Goal: Task Accomplishment & Management: Manage account settings

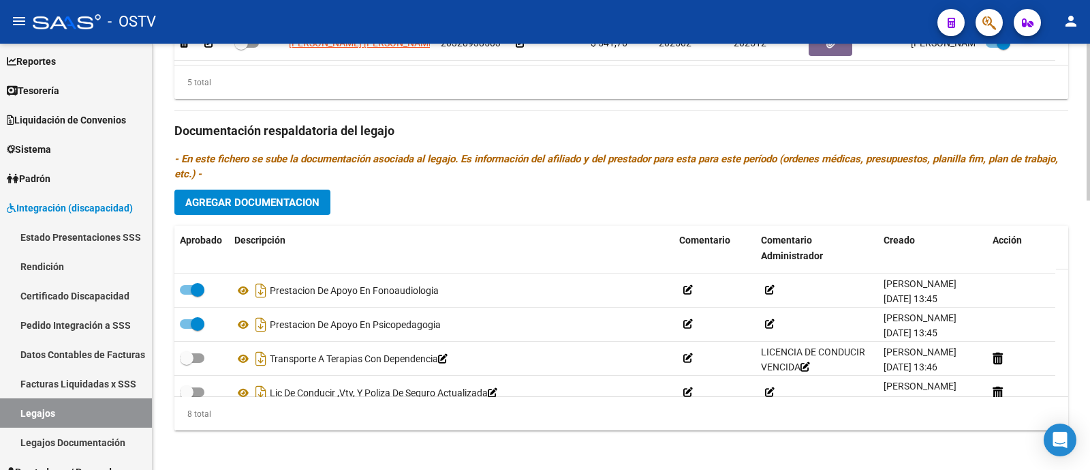
scroll to position [163, 0]
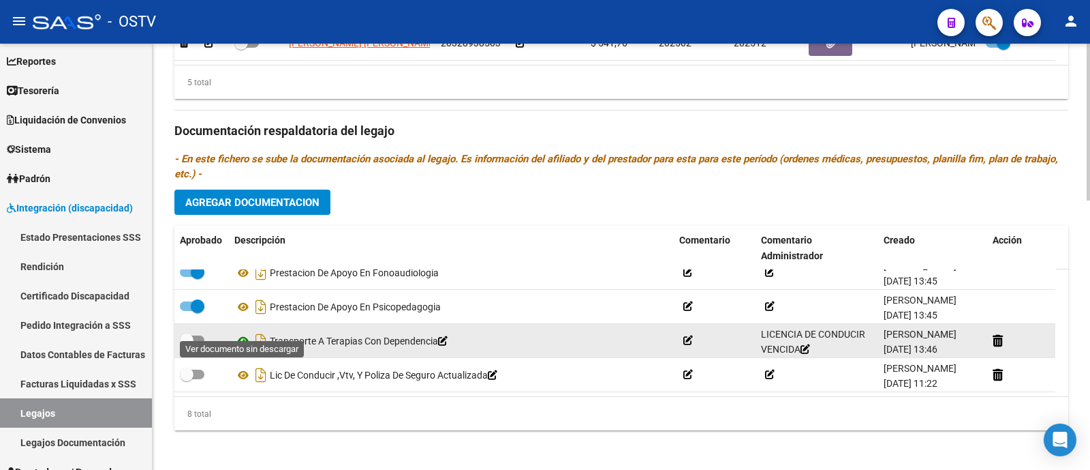
click at [245, 333] on icon at bounding box center [243, 341] width 18 height 16
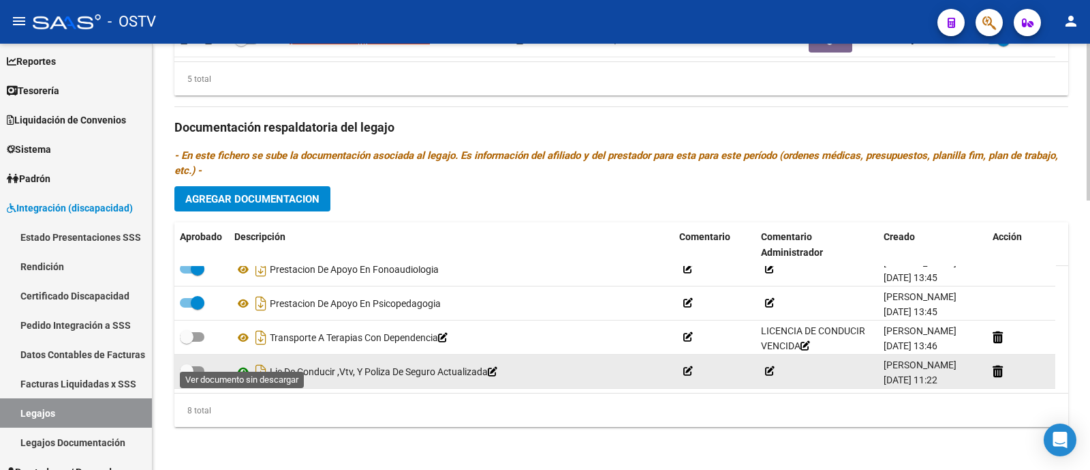
click at [243, 363] on icon at bounding box center [243, 371] width 18 height 16
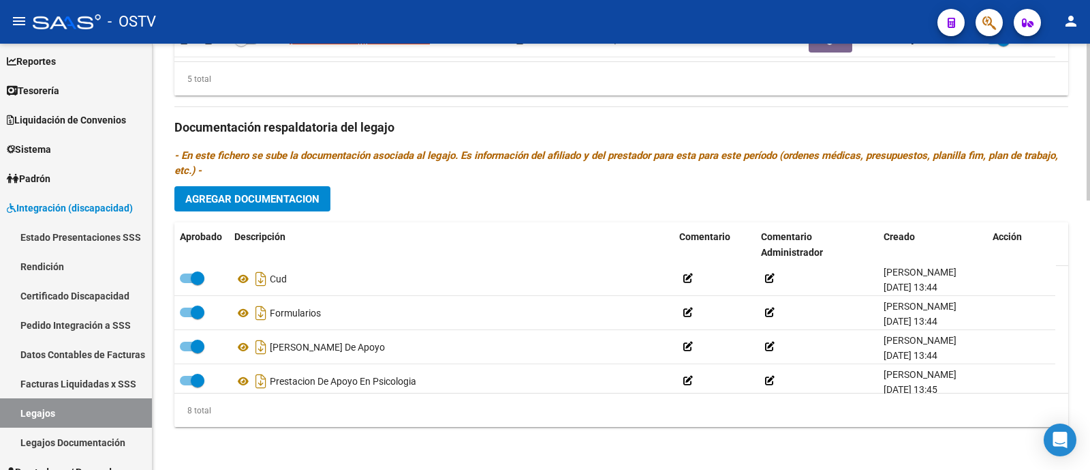
scroll to position [0, 0]
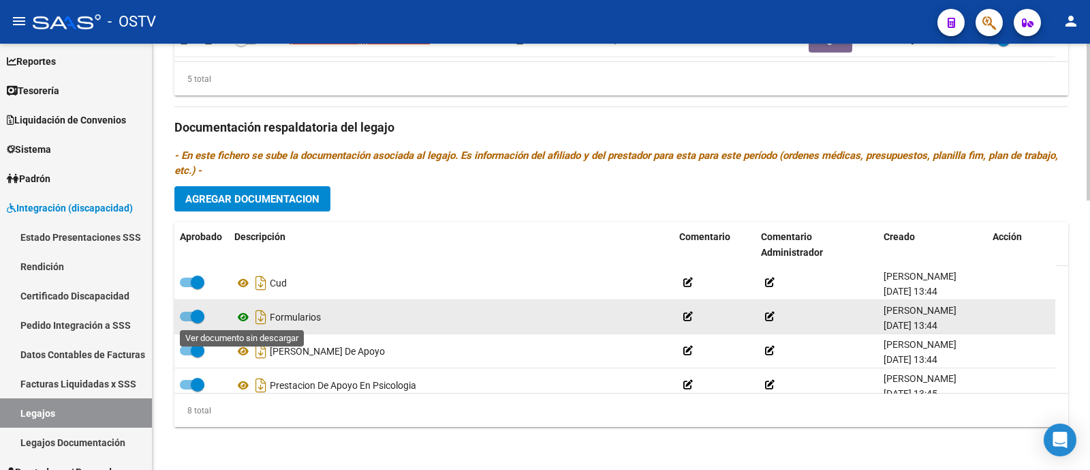
click at [249, 315] on icon at bounding box center [243, 317] width 18 height 16
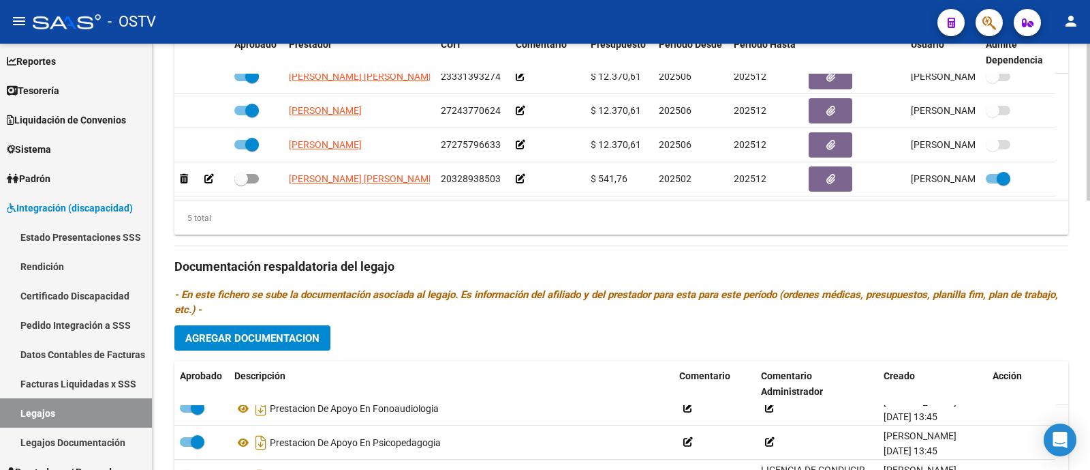
scroll to position [731, 0]
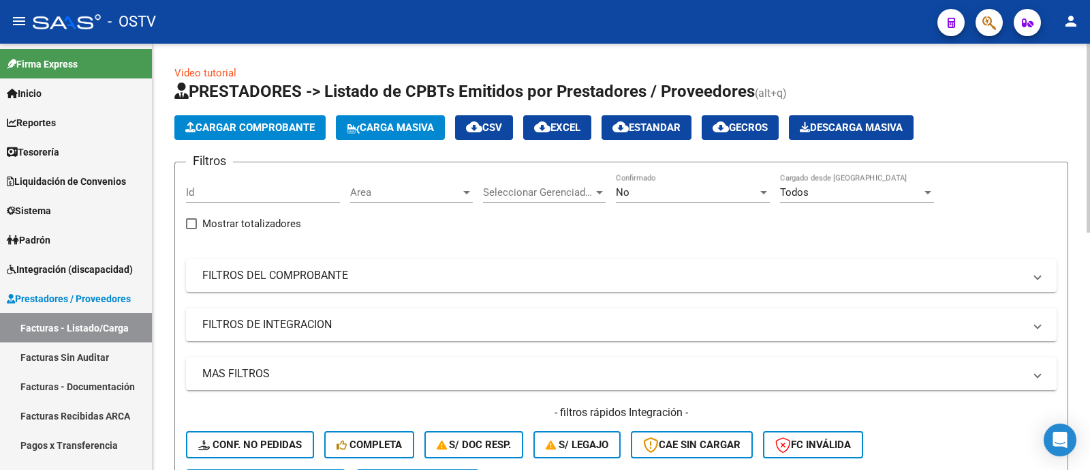
click at [426, 189] on span "Area" at bounding box center [405, 192] width 110 height 12
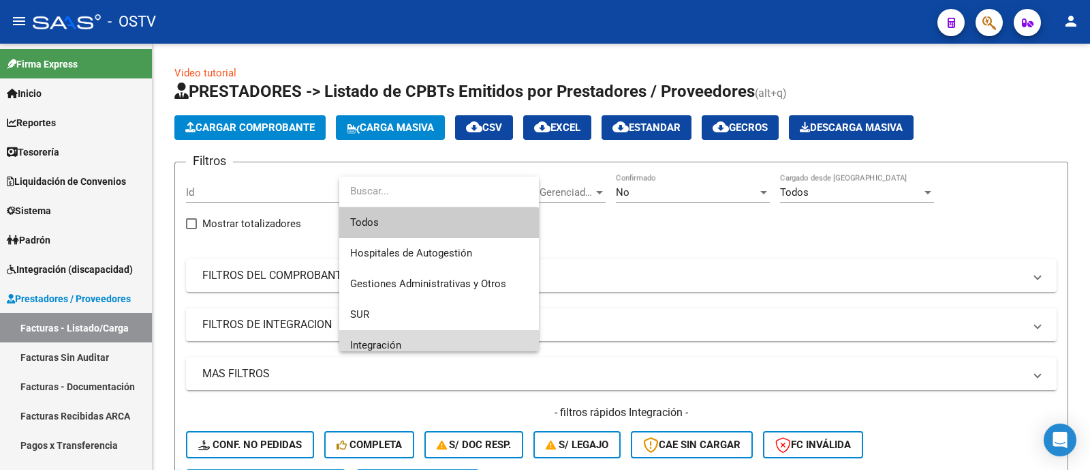
click at [441, 335] on span "Integración" at bounding box center [439, 345] width 178 height 31
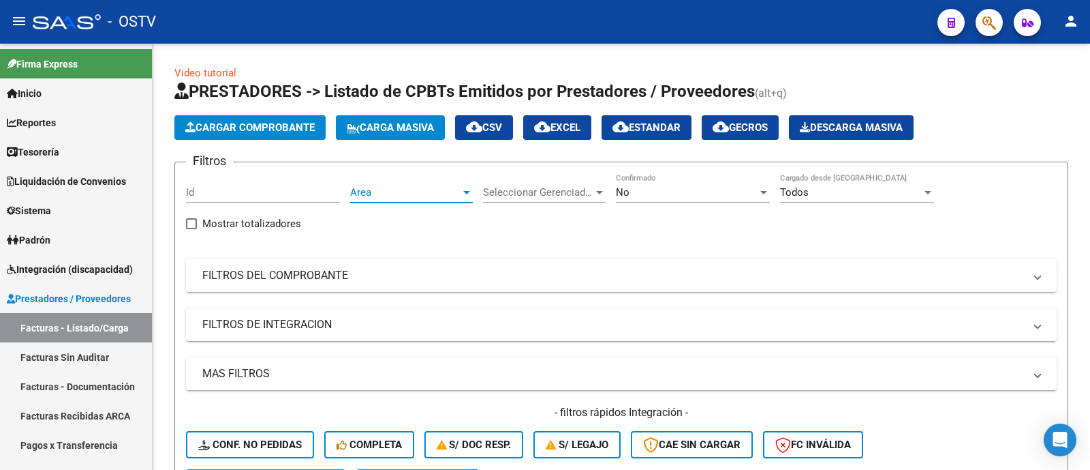
scroll to position [9, 0]
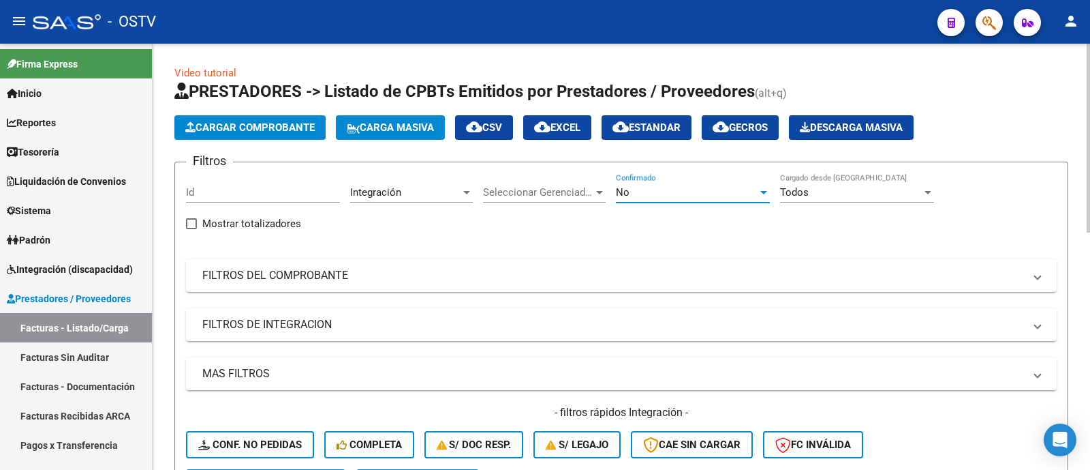
click at [651, 194] on div "No" at bounding box center [687, 192] width 142 height 12
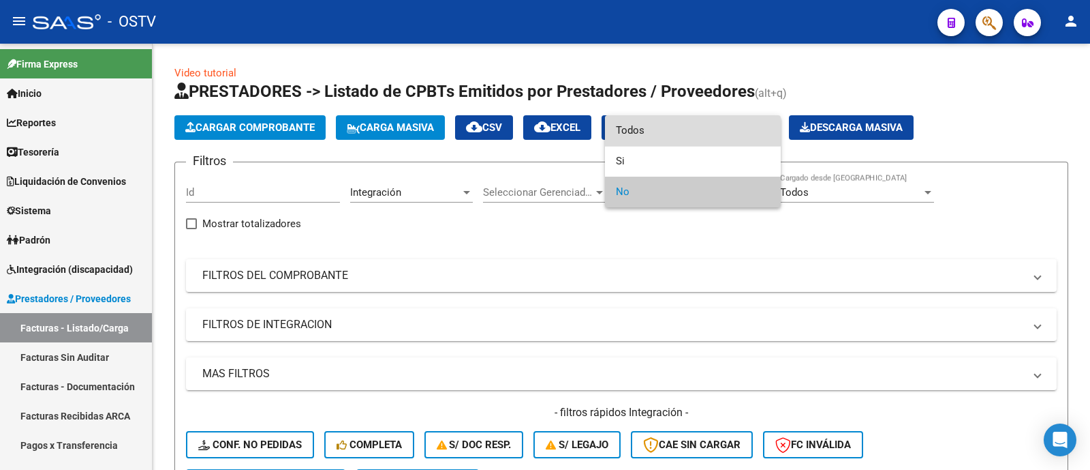
click at [641, 126] on span "Todos" at bounding box center [693, 130] width 154 height 31
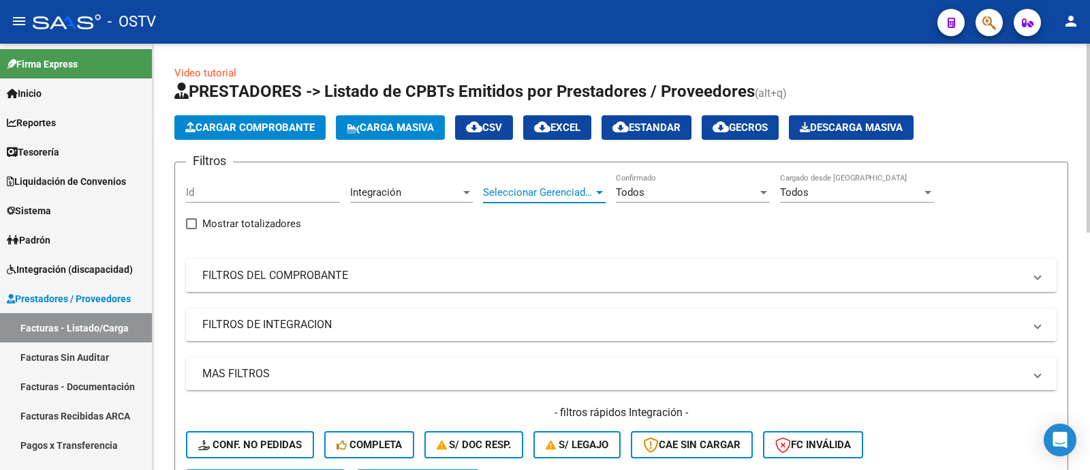
click at [542, 189] on span "Seleccionar Gerenciador" at bounding box center [538, 192] width 110 height 12
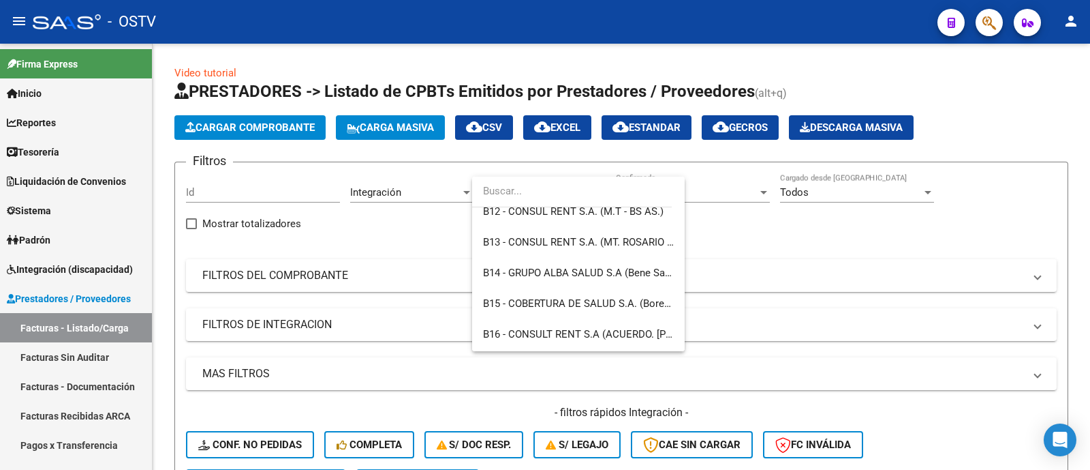
scroll to position [349, 0]
click at [551, 294] on span "B15 - COBERTURA DE SALUD S.A. (Boreal)" at bounding box center [578, 303] width 191 height 31
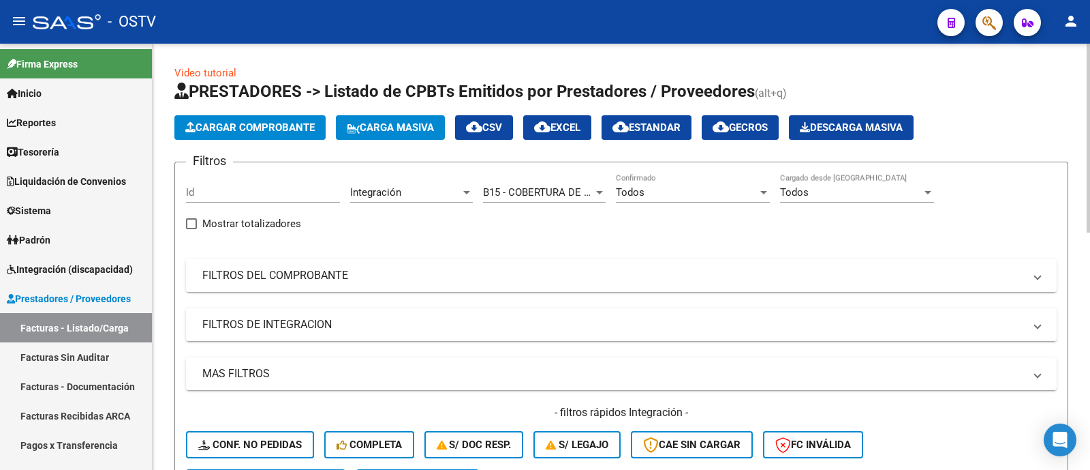
click at [293, 277] on mat-panel-title "FILTROS DEL COMPROBANTE" at bounding box center [613, 275] width 822 height 15
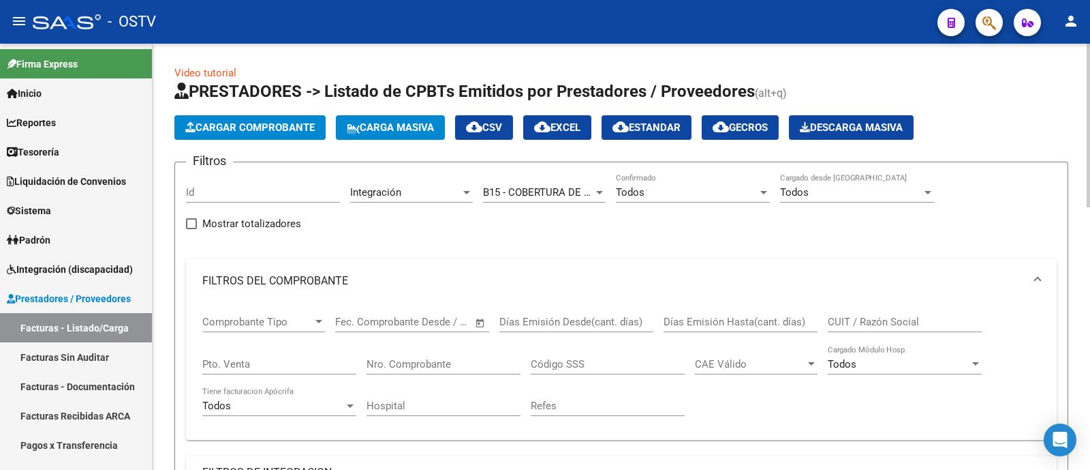
click at [348, 273] on mat-expansion-panel-header "FILTROS DEL COMPROBANTE" at bounding box center [621, 281] width 871 height 44
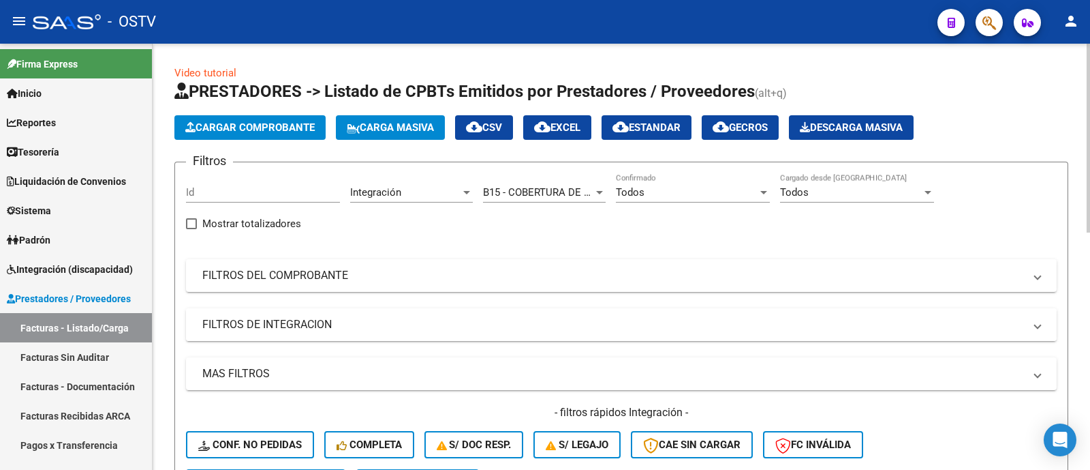
click at [344, 326] on mat-panel-title "FILTROS DE INTEGRACION" at bounding box center [613, 324] width 822 height 15
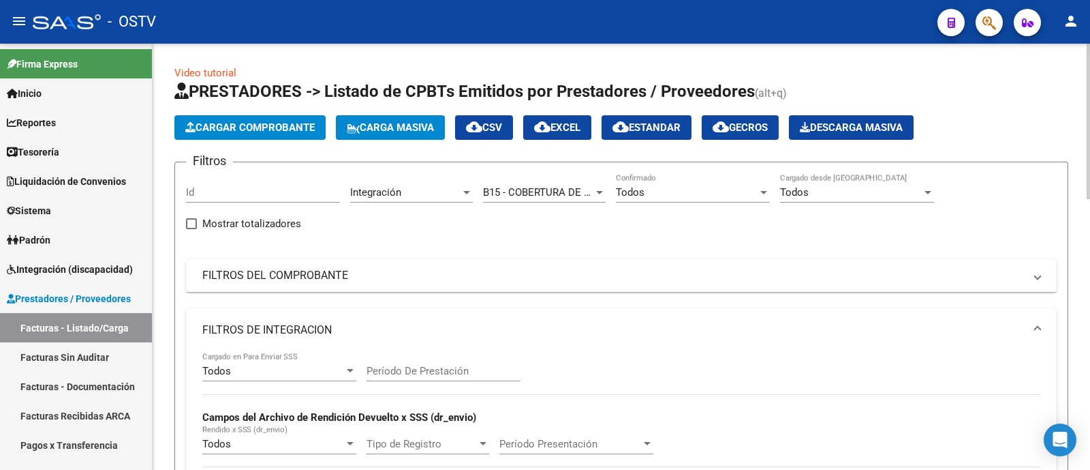
click at [292, 366] on div "Todos" at bounding box center [273, 371] width 142 height 12
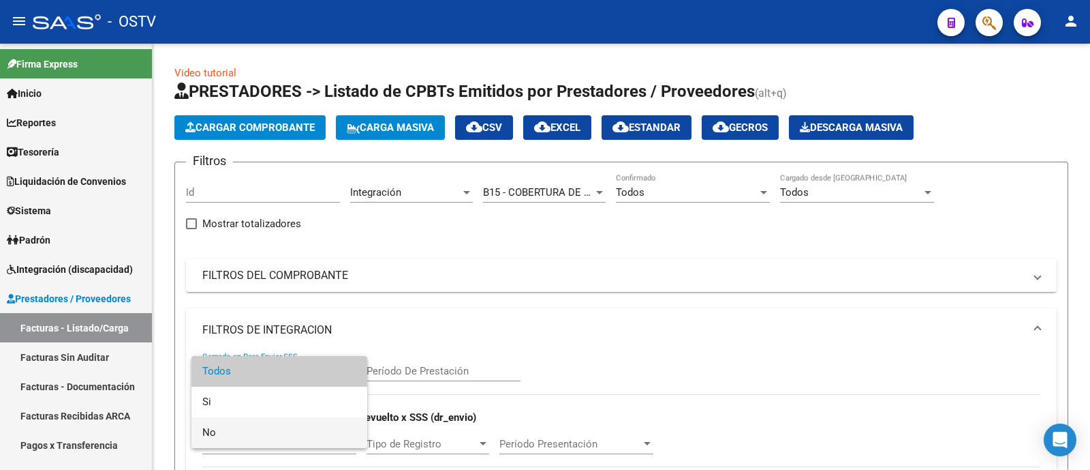
click at [288, 441] on span "No" at bounding box center [279, 432] width 154 height 31
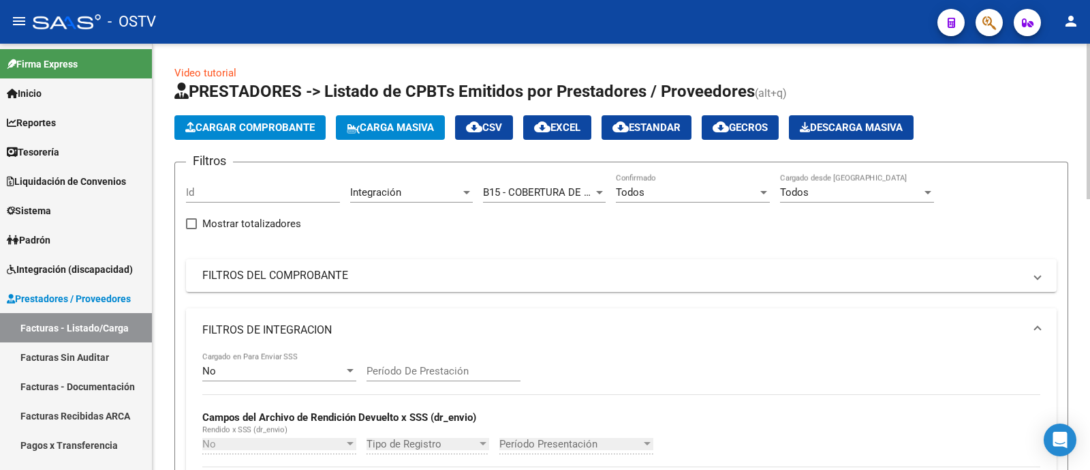
click at [291, 328] on mat-panel-title "FILTROS DE INTEGRACION" at bounding box center [613, 329] width 822 height 15
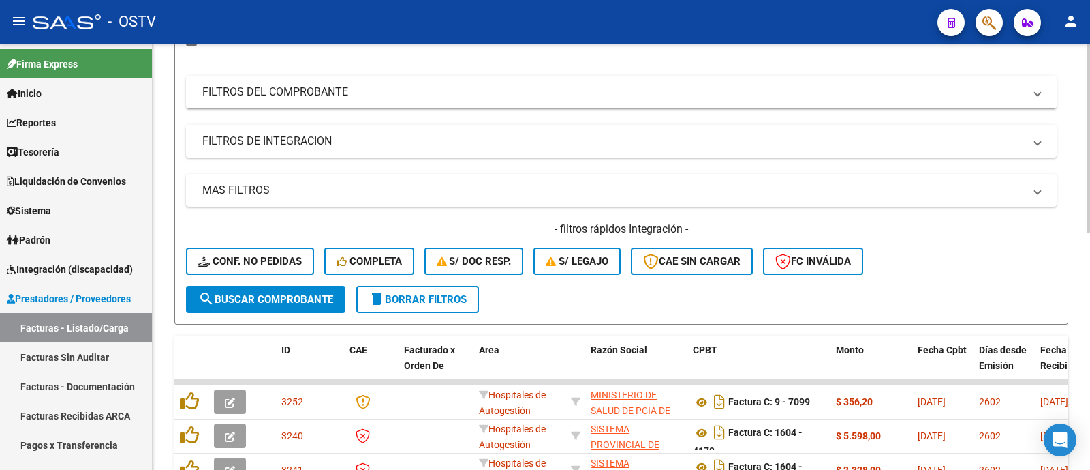
scroll to position [185, 0]
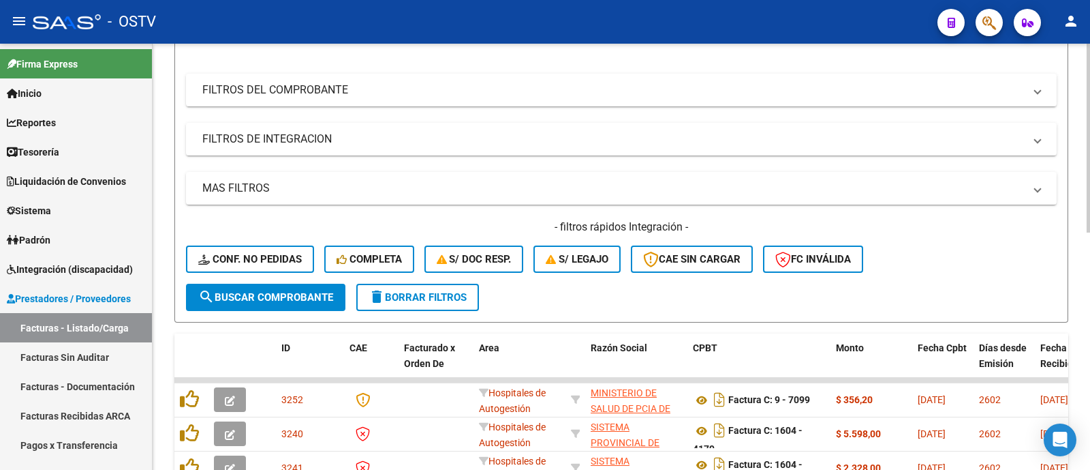
click at [303, 301] on span "search Buscar Comprobante" at bounding box center [265, 297] width 135 height 12
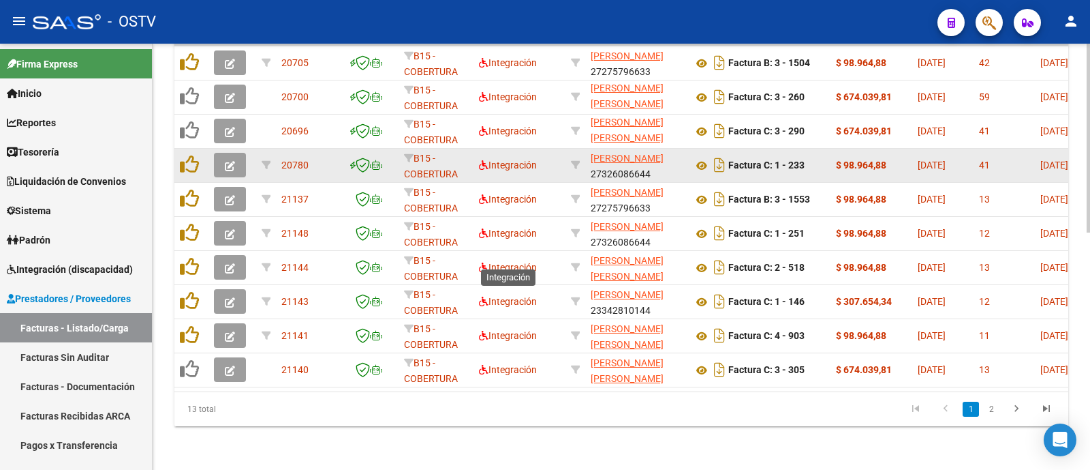
scroll to position [523, 0]
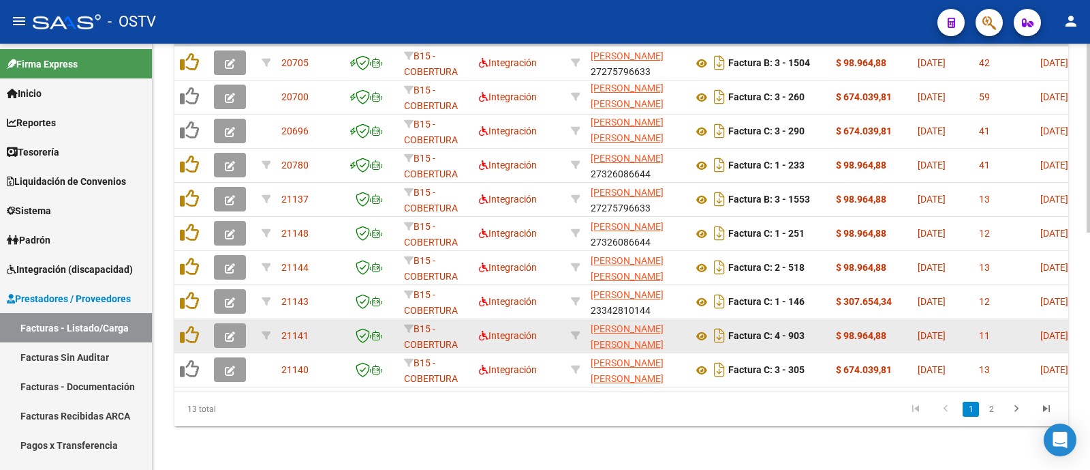
click at [224, 328] on button "button" at bounding box center [230, 335] width 32 height 25
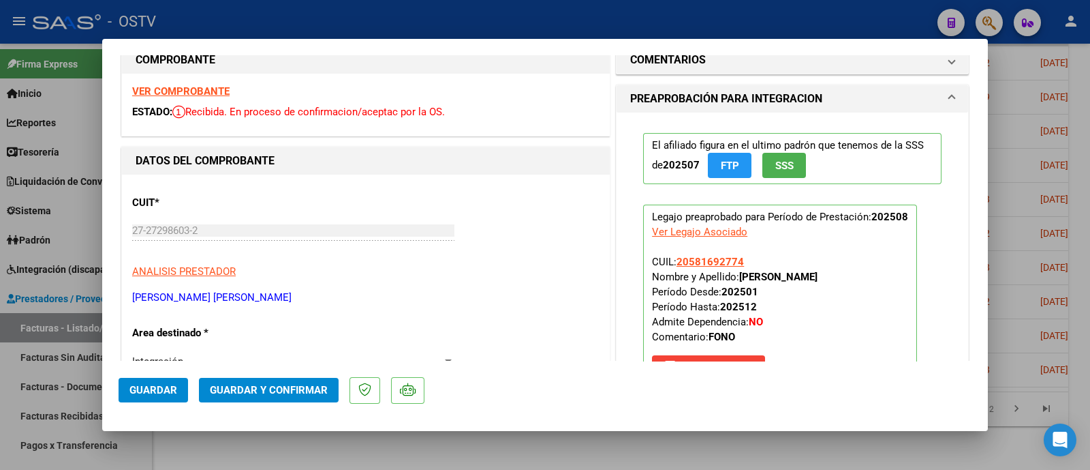
scroll to position [0, 0]
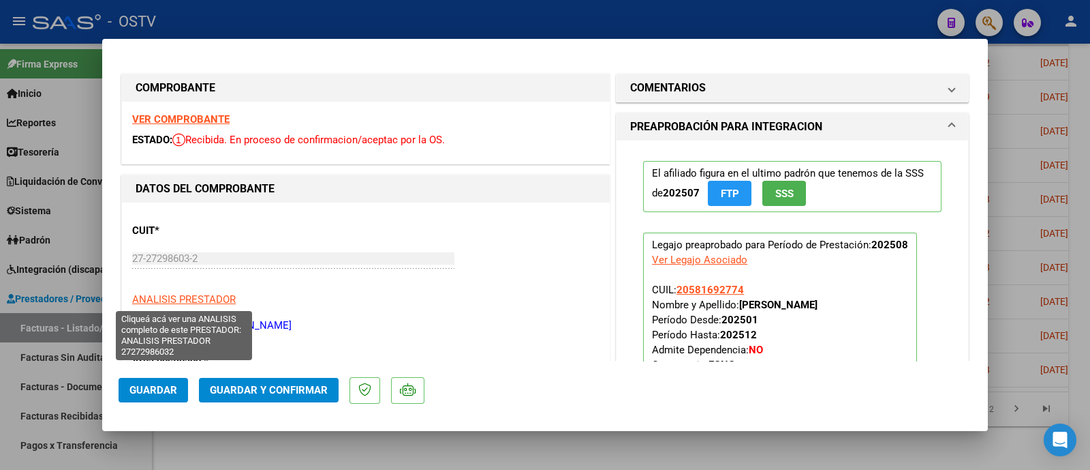
click at [208, 296] on span "ANALISIS PRESTADOR" at bounding box center [184, 299] width 104 height 12
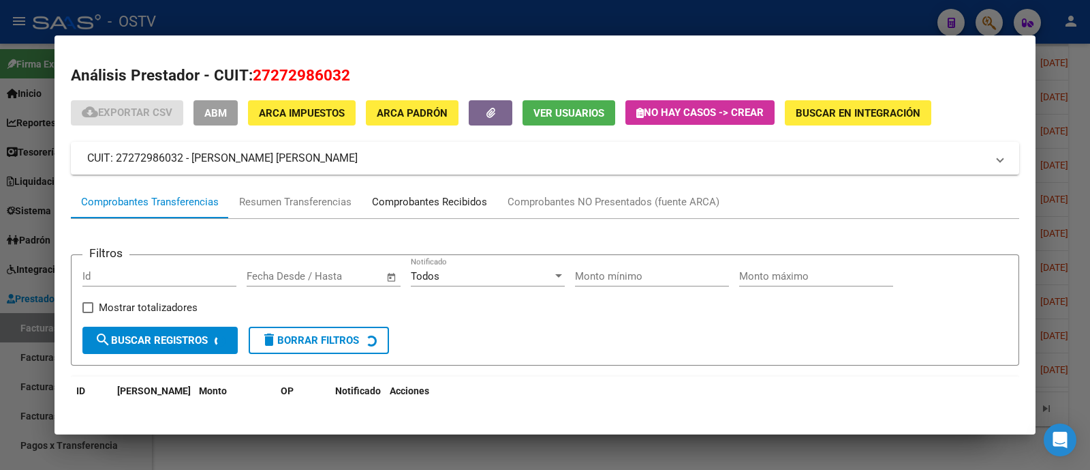
click at [460, 200] on div "Comprobantes Recibidos" at bounding box center [429, 202] width 115 height 16
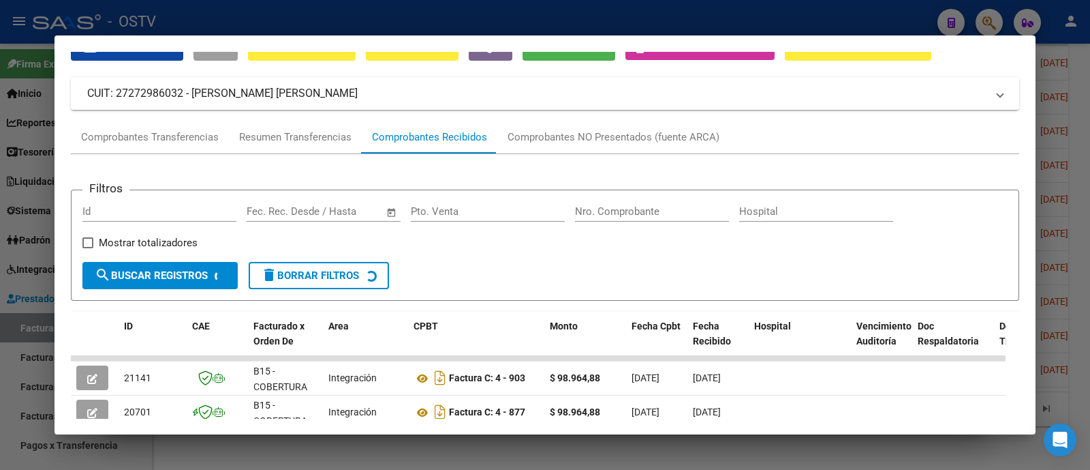
scroll to position [221, 0]
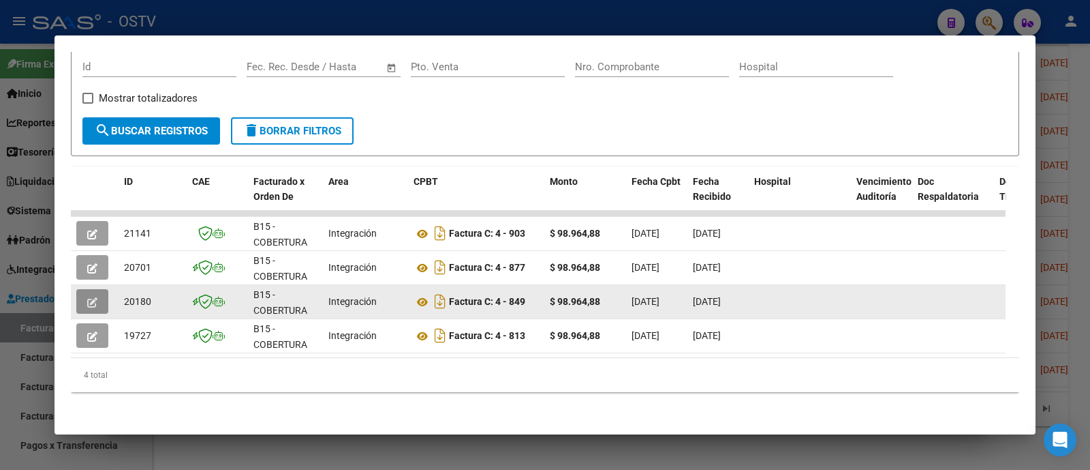
click at [78, 289] on button "button" at bounding box center [92, 301] width 32 height 25
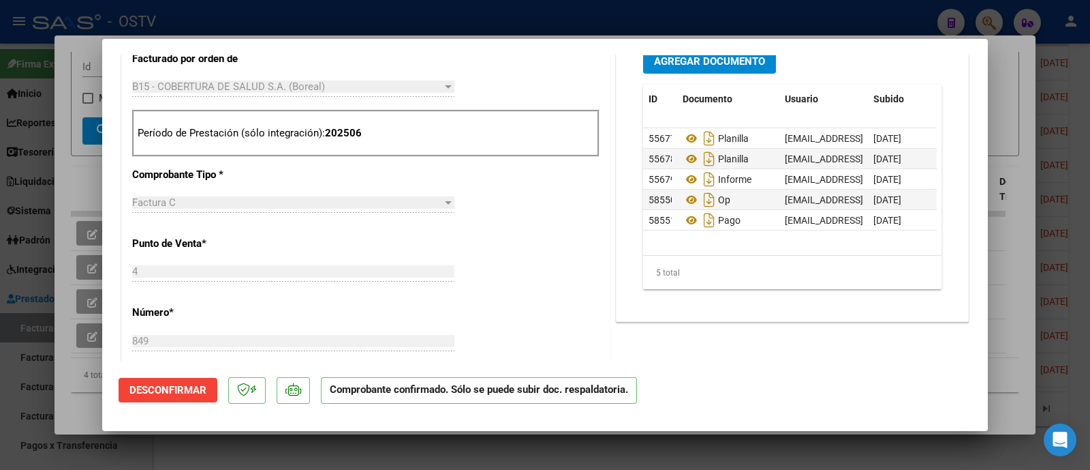
scroll to position [564, 0]
click at [555, 22] on div at bounding box center [545, 235] width 1090 height 470
type input "$ 0,00"
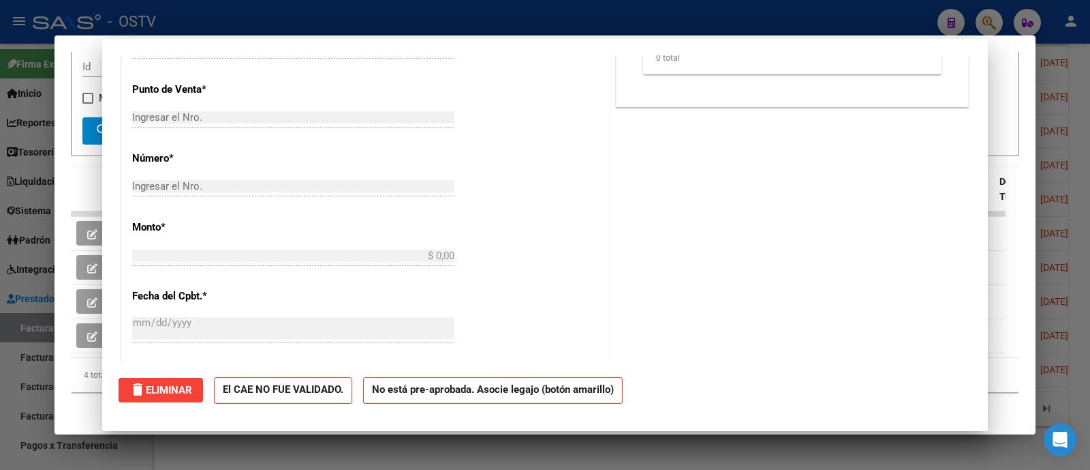
scroll to position [0, 0]
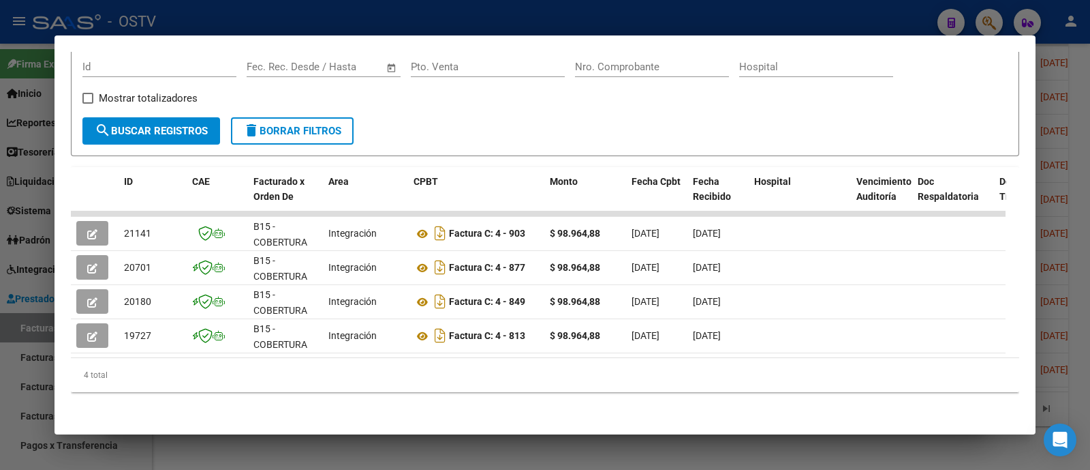
click at [506, 14] on div at bounding box center [545, 235] width 1090 height 470
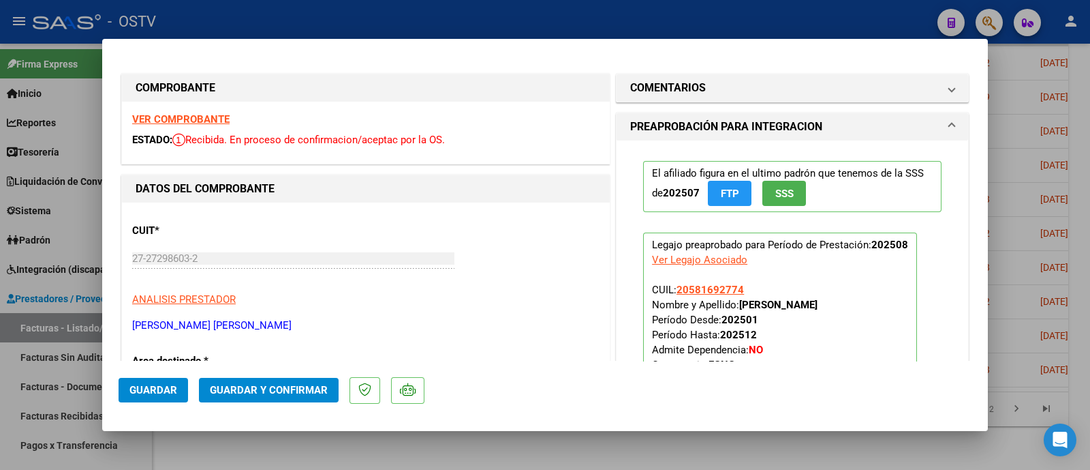
click at [506, 14] on div at bounding box center [545, 235] width 1090 height 470
type input "$ 0,00"
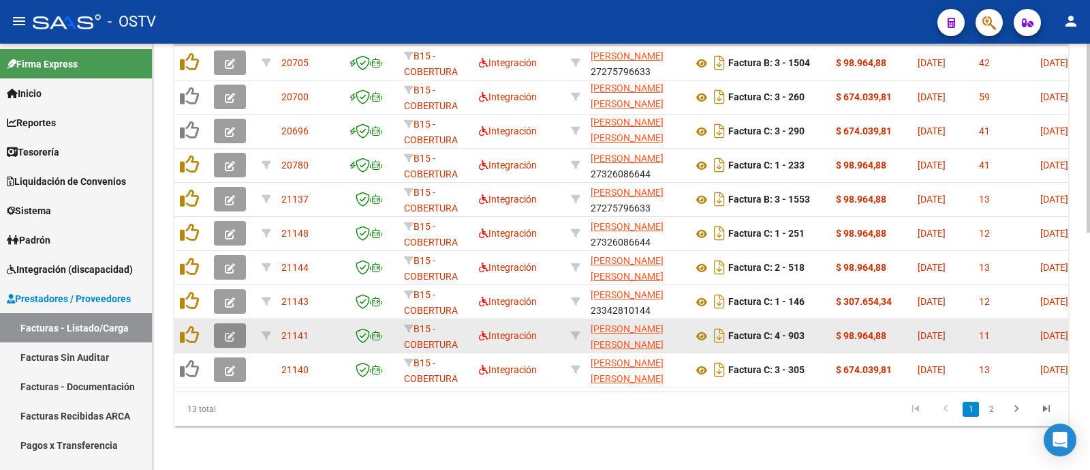
click at [220, 327] on button "button" at bounding box center [230, 335] width 32 height 25
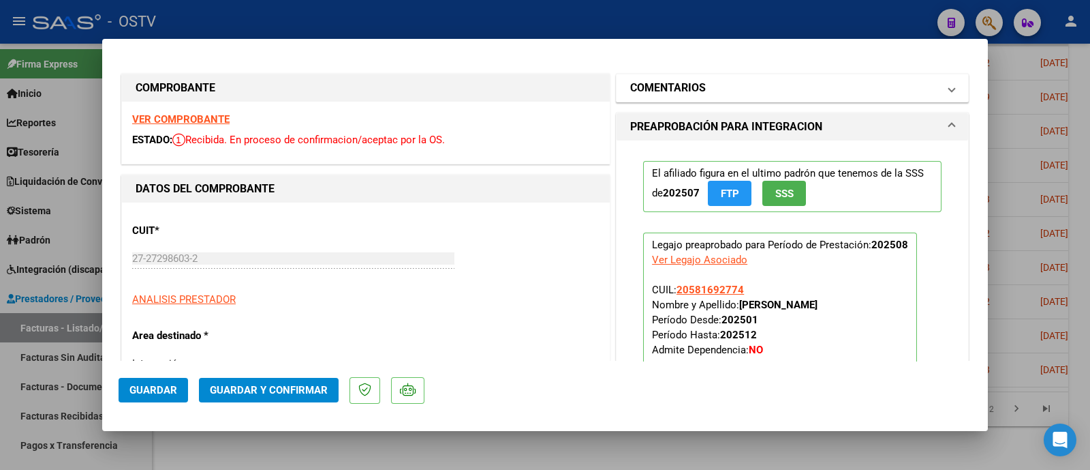
click at [702, 85] on mat-panel-title "COMENTARIOS" at bounding box center [784, 88] width 308 height 16
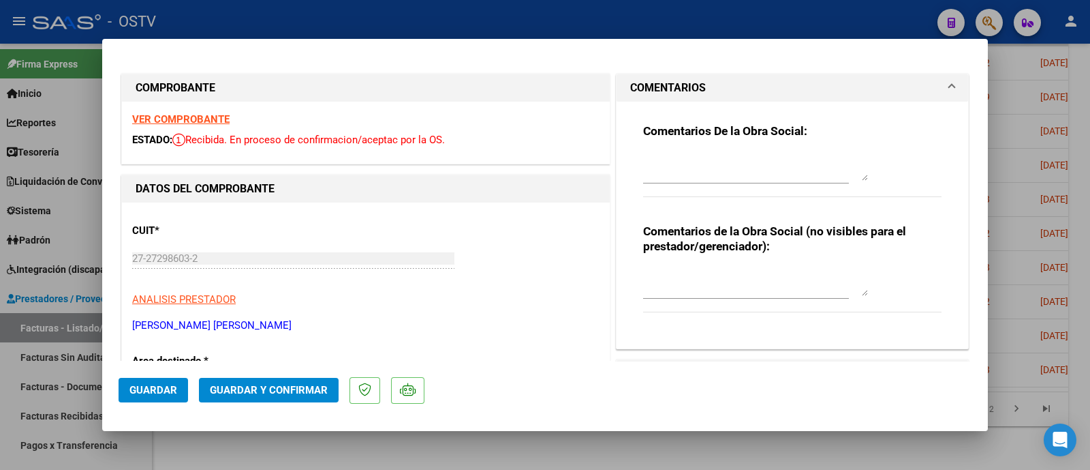
click at [711, 176] on textarea at bounding box center [755, 166] width 225 height 27
type textarea "FALTA RECIBO DE FC 849"
click at [159, 384] on span "Guardar" at bounding box center [153, 390] width 48 height 12
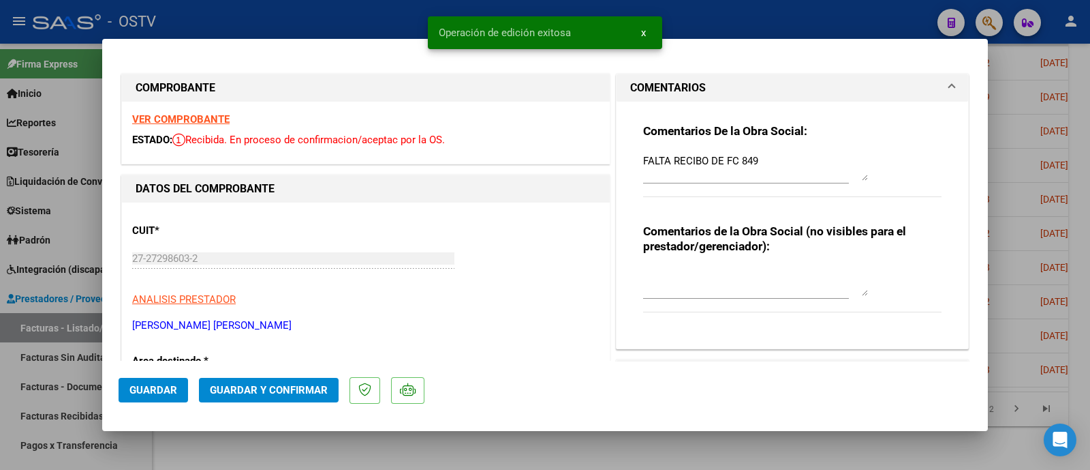
drag, startPoint x: 245, startPoint y: 323, endPoint x: 123, endPoint y: 321, distance: 122.0
copy p "[PERSON_NAME] [PERSON_NAME]"
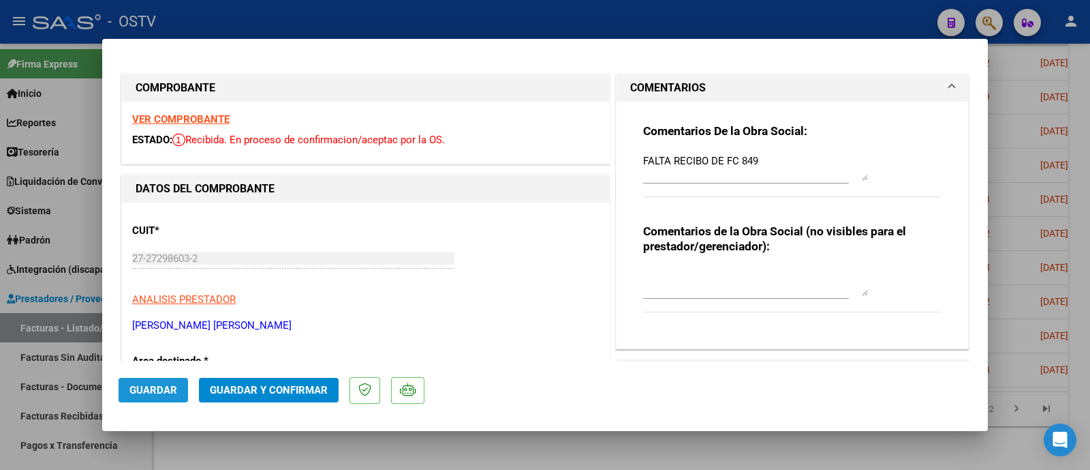
click at [162, 390] on span "Guardar" at bounding box center [153, 390] width 48 height 12
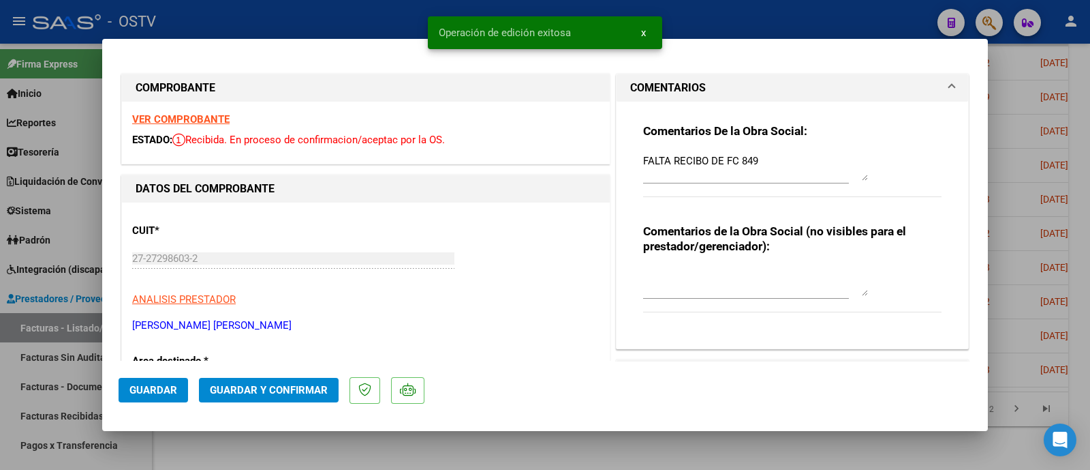
click at [384, 30] on div at bounding box center [545, 235] width 1090 height 470
type input "$ 0,00"
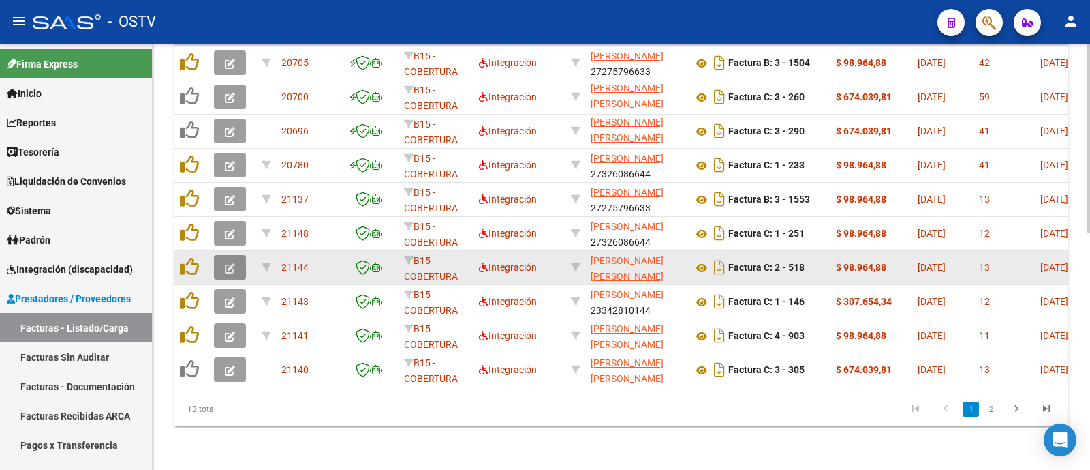
click at [227, 263] on icon "button" at bounding box center [230, 268] width 10 height 10
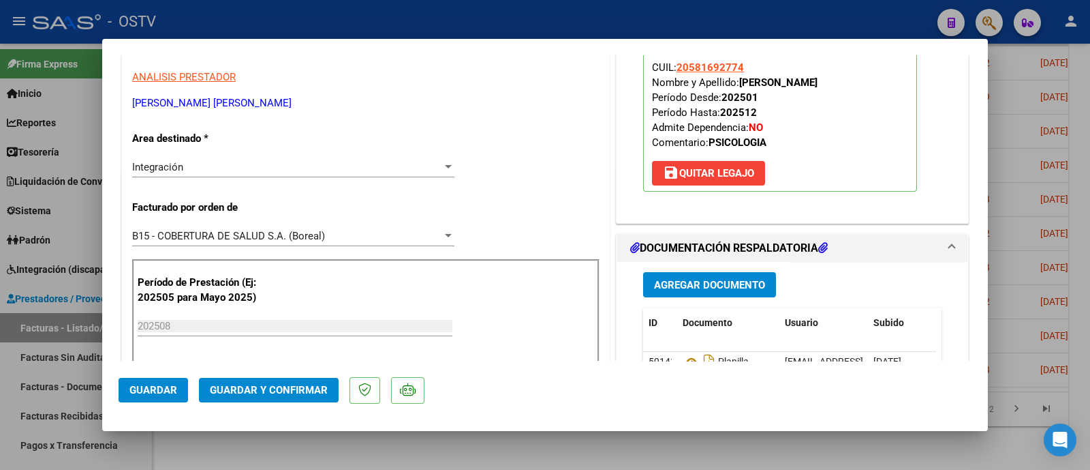
scroll to position [221, 0]
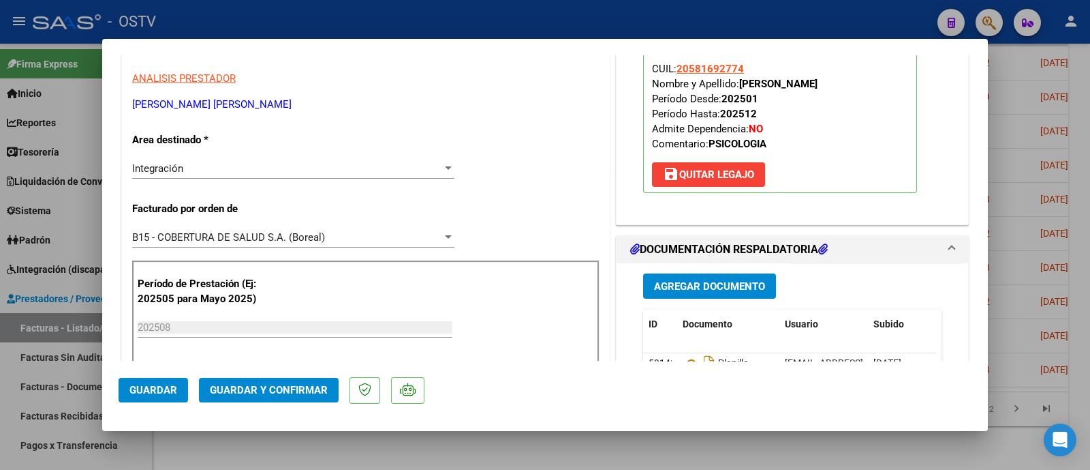
drag, startPoint x: 257, startPoint y: 100, endPoint x: 97, endPoint y: 104, distance: 159.5
click at [97, 104] on div "COMPROBANTE VER COMPROBANTE ESTADO: Recibida. En proceso de confirmacion/acepta…" at bounding box center [545, 235] width 1090 height 470
click at [254, 102] on p "[PERSON_NAME] [PERSON_NAME]" at bounding box center [365, 105] width 467 height 16
drag, startPoint x: 254, startPoint y: 102, endPoint x: 129, endPoint y: 104, distance: 124.7
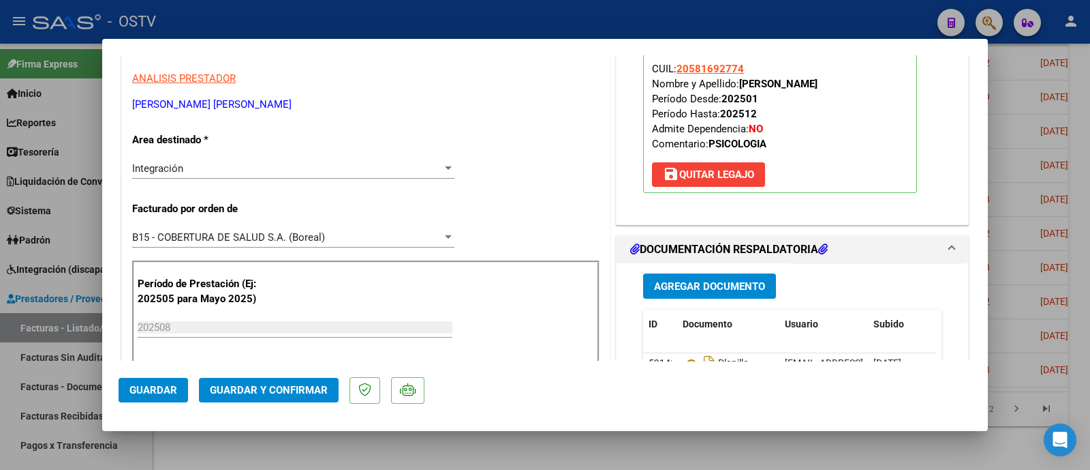
scroll to position [0, 0]
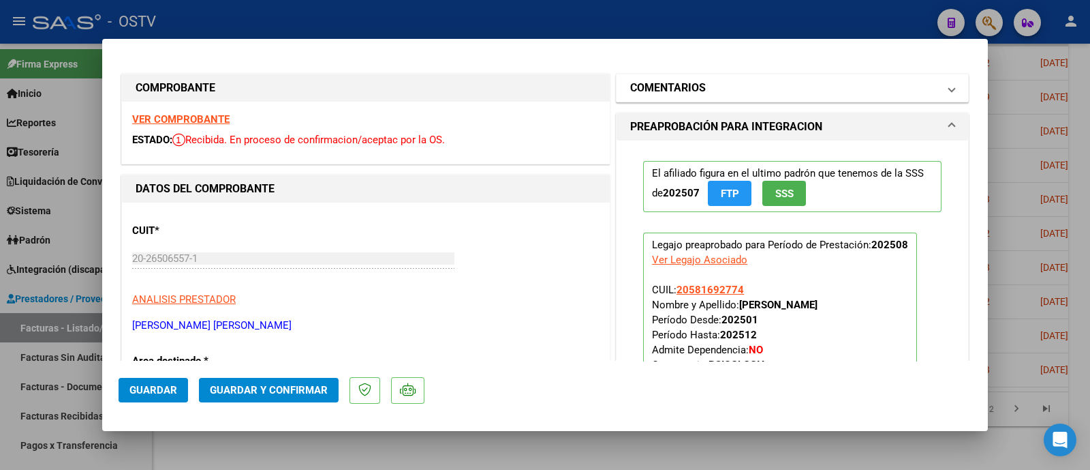
click at [751, 87] on mat-panel-title "COMENTARIOS" at bounding box center [784, 88] width 308 height 16
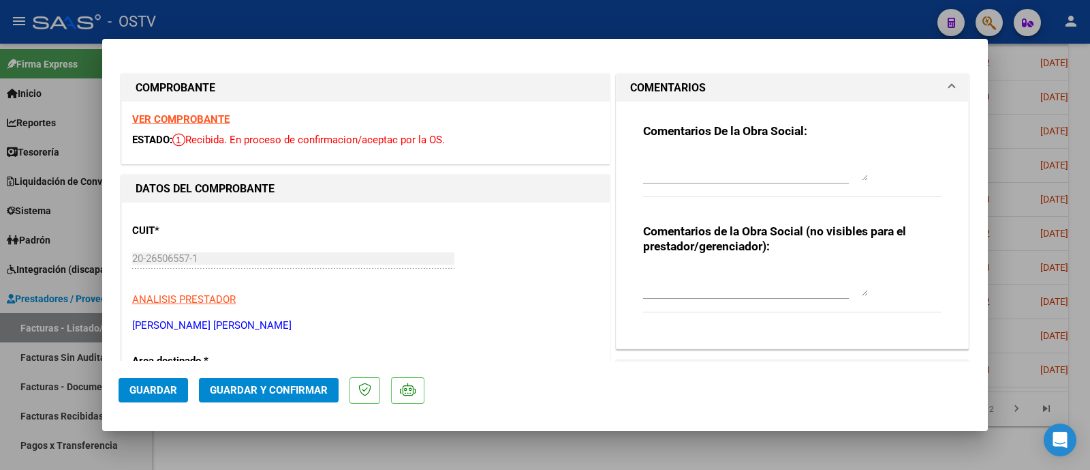
click at [735, 155] on textarea at bounding box center [755, 166] width 225 height 27
type textarea "faltaa recibo de fc 462"
click at [153, 386] on span "Guardar" at bounding box center [153, 390] width 48 height 12
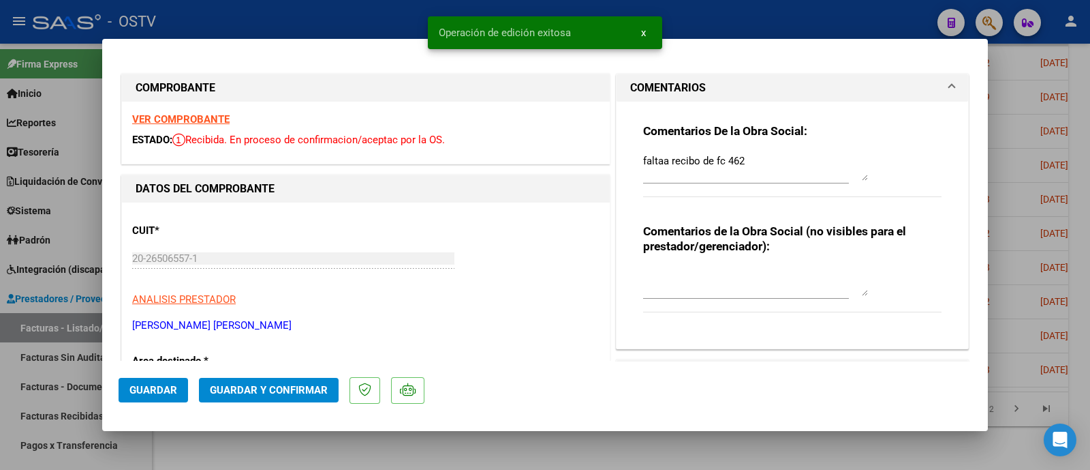
click at [328, 25] on div at bounding box center [545, 235] width 1090 height 470
type input "$ 0,00"
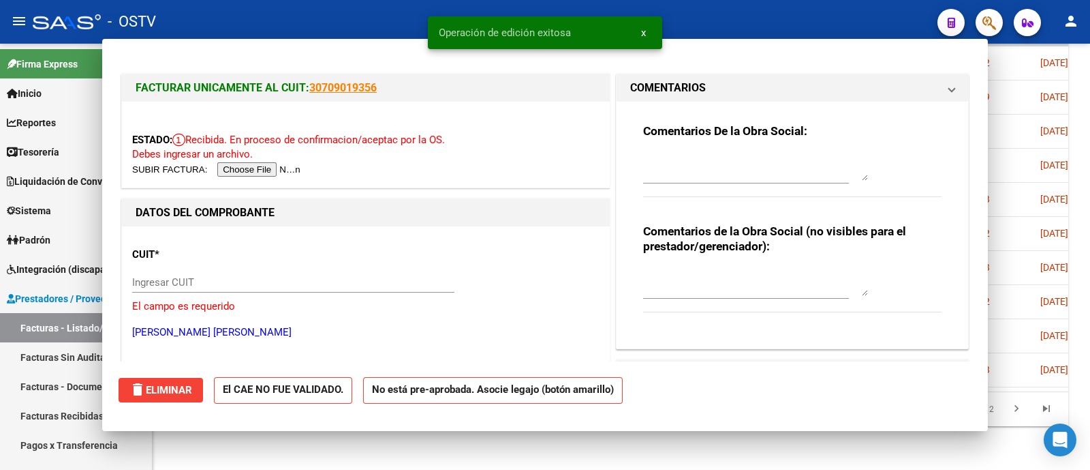
scroll to position [529, 0]
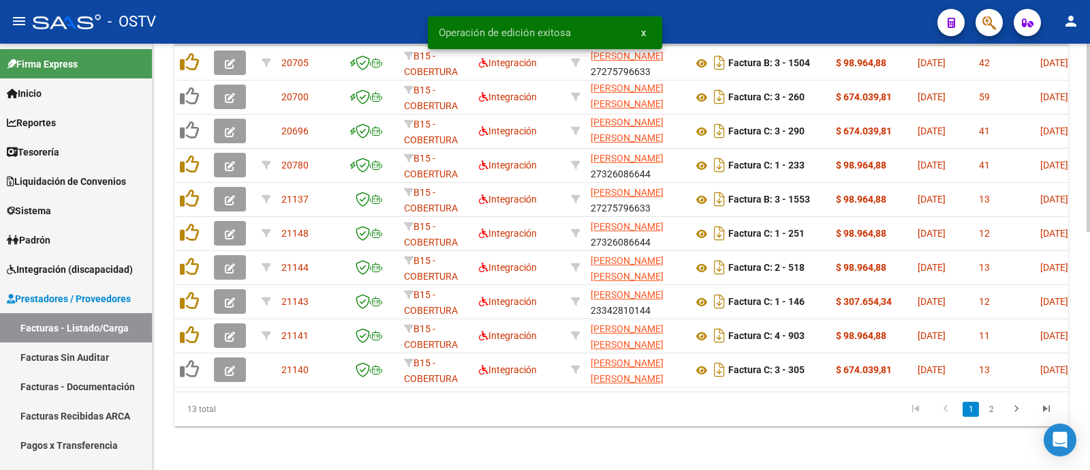
click at [994, 412] on div "13 total 1 2" at bounding box center [621, 409] width 894 height 34
click at [992, 414] on link "2" at bounding box center [991, 408] width 16 height 15
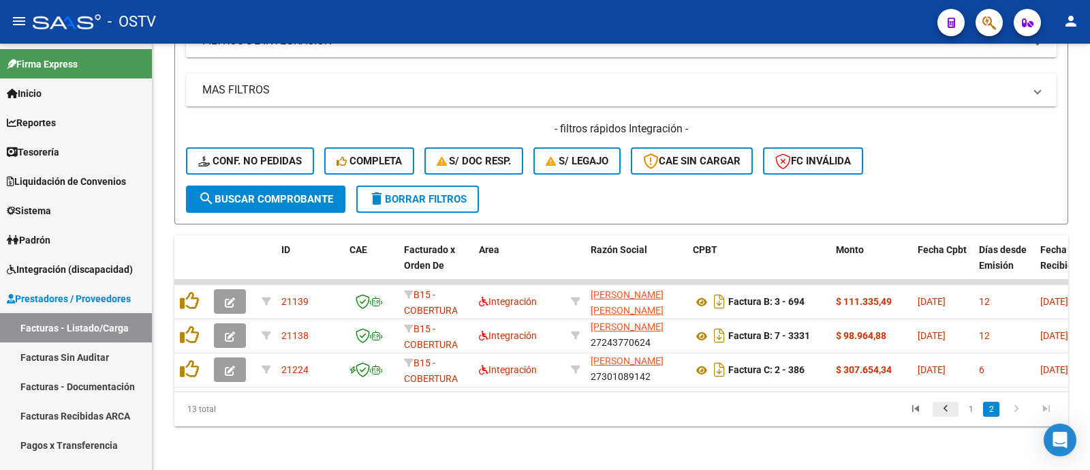
click at [947, 410] on icon "go to previous page" at bounding box center [946, 410] width 18 height 16
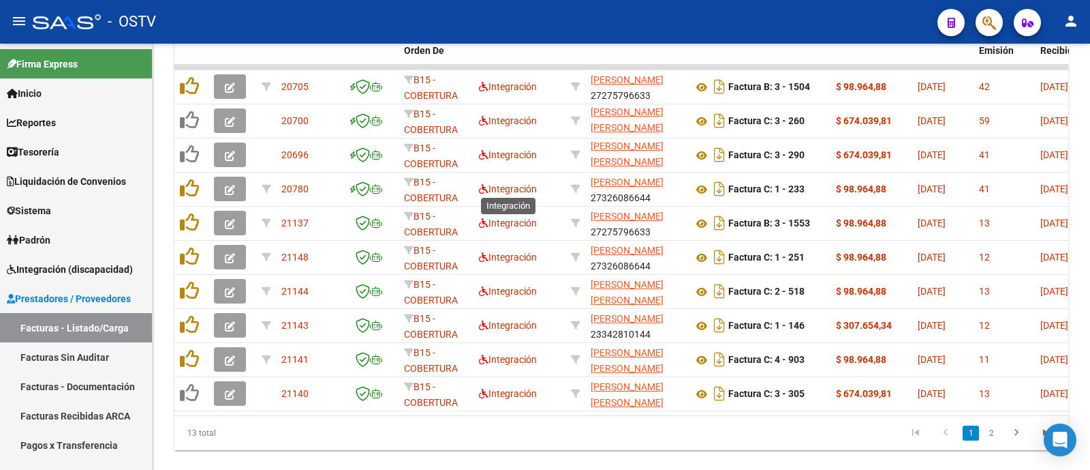
scroll to position [500, 0]
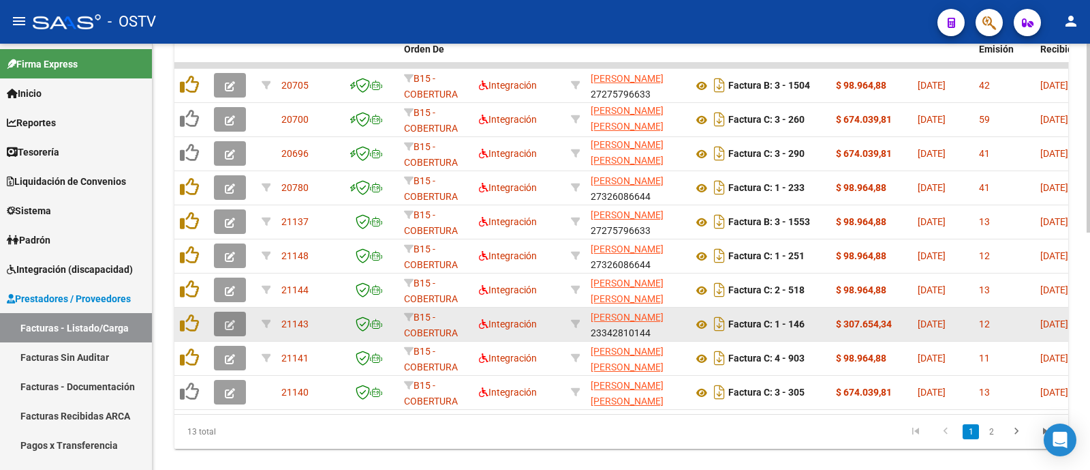
click at [227, 320] on icon "button" at bounding box center [230, 325] width 10 height 10
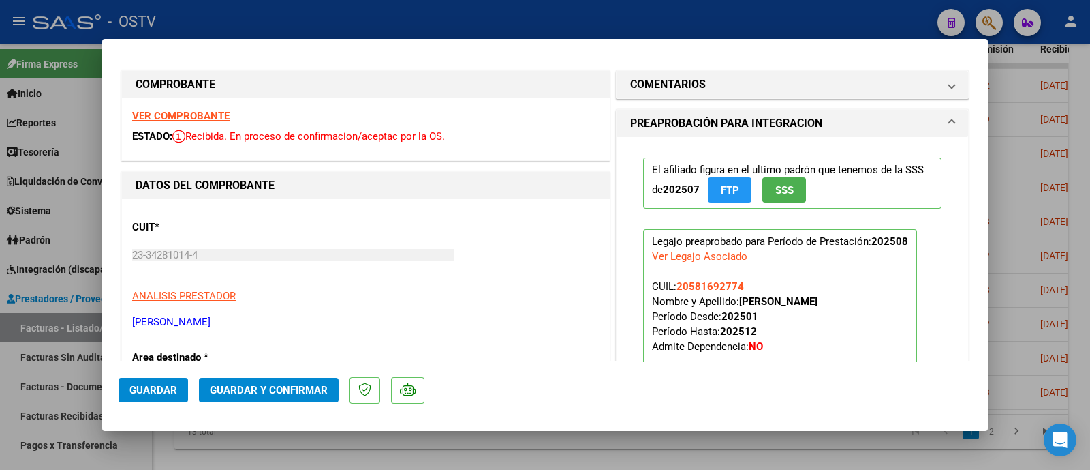
scroll to position [0, 0]
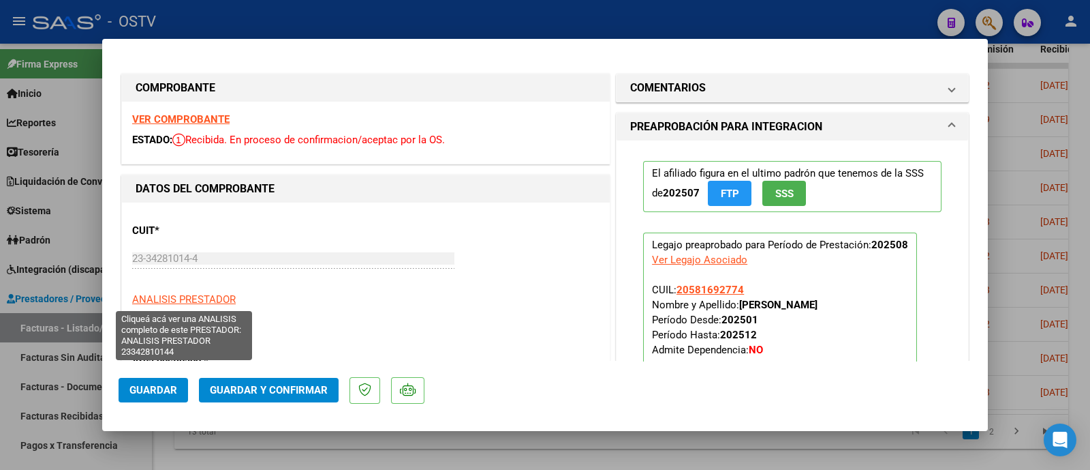
click at [181, 296] on span "ANALISIS PRESTADOR" at bounding box center [184, 299] width 104 height 12
type textarea "23342810144"
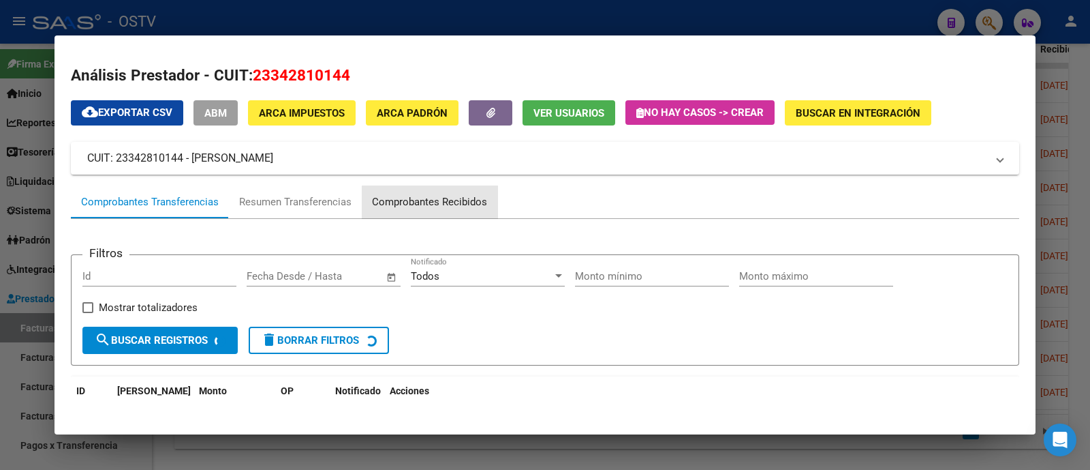
click at [450, 204] on div "Comprobantes Recibidos" at bounding box center [429, 202] width 115 height 16
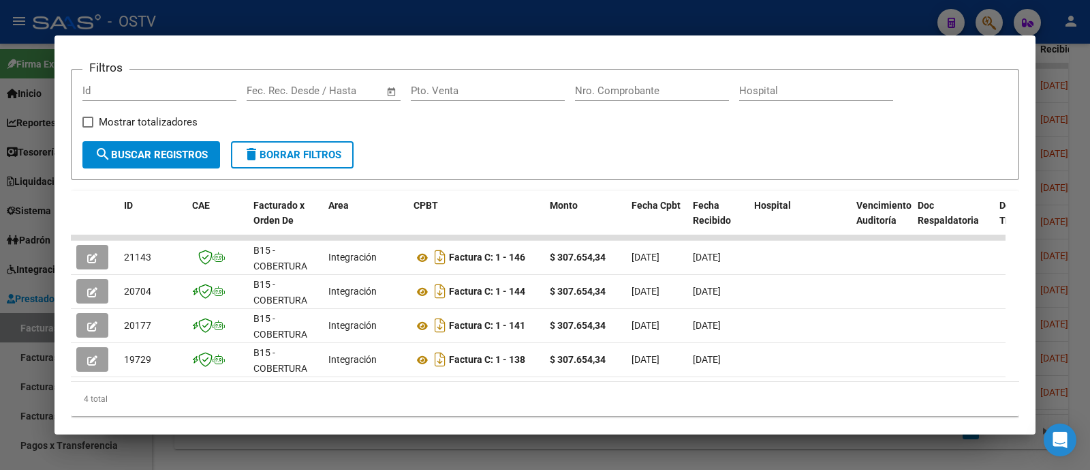
scroll to position [221, 0]
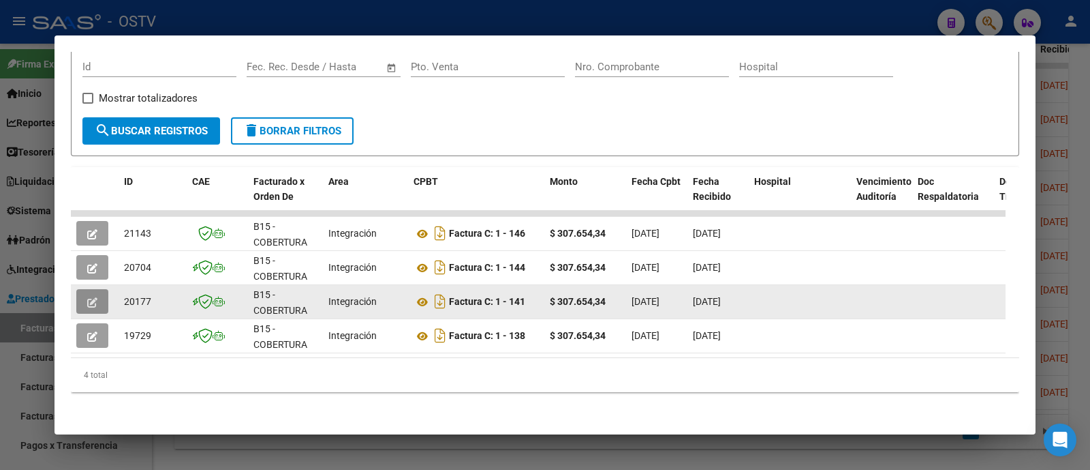
click at [103, 289] on button "button" at bounding box center [92, 301] width 32 height 25
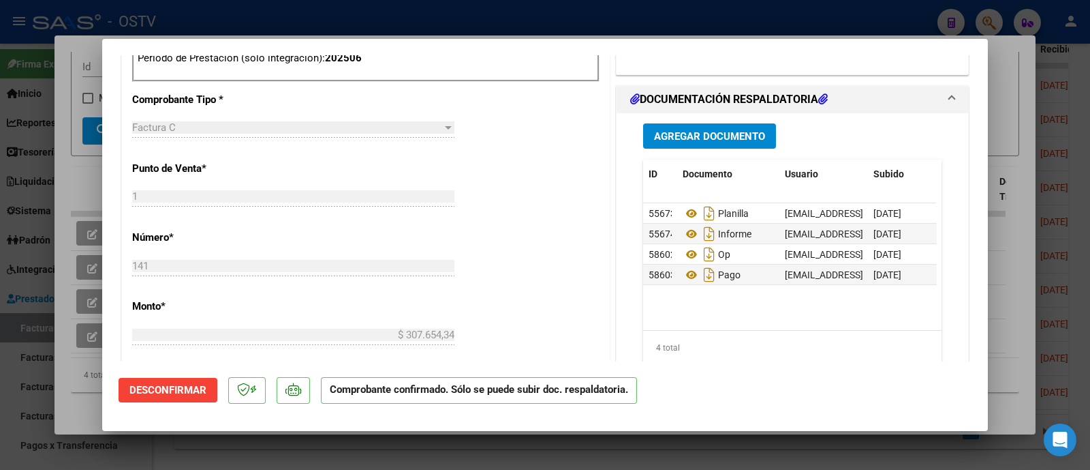
scroll to position [673, 0]
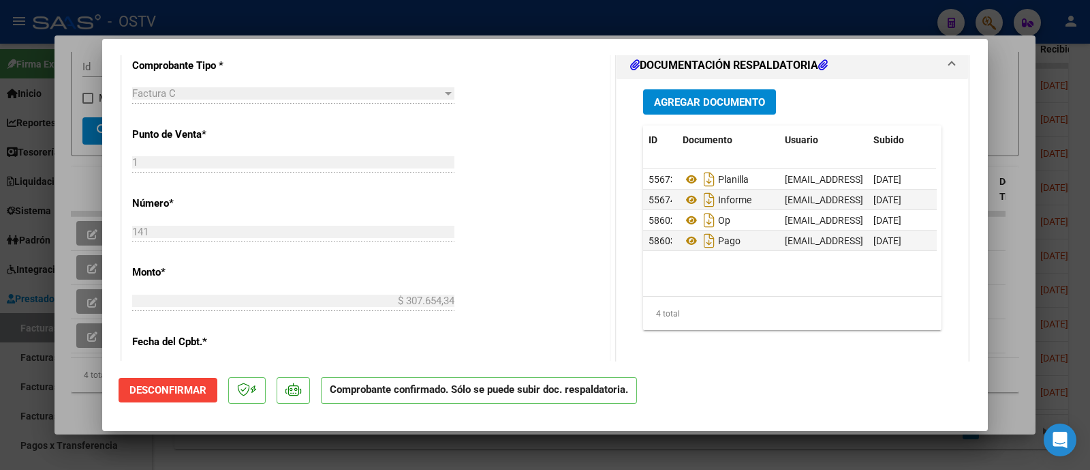
click at [551, 25] on div at bounding box center [545, 235] width 1090 height 470
type input "$ 0,00"
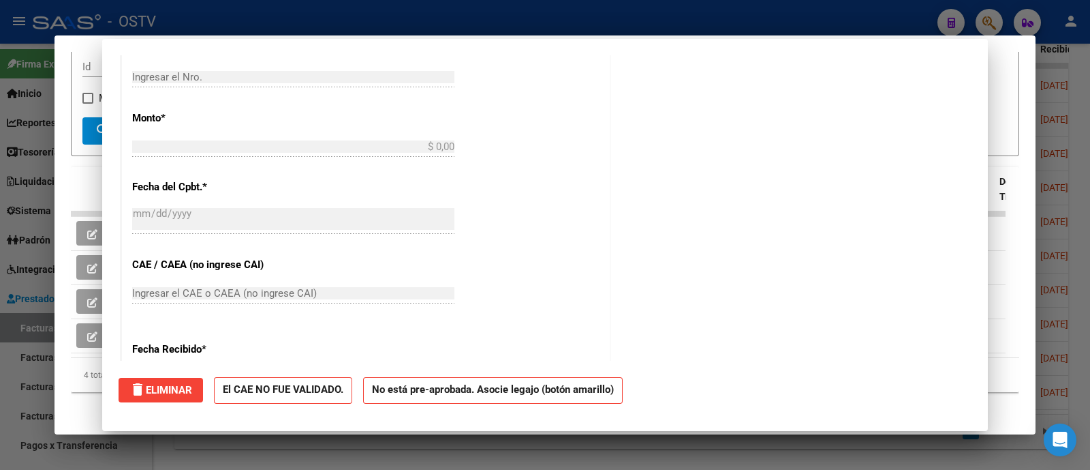
scroll to position [0, 0]
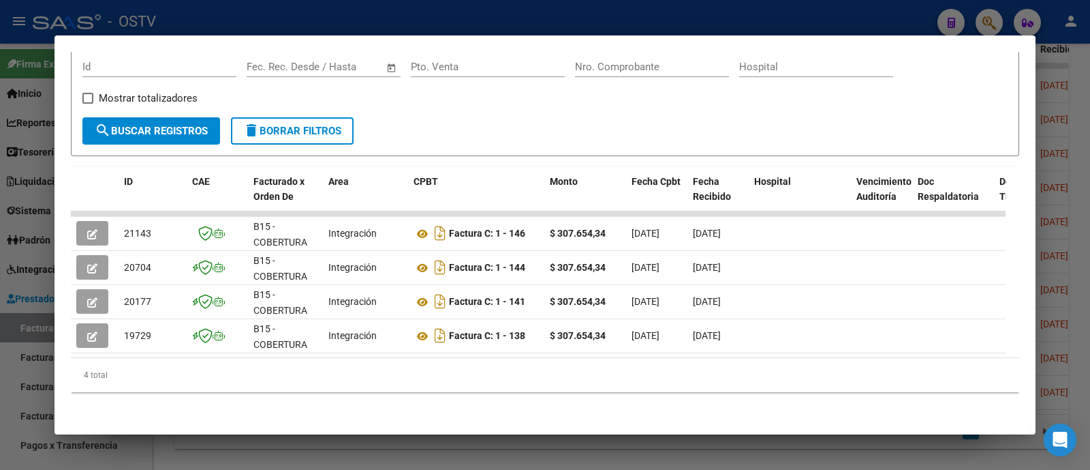
click at [353, 9] on div at bounding box center [545, 235] width 1090 height 470
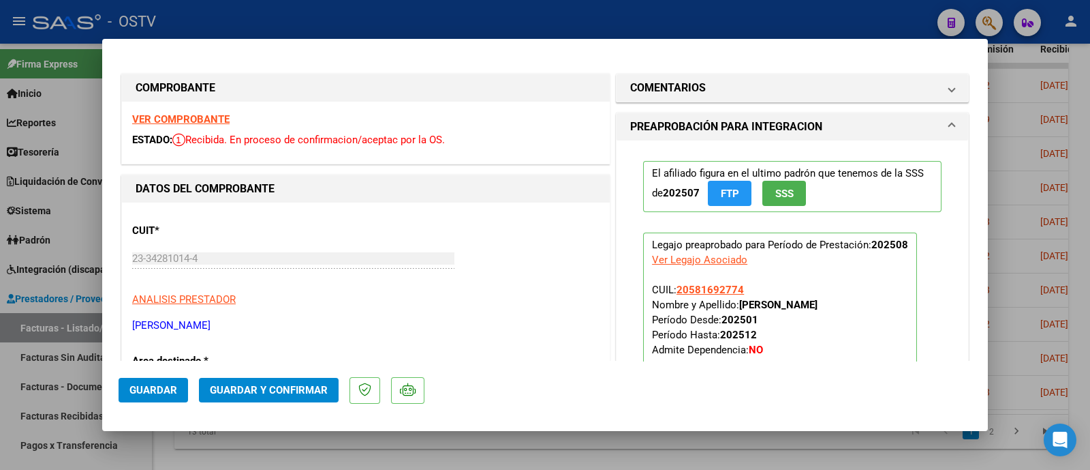
drag, startPoint x: 241, startPoint y: 328, endPoint x: 103, endPoint y: 324, distance: 138.4
click at [103, 324] on mat-dialog-content "COMPROBANTE VER COMPROBANTE ESTADO: Recibida. En proceso de confirmacion/acepta…" at bounding box center [545, 207] width 886 height 305
copy p "[PERSON_NAME]"
click at [722, 76] on mat-expansion-panel-header "COMENTARIOS" at bounding box center [793, 87] width 352 height 27
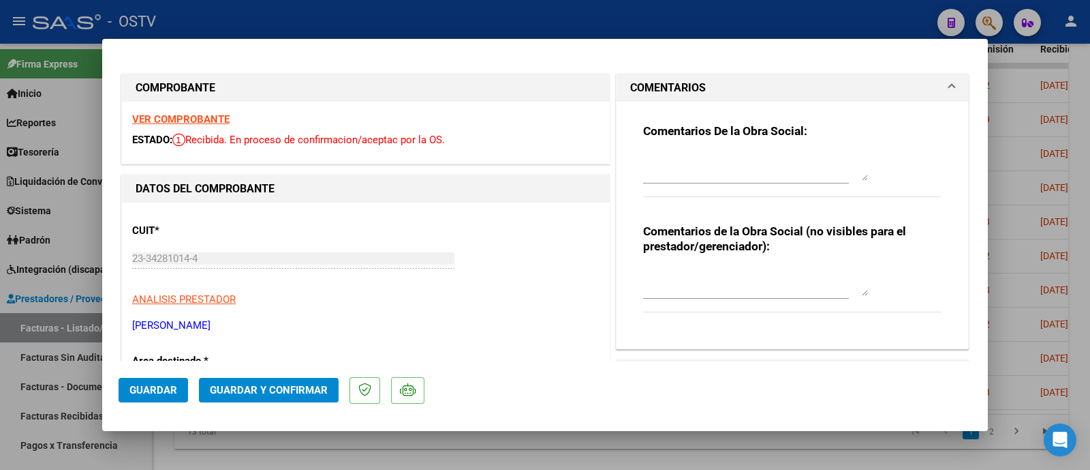
click at [718, 168] on textarea at bounding box center [755, 166] width 225 height 27
type textarea "falta recibo de fc 141"
click at [161, 393] on span "Guardar" at bounding box center [153, 390] width 48 height 12
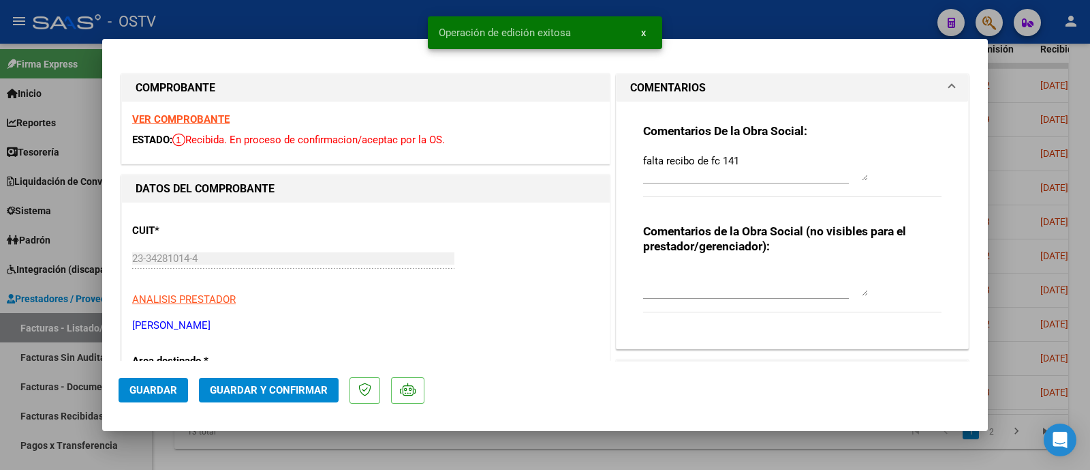
click at [359, 26] on div at bounding box center [545, 235] width 1090 height 470
type input "$ 0,00"
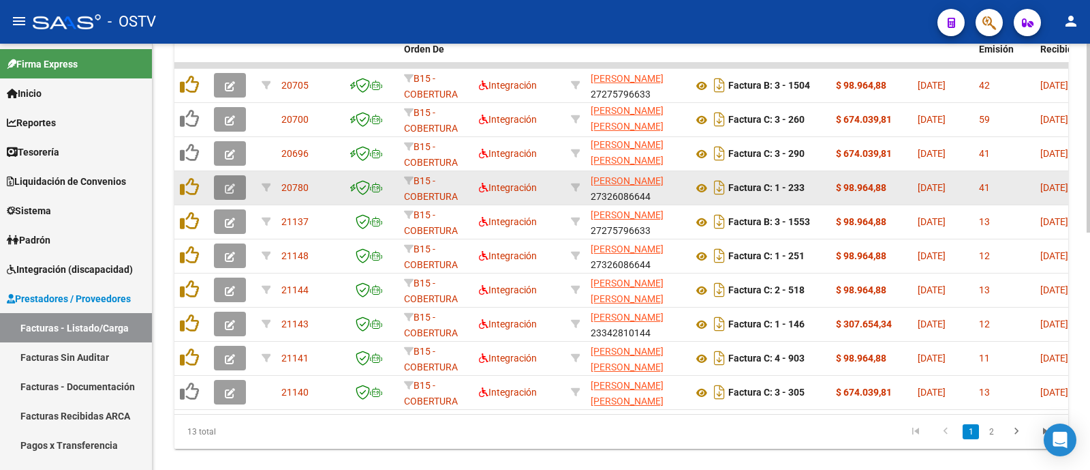
click at [226, 183] on icon "button" at bounding box center [230, 188] width 10 height 10
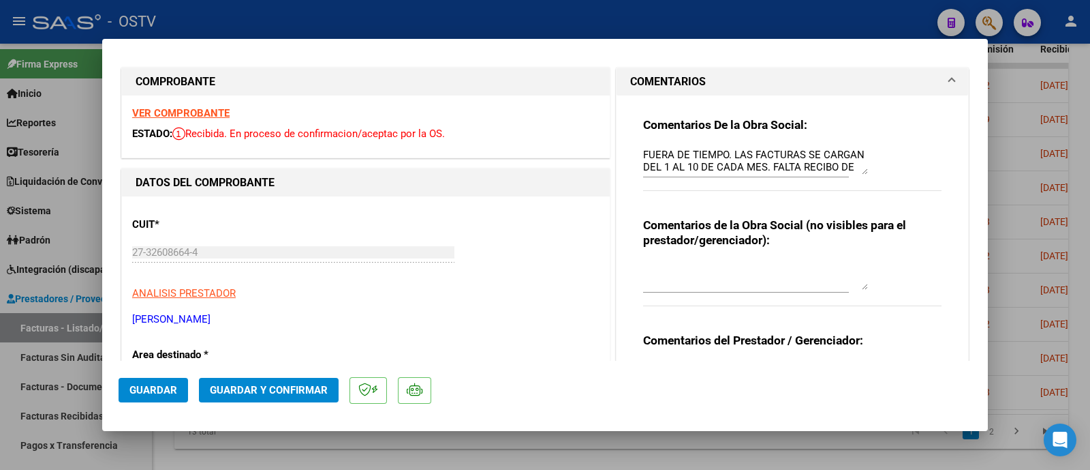
scroll to position [3, 0]
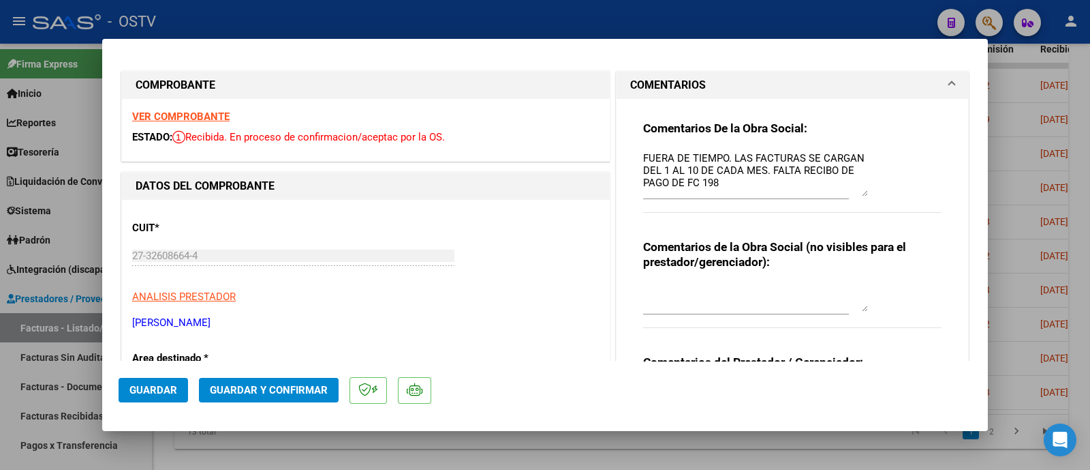
drag, startPoint x: 854, startPoint y: 172, endPoint x: 858, endPoint y: 191, distance: 19.5
click at [858, 191] on textarea "FUERA DE TIEMPO. LAS FACTURAS SE CARGAN DEL 1 AL 10 DE CADA MES. FALTA RECIBO D…" at bounding box center [755, 174] width 225 height 46
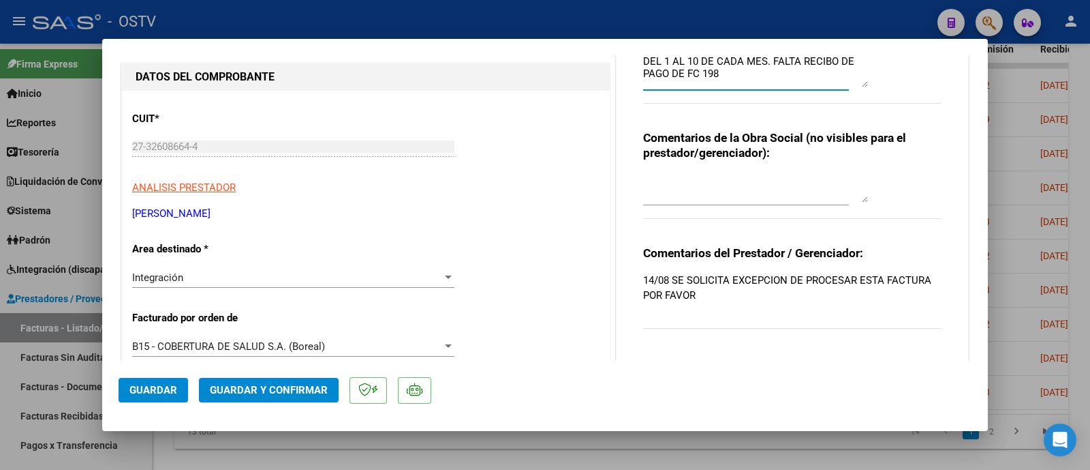
scroll to position [110, 0]
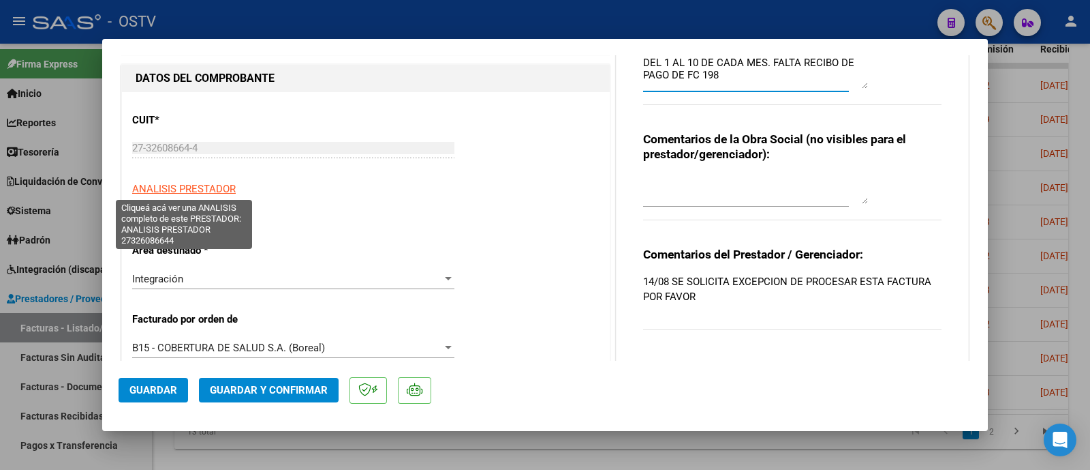
click at [208, 184] on span "ANALISIS PRESTADOR" at bounding box center [184, 189] width 104 height 12
type textarea "27326086644"
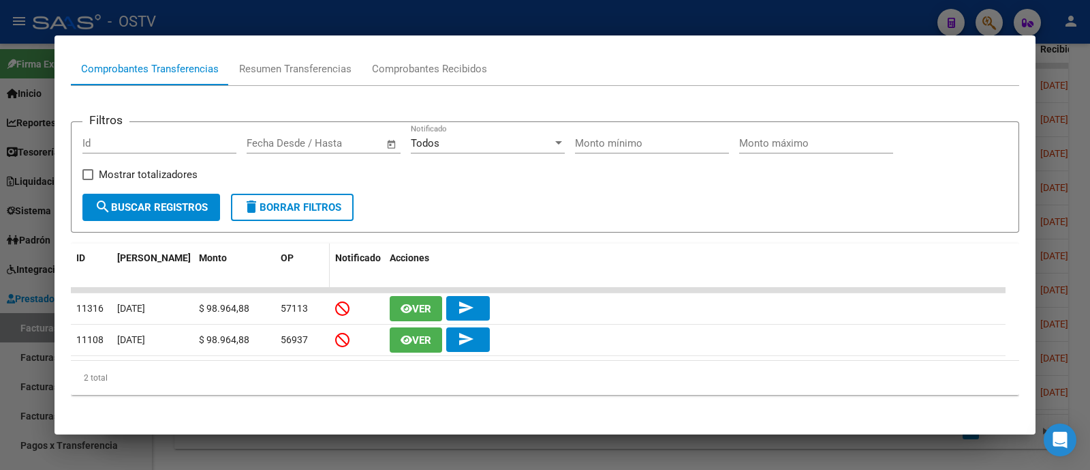
scroll to position [0, 0]
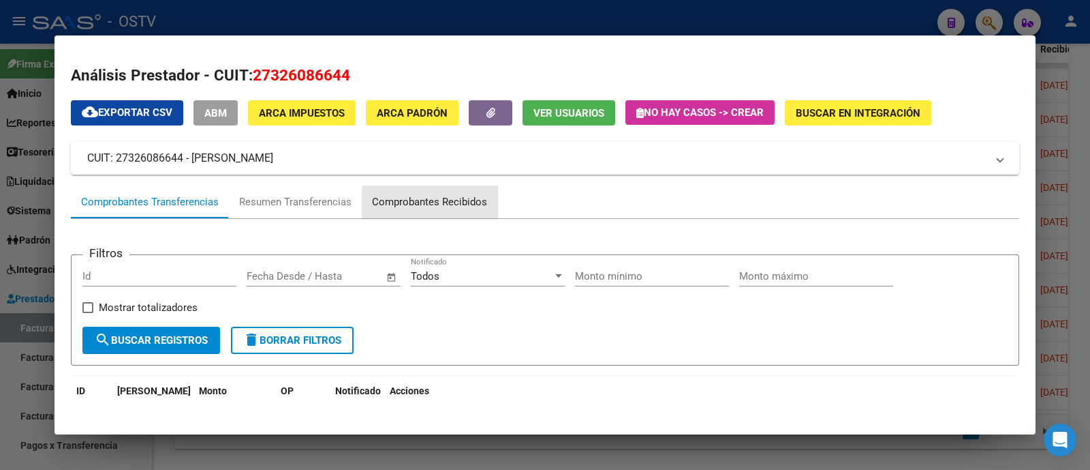
click at [440, 209] on div "Comprobantes Recibidos" at bounding box center [430, 201] width 136 height 33
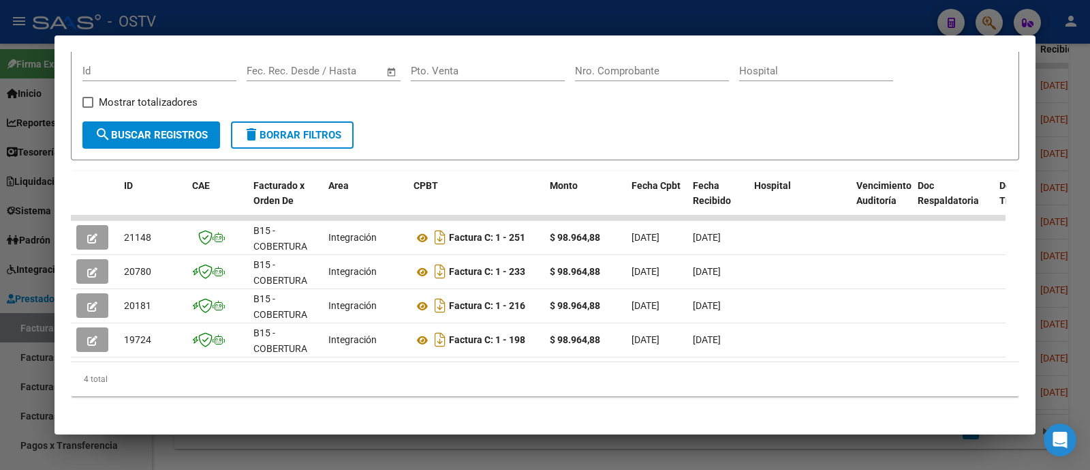
scroll to position [221, 0]
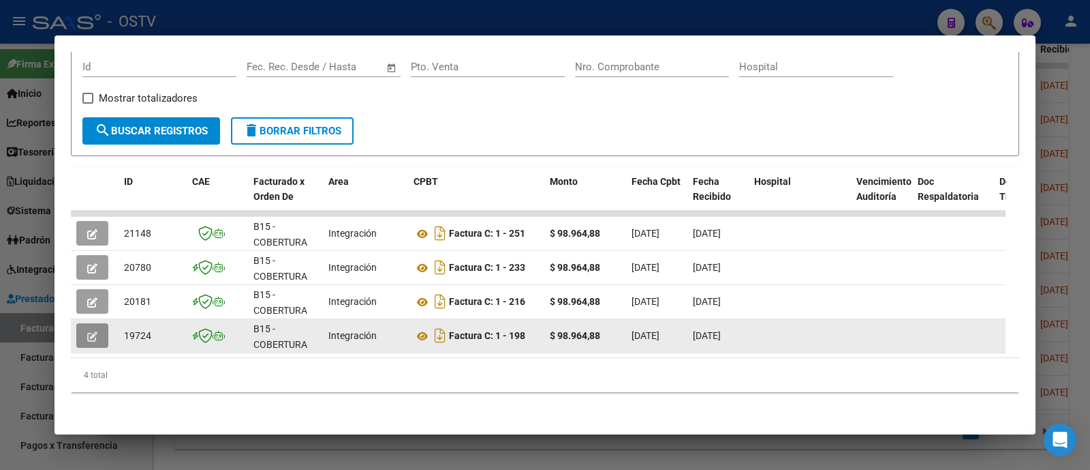
click at [96, 331] on icon "button" at bounding box center [92, 336] width 10 height 10
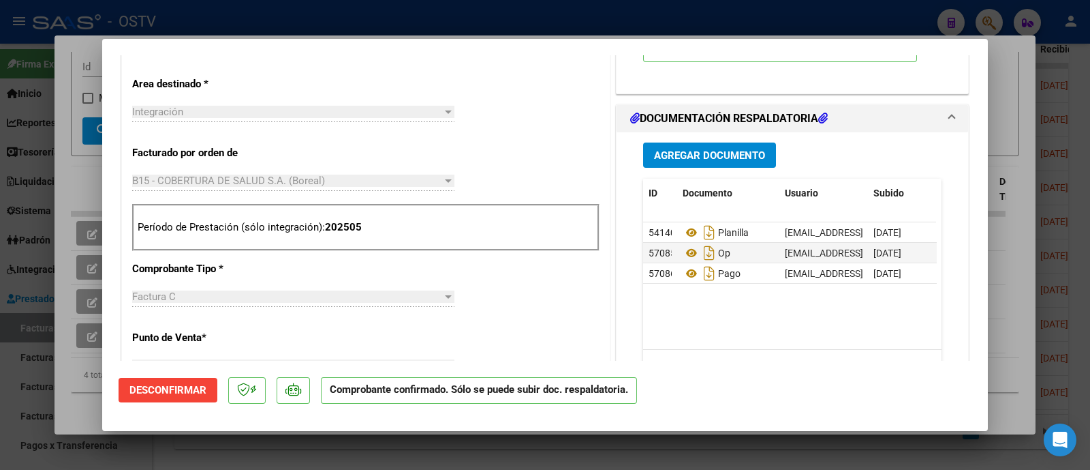
scroll to position [468, 0]
click at [437, 19] on div at bounding box center [545, 235] width 1090 height 470
type input "$ 0,00"
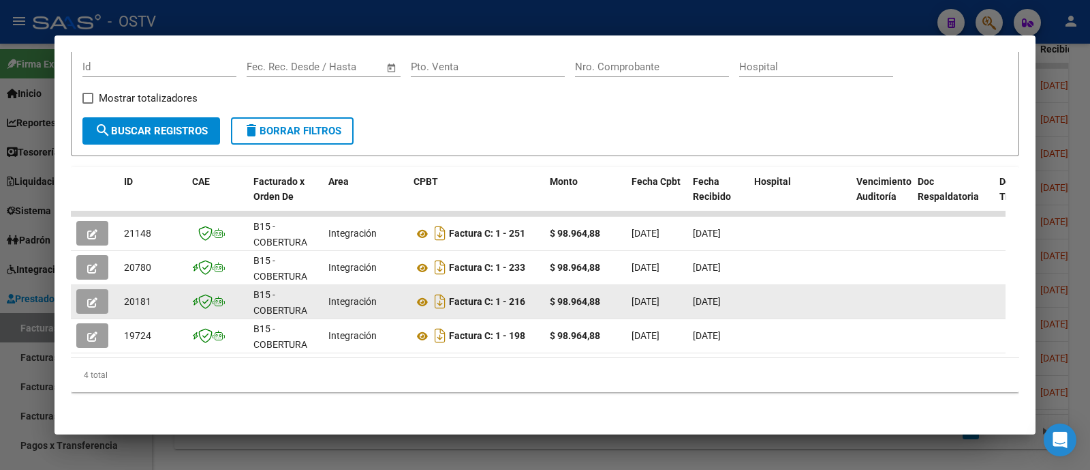
click at [97, 297] on icon "button" at bounding box center [92, 302] width 10 height 10
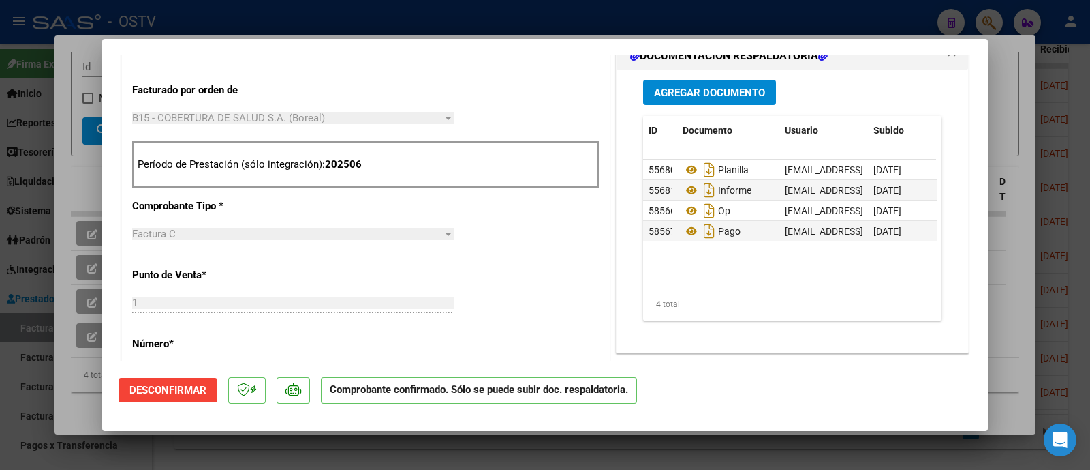
scroll to position [527, 0]
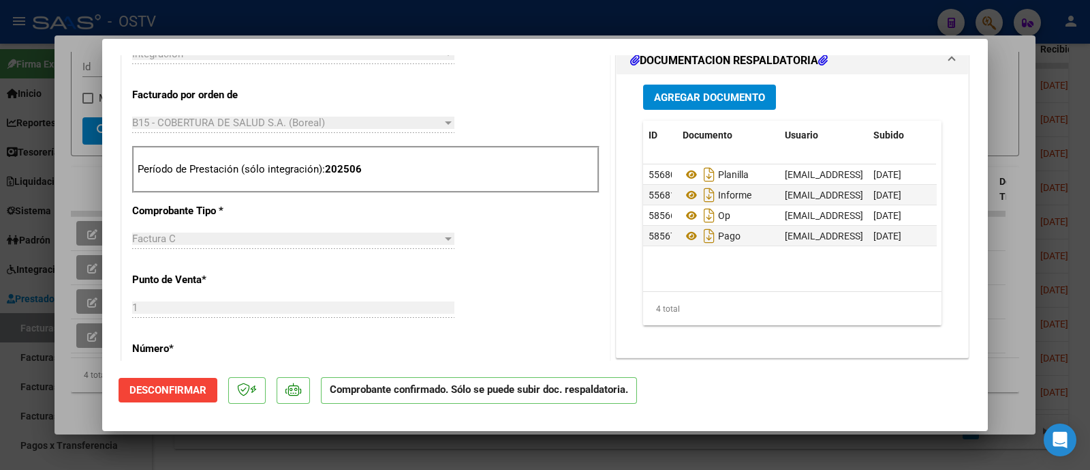
click at [273, 26] on div at bounding box center [545, 235] width 1090 height 470
type input "$ 0,00"
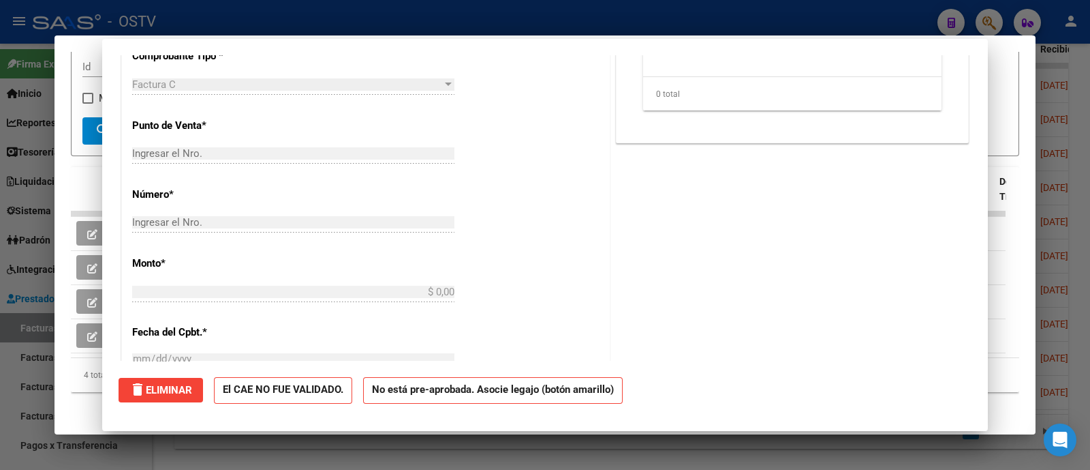
scroll to position [0, 0]
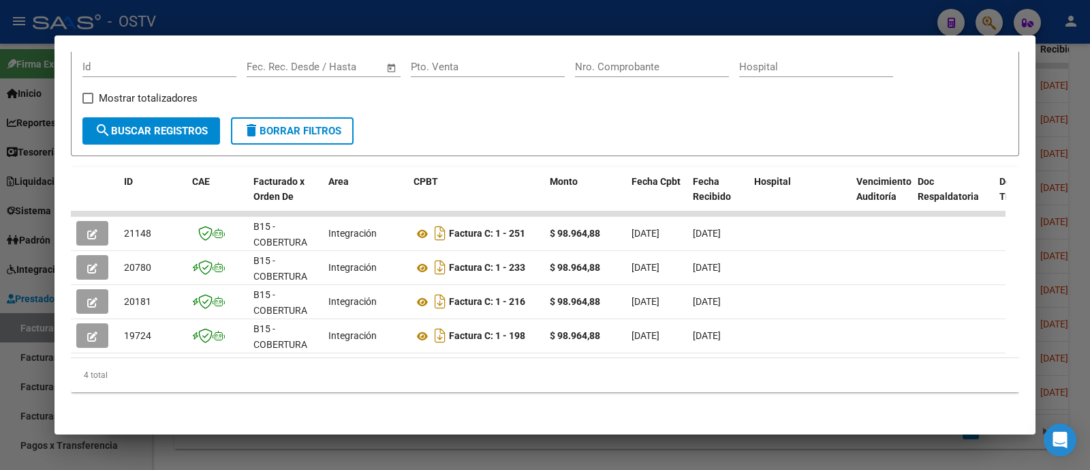
click at [243, 22] on div at bounding box center [545, 235] width 1090 height 470
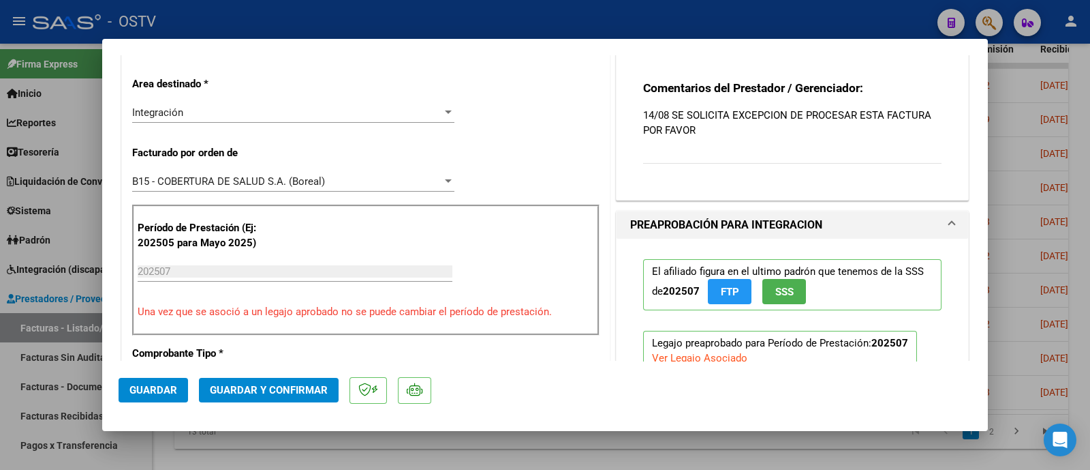
scroll to position [277, 0]
click at [164, 390] on span "Guardar" at bounding box center [153, 390] width 48 height 12
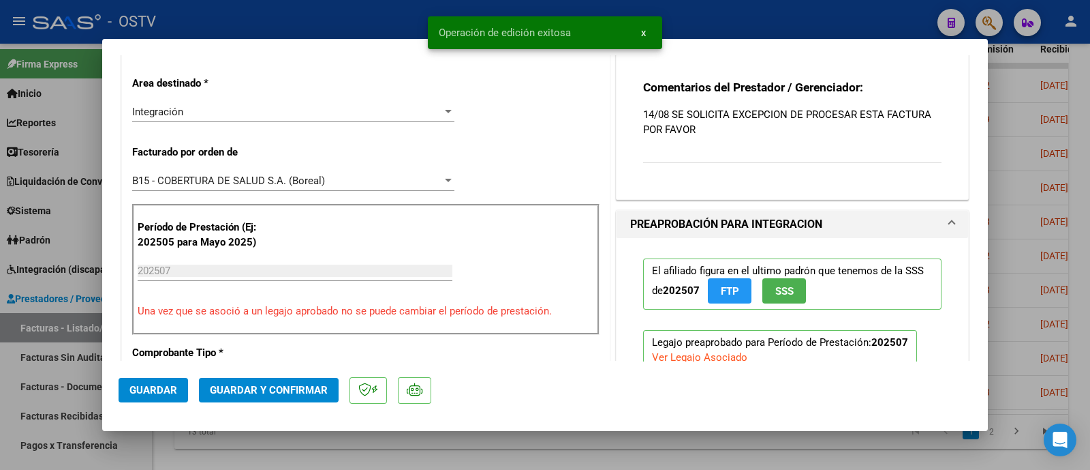
click at [325, 22] on div at bounding box center [545, 235] width 1090 height 470
type input "$ 0,00"
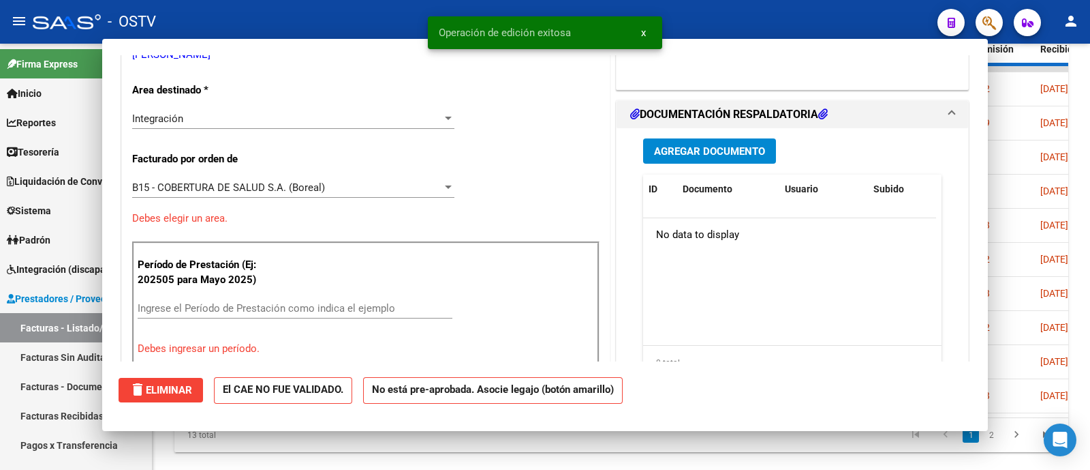
scroll to position [284, 0]
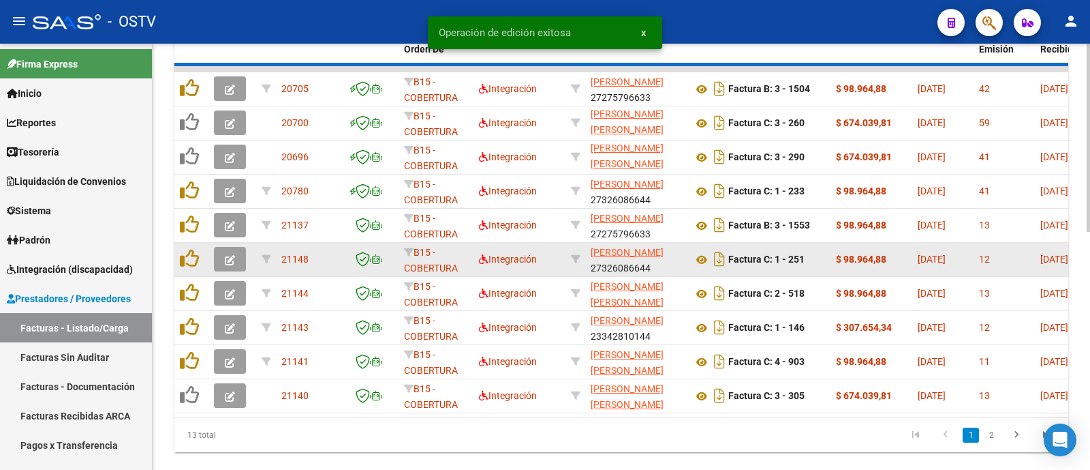
click at [228, 249] on button "button" at bounding box center [230, 259] width 32 height 25
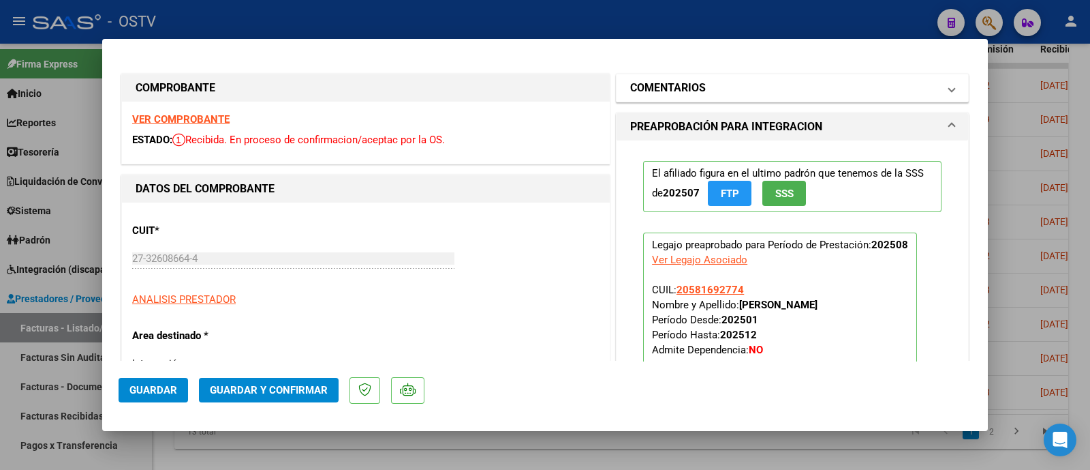
click at [692, 95] on h1 "COMENTARIOS" at bounding box center [668, 88] width 76 height 16
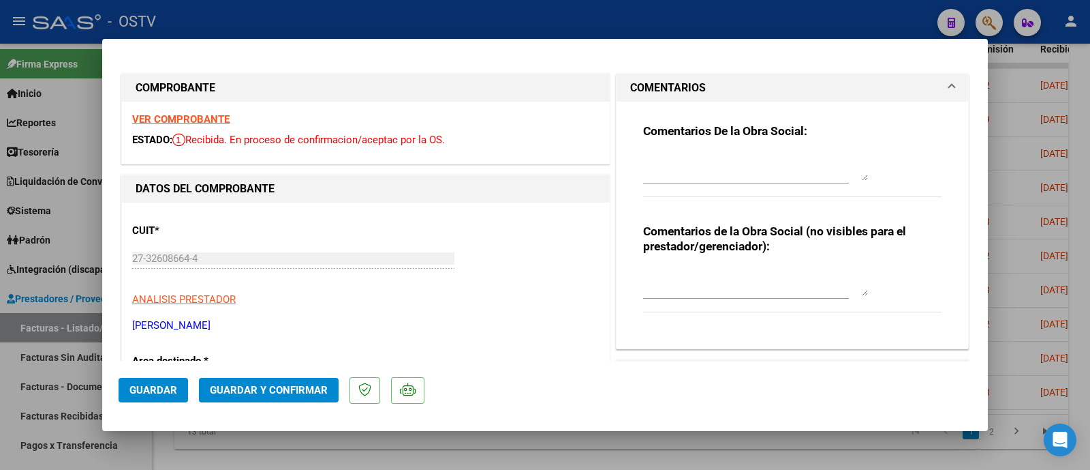
click at [696, 178] on textarea at bounding box center [755, 166] width 225 height 27
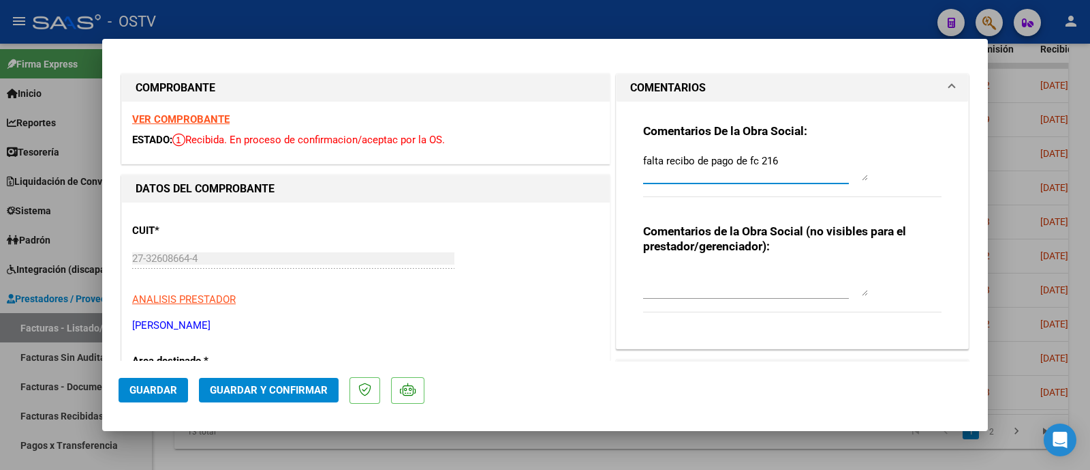
type textarea "falta recibo de pago de fc 216"
click at [150, 392] on span "Guardar" at bounding box center [153, 390] width 48 height 12
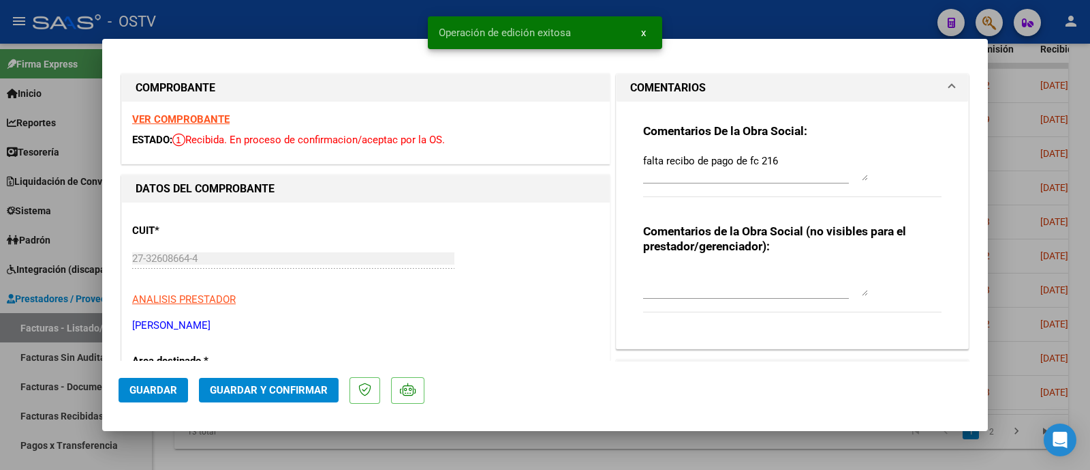
click at [263, 328] on p "[PERSON_NAME]" at bounding box center [365, 326] width 467 height 16
drag, startPoint x: 130, startPoint y: 322, endPoint x: 295, endPoint y: 325, distance: 165.0
copy p "[PERSON_NAME]"
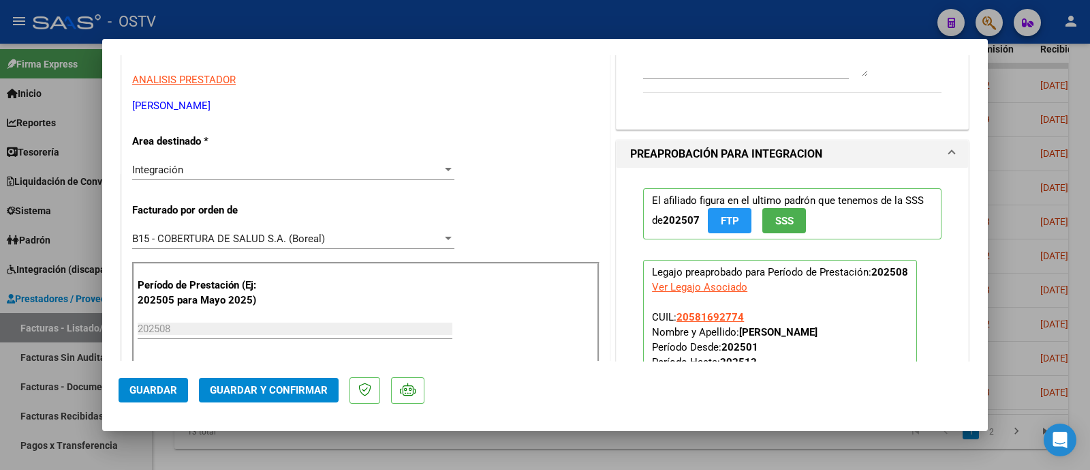
scroll to position [0, 0]
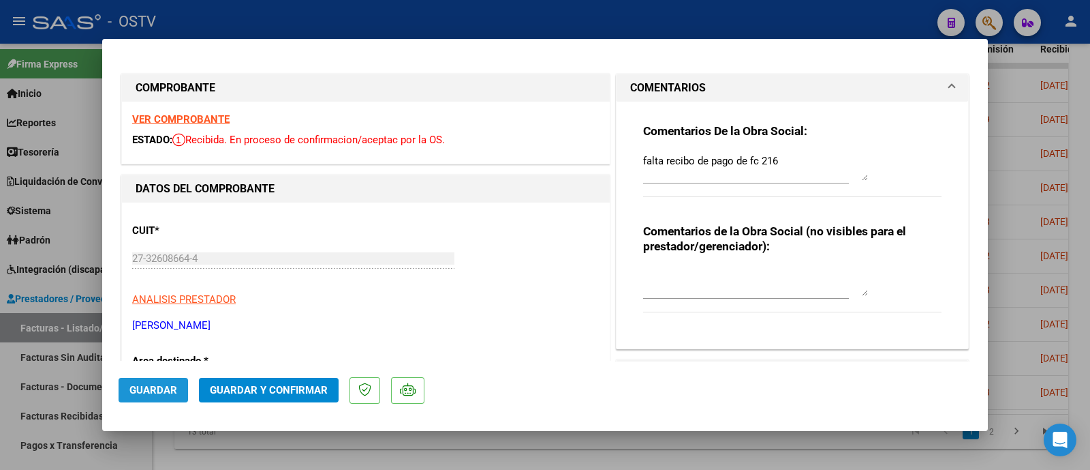
click at [158, 386] on span "Guardar" at bounding box center [153, 390] width 48 height 12
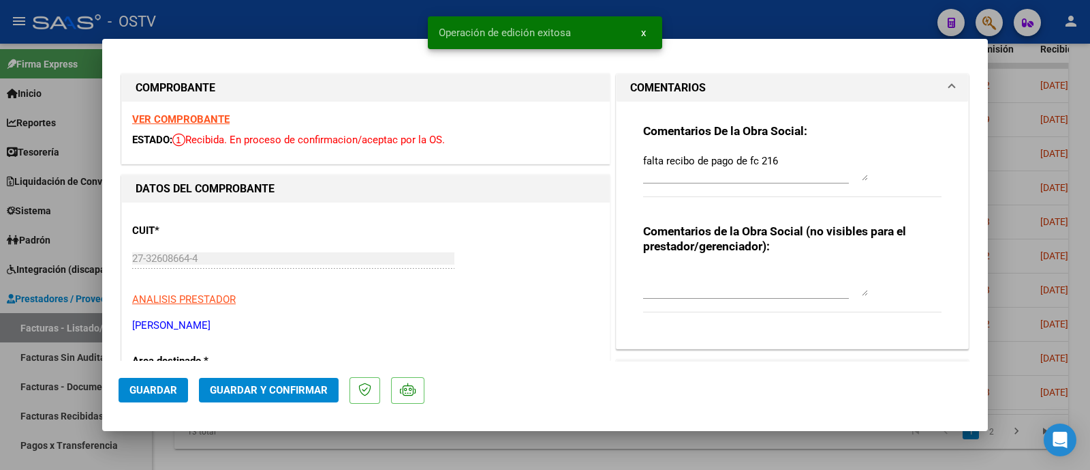
click at [297, 25] on div at bounding box center [545, 235] width 1090 height 470
type input "$ 0,00"
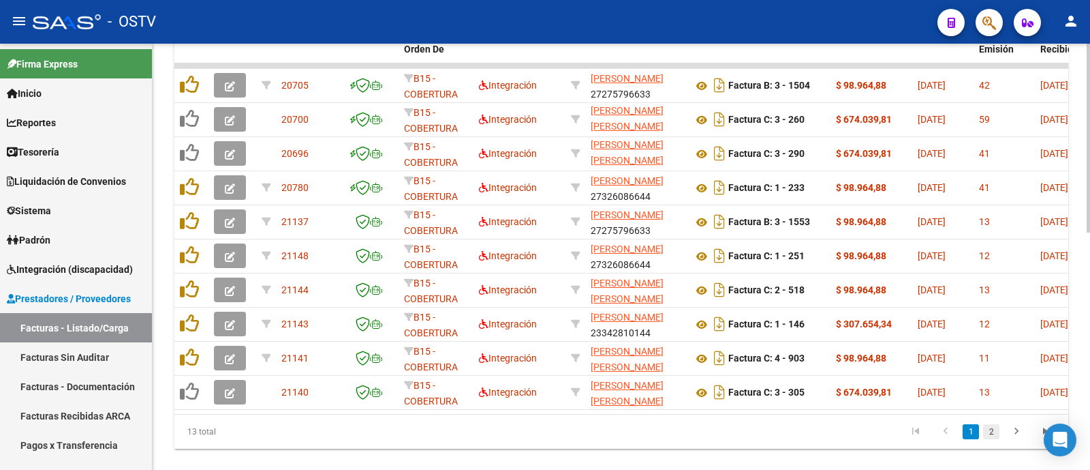
click at [997, 439] on link "2" at bounding box center [991, 431] width 16 height 15
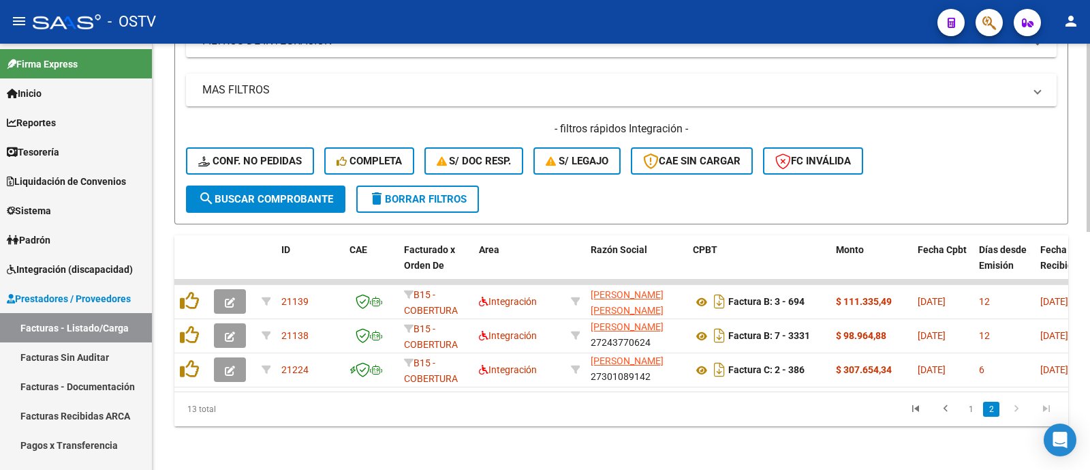
scroll to position [295, 0]
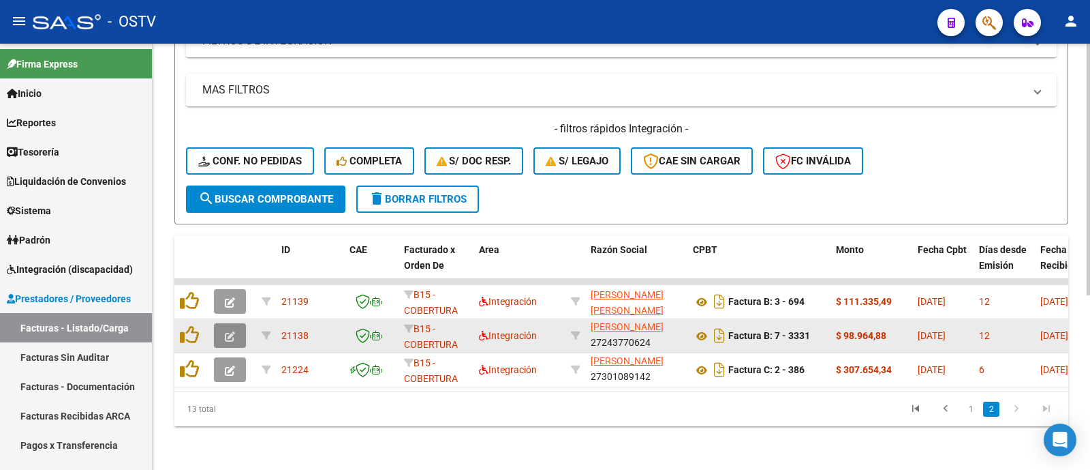
click at [234, 331] on icon "button" at bounding box center [230, 336] width 10 height 10
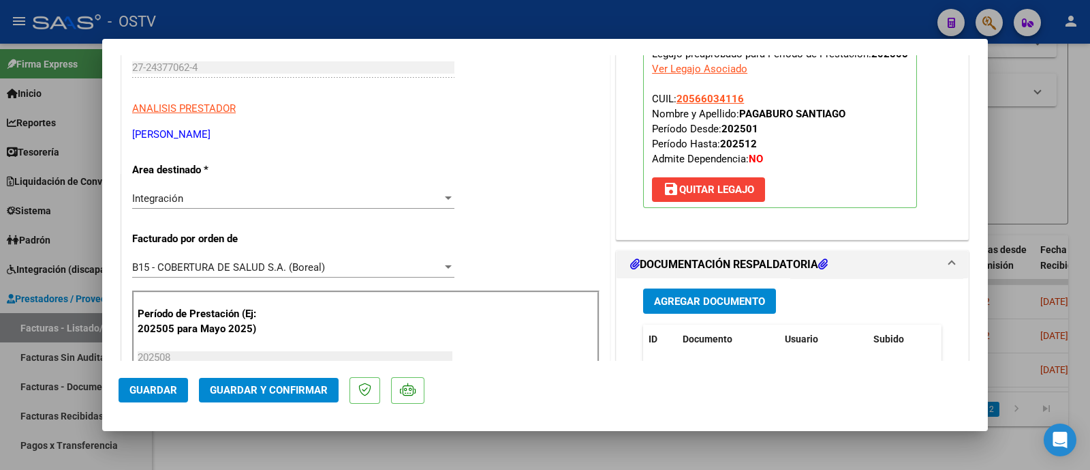
scroll to position [189, 0]
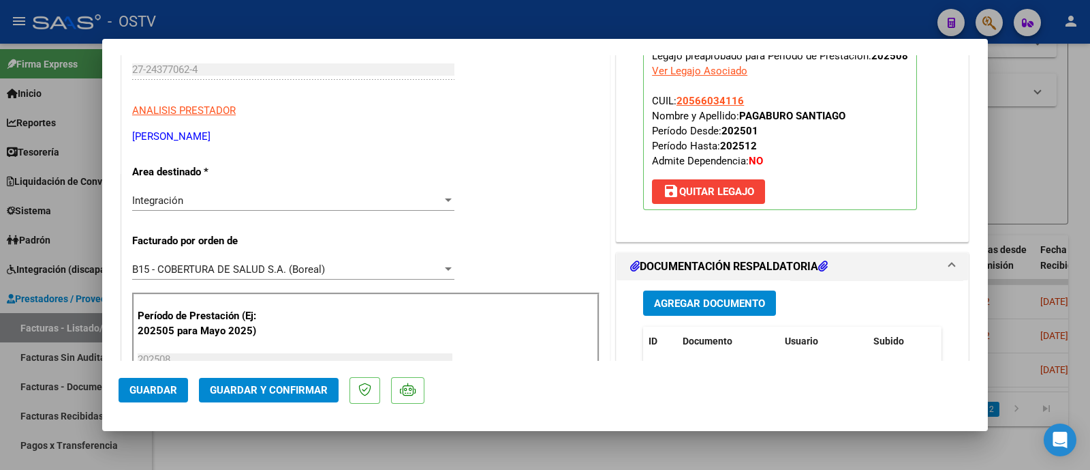
click at [180, 104] on span "ANALISIS PRESTADOR" at bounding box center [184, 110] width 104 height 12
type textarea "27243770624"
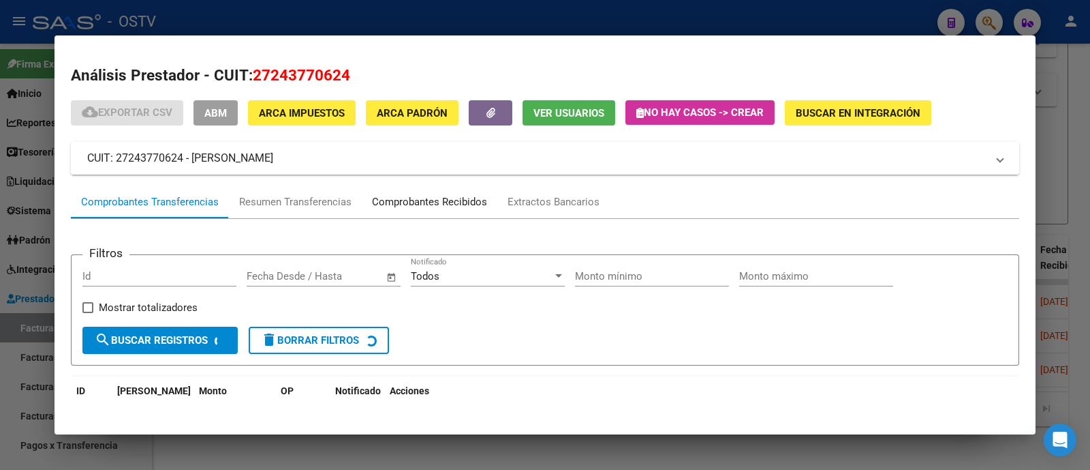
click at [424, 191] on div "Comprobantes Recibidos" at bounding box center [430, 201] width 136 height 33
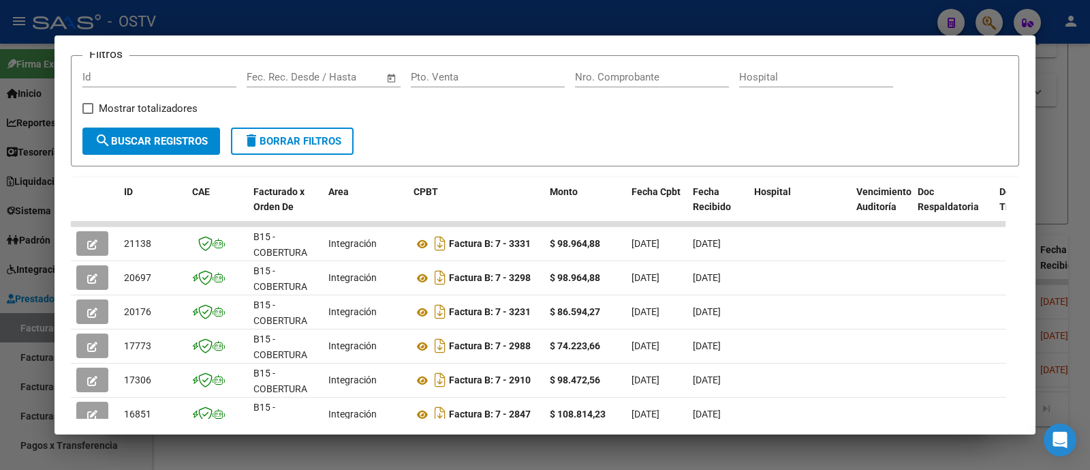
scroll to position [272, 0]
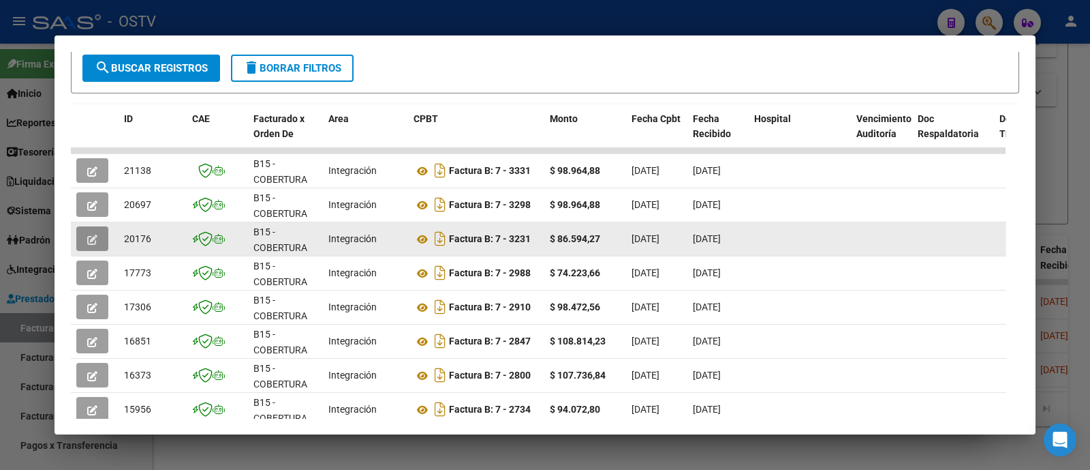
click at [88, 236] on icon "button" at bounding box center [92, 239] width 10 height 10
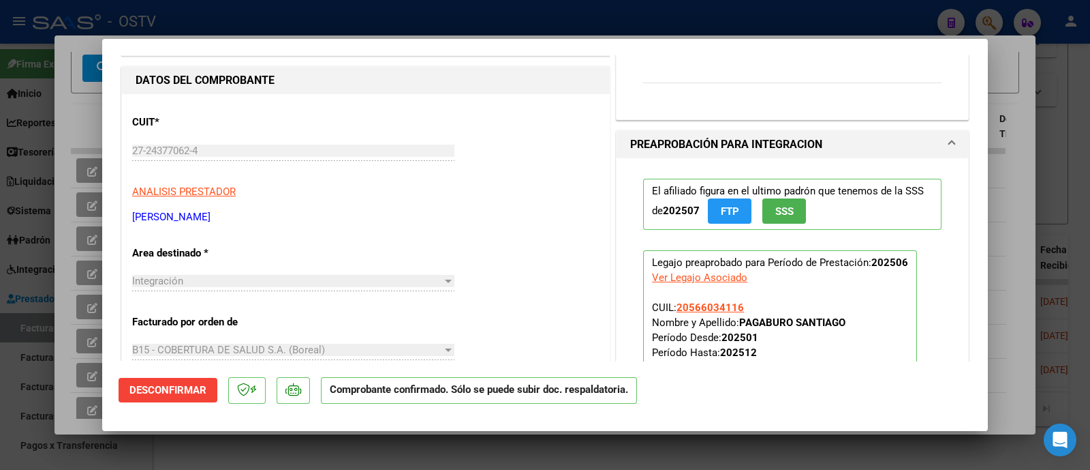
scroll to position [301, 0]
drag, startPoint x: 230, startPoint y: 215, endPoint x: 106, endPoint y: 219, distance: 124.1
click at [106, 219] on mat-dialog-content "SUBSIDIADADO POR SSS (.DR_ENVIO) Tipo de Archivo: DS Importe Solicitado: $ 86.5…" at bounding box center [545, 207] width 886 height 305
copy p "[PERSON_NAME]"
click at [291, 11] on div at bounding box center [545, 235] width 1090 height 470
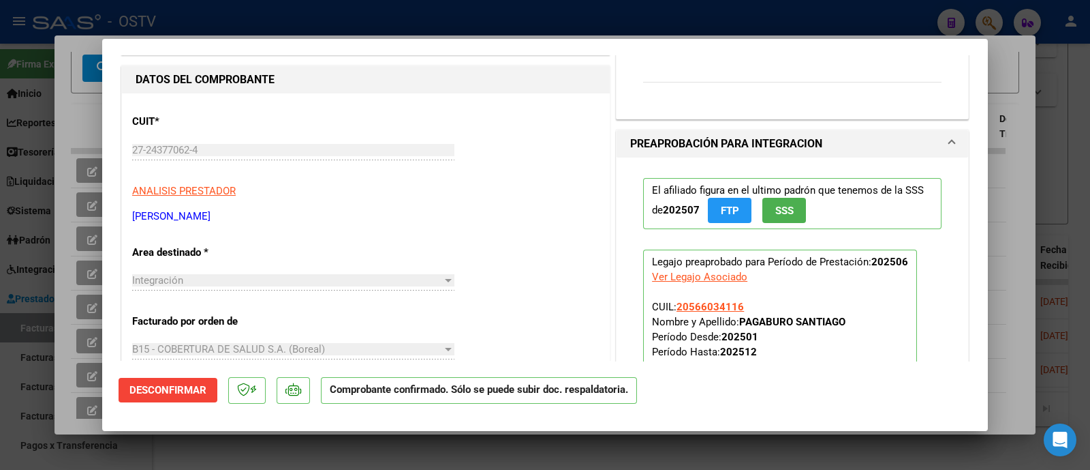
type input "$ 0,00"
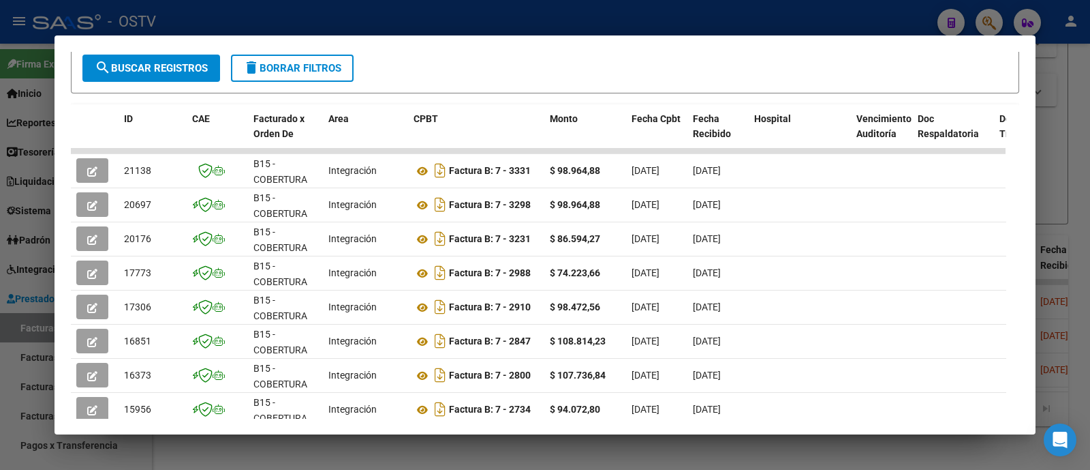
click at [349, 21] on div at bounding box center [545, 235] width 1090 height 470
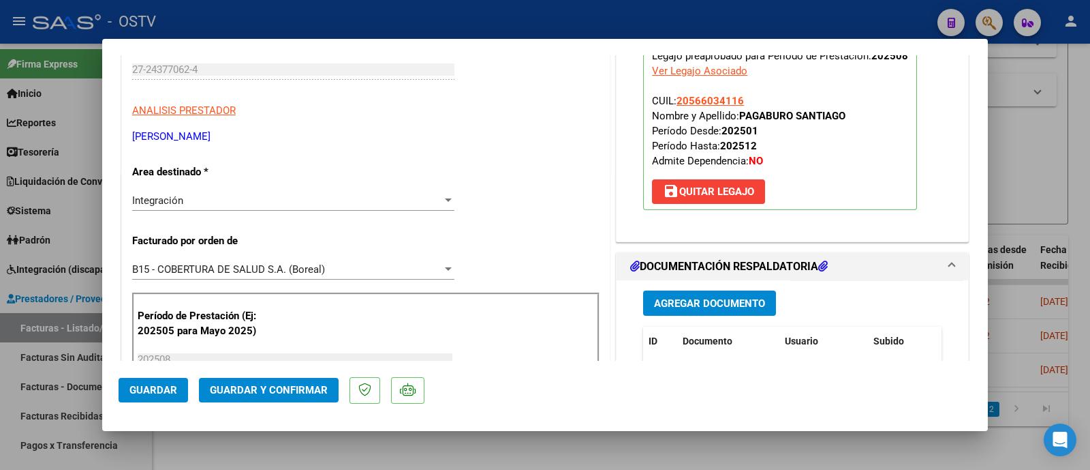
scroll to position [0, 0]
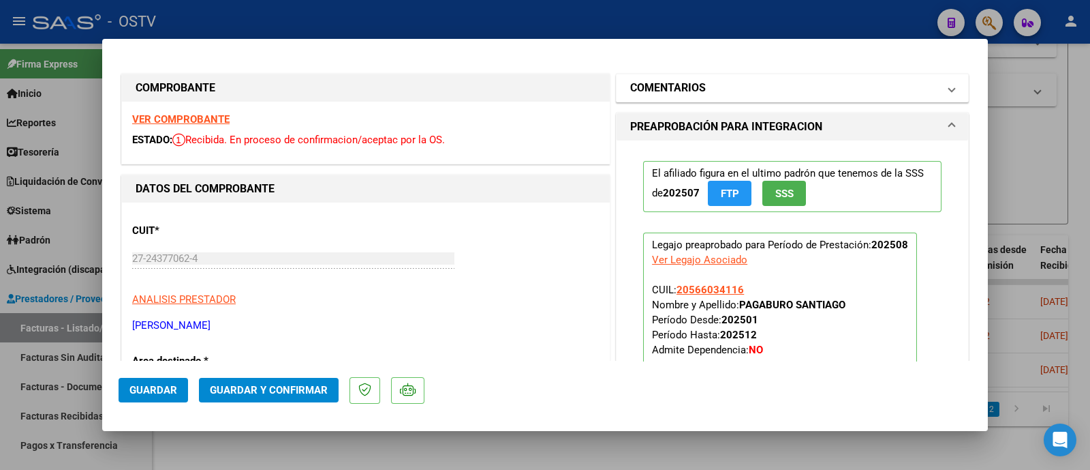
click at [729, 74] on mat-expansion-panel-header "COMENTARIOS" at bounding box center [793, 87] width 352 height 27
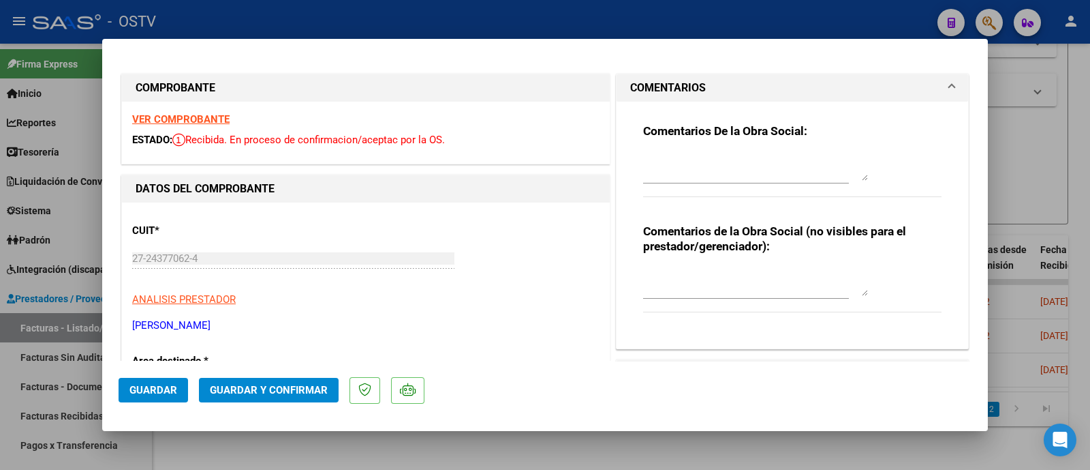
click at [721, 168] on textarea at bounding box center [755, 166] width 225 height 27
type textarea "falta recibo fc 3231"
click at [163, 402] on button "Guardar" at bounding box center [154, 390] width 70 height 25
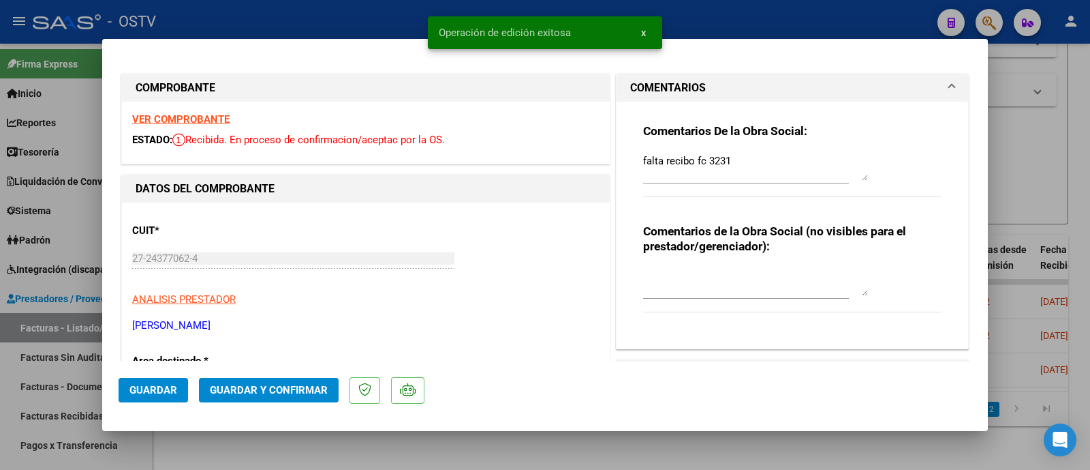
click at [309, 9] on div at bounding box center [545, 235] width 1090 height 470
type input "$ 0,00"
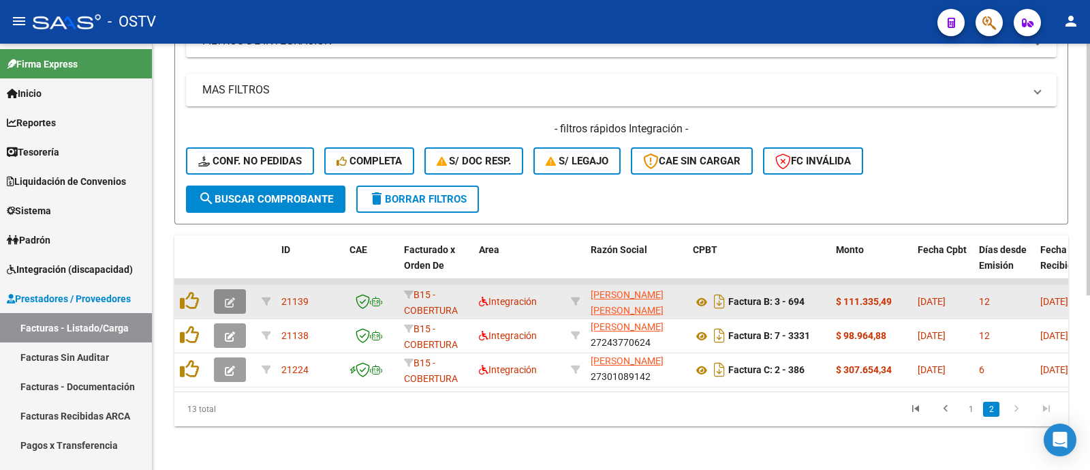
click at [232, 297] on icon "button" at bounding box center [230, 302] width 10 height 10
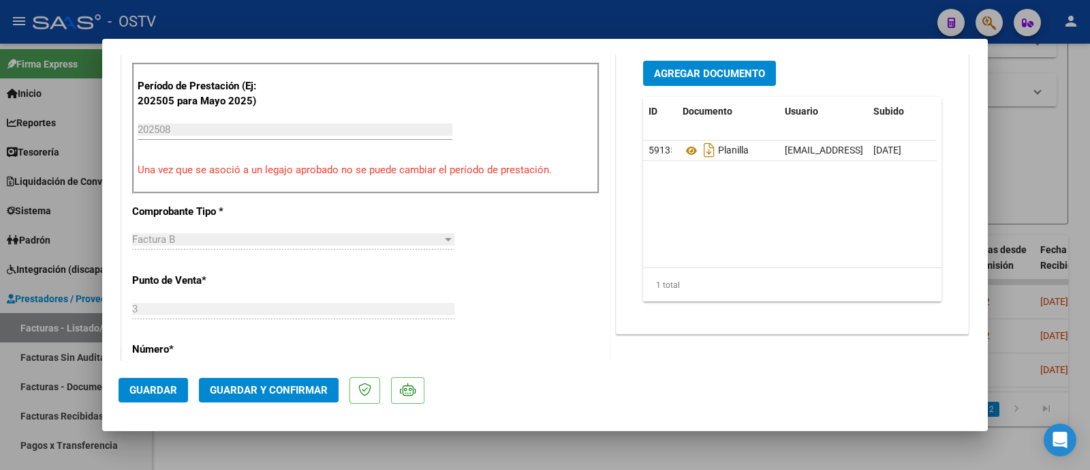
scroll to position [417, 0]
click at [292, 397] on button "Guardar y Confirmar" at bounding box center [269, 390] width 140 height 25
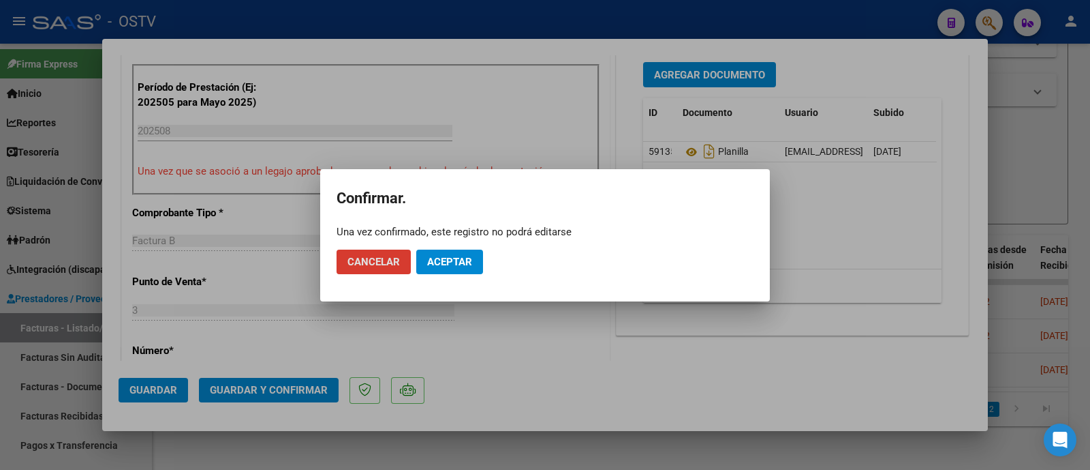
click at [455, 266] on span "Aceptar" at bounding box center [449, 262] width 45 height 12
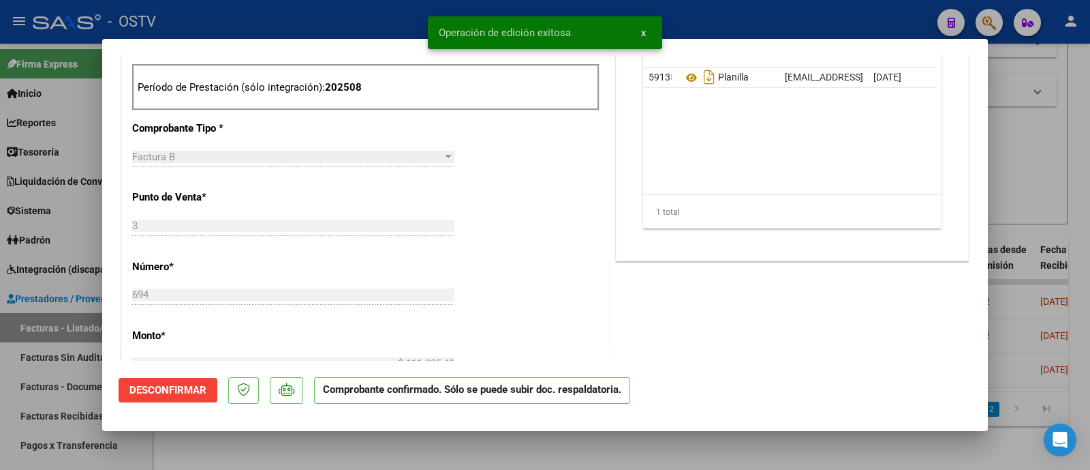
click at [373, 20] on div at bounding box center [545, 235] width 1090 height 470
type input "$ 0,00"
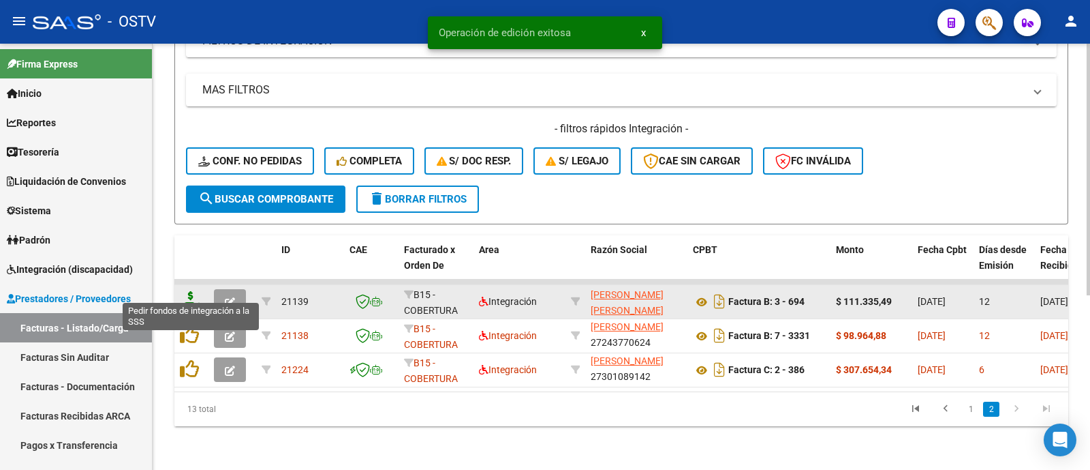
click at [195, 291] on icon at bounding box center [191, 300] width 22 height 19
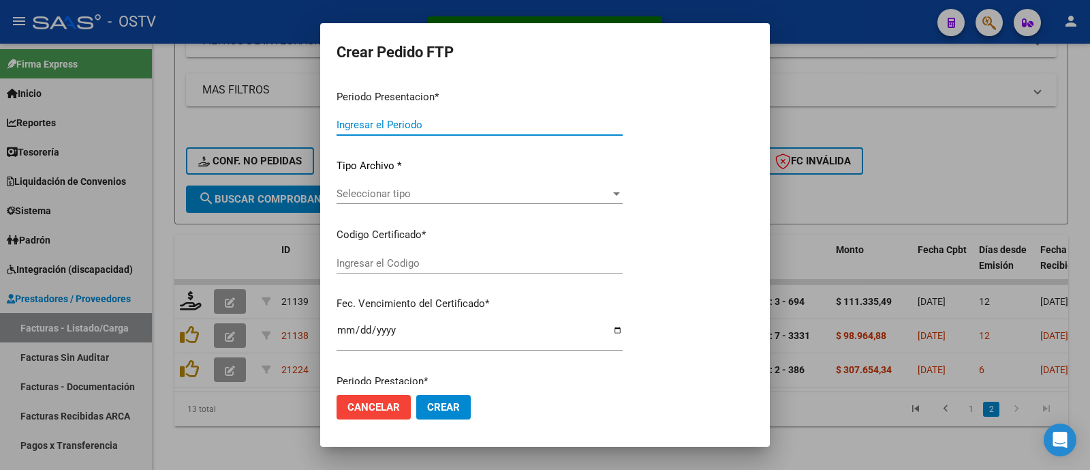
type input "202508"
type input "$ 111.335,49"
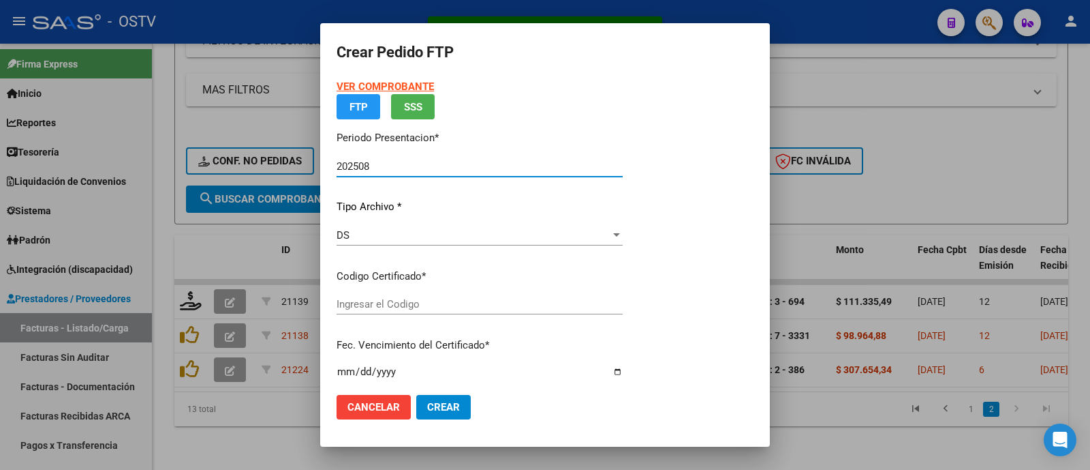
type input "arg02000566034112023102620271026tuc139"
type input "[DATE]"
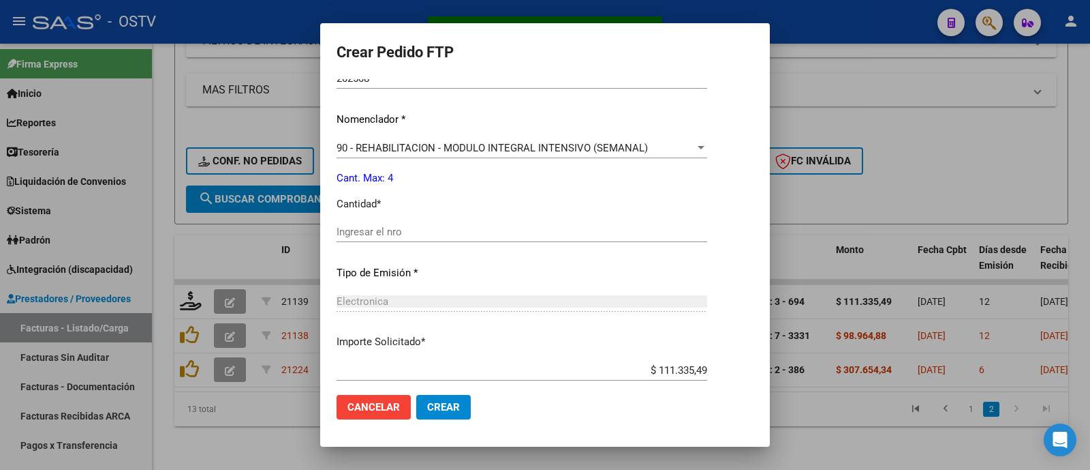
scroll to position [493, 0]
click at [385, 231] on input "Ingresar el nro" at bounding box center [522, 230] width 371 height 12
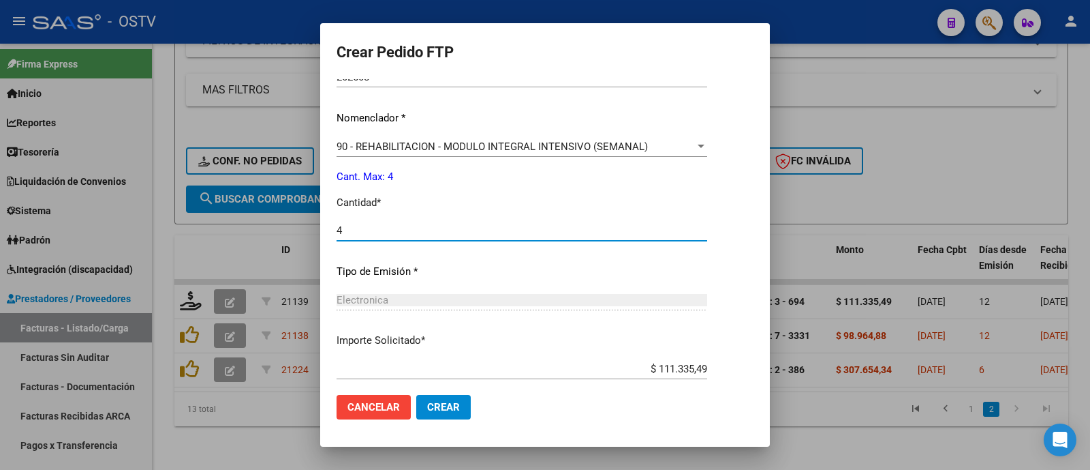
type input "4"
click at [438, 414] on button "Crear" at bounding box center [443, 407] width 55 height 25
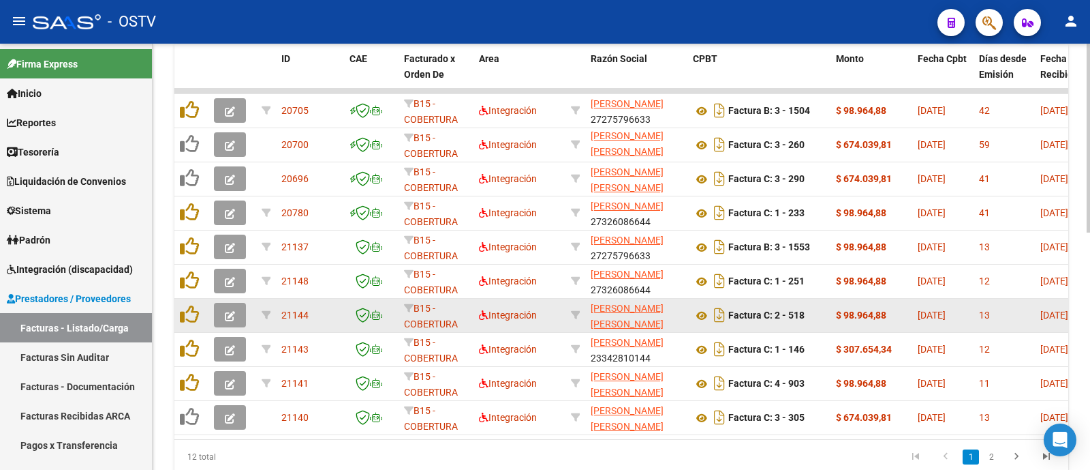
scroll to position [466, 0]
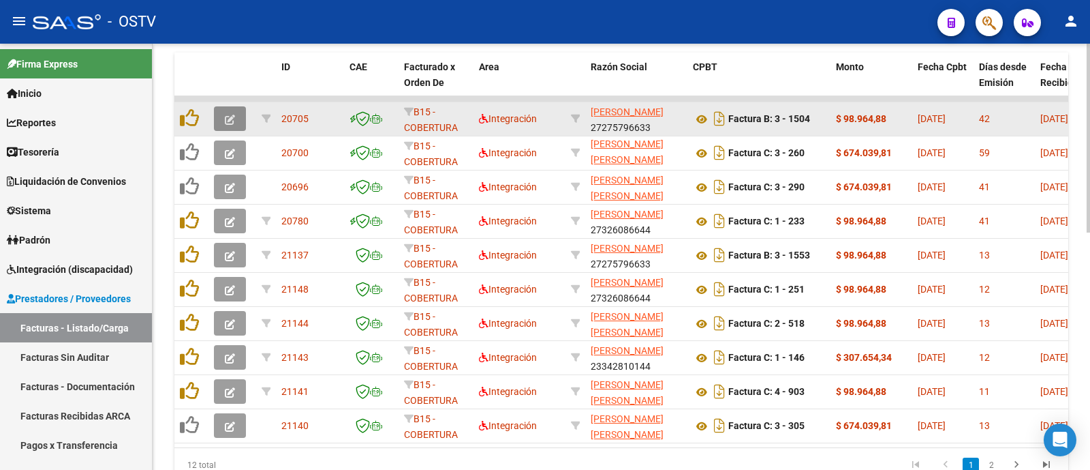
click at [232, 117] on icon "button" at bounding box center [230, 119] width 10 height 10
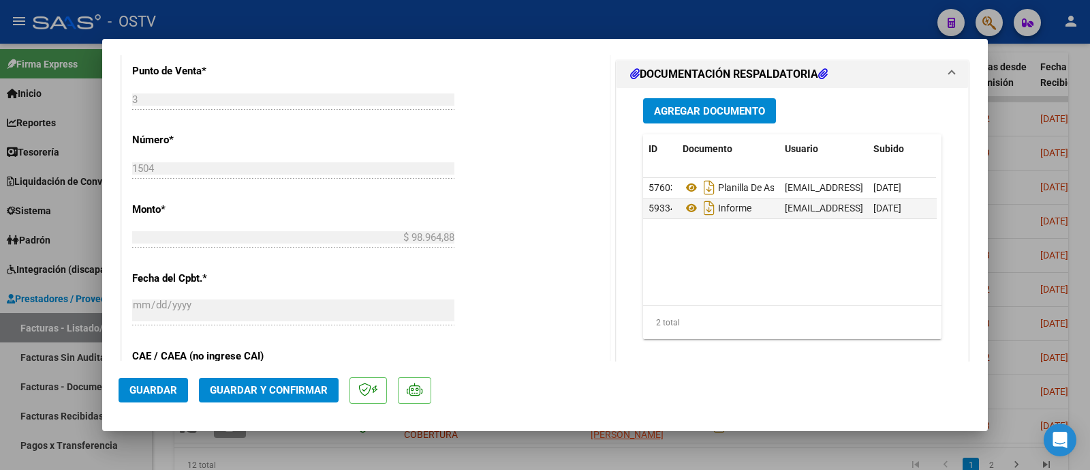
scroll to position [602, 0]
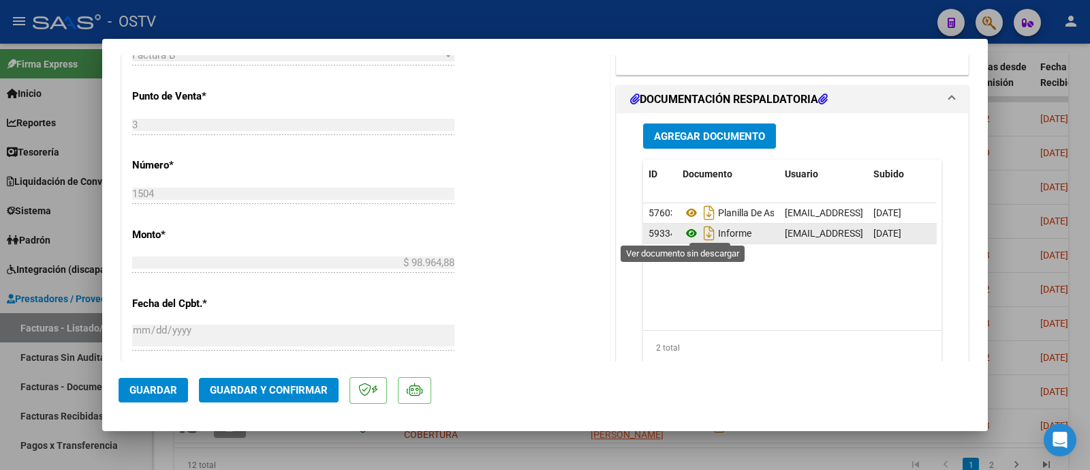
click at [686, 232] on icon at bounding box center [692, 233] width 18 height 16
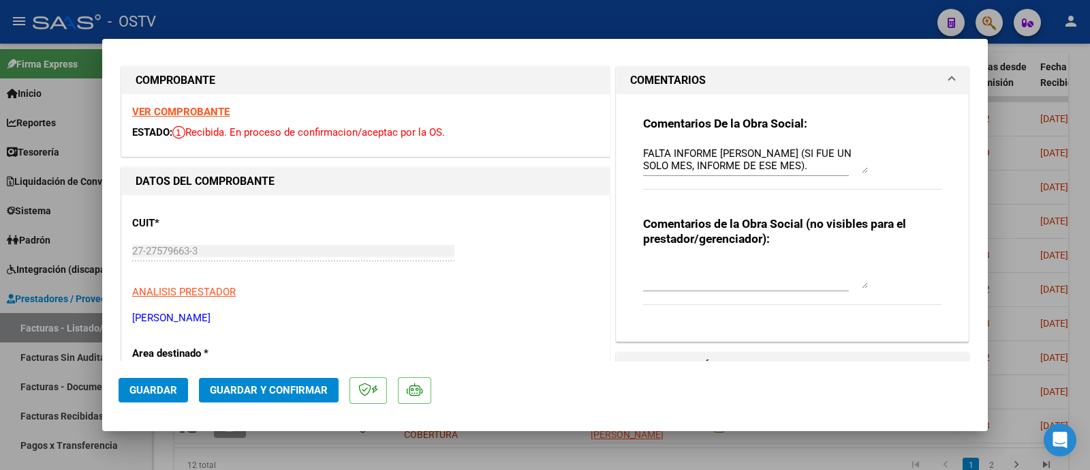
scroll to position [0, 0]
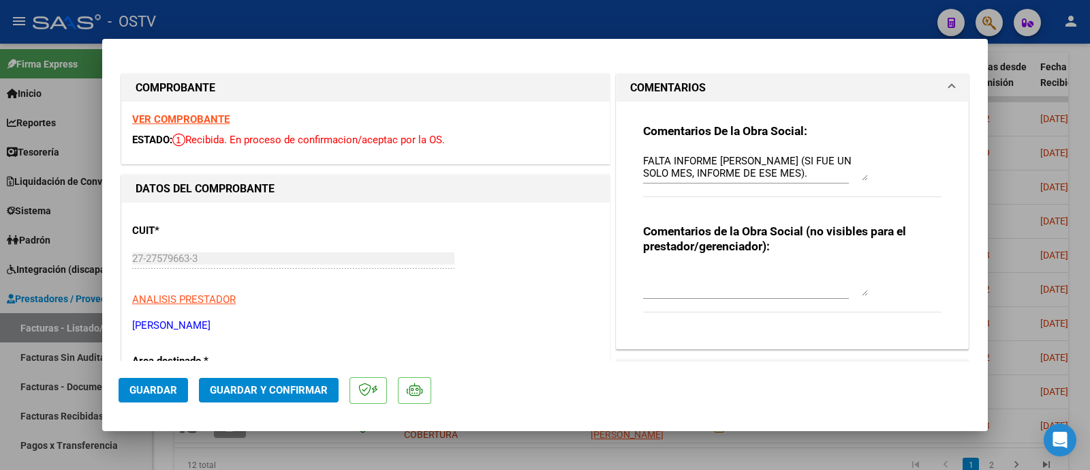
click at [256, 390] on span "Guardar y Confirmar" at bounding box center [269, 390] width 118 height 12
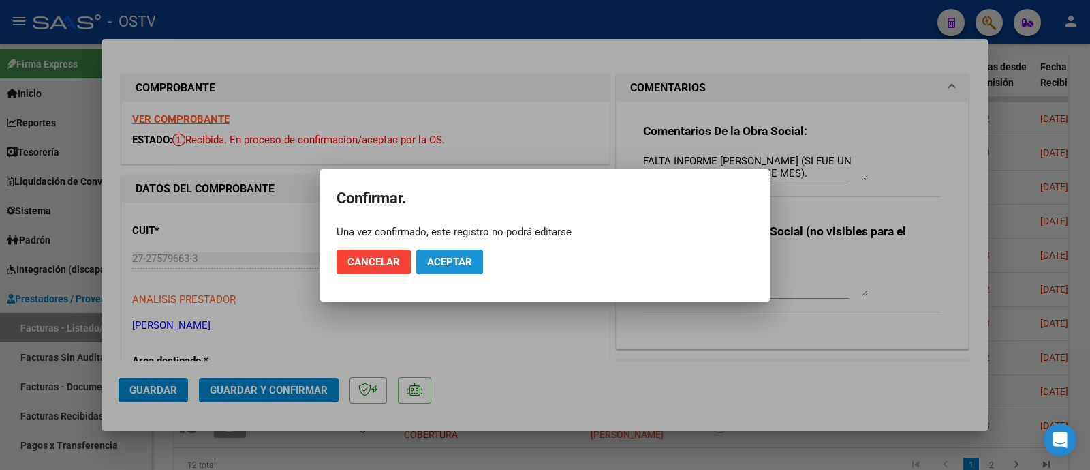
click at [440, 262] on span "Aceptar" at bounding box center [449, 262] width 45 height 12
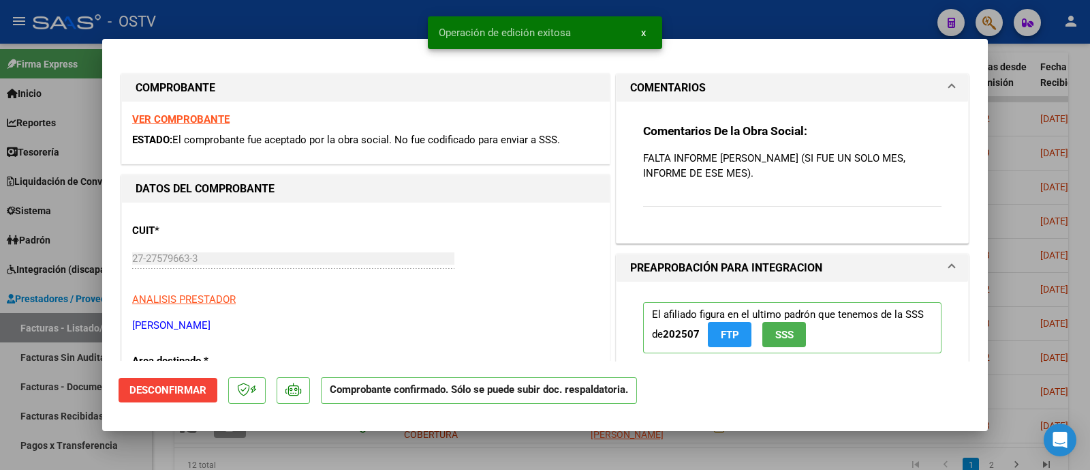
click at [267, 18] on div at bounding box center [545, 235] width 1090 height 470
type input "$ 0,00"
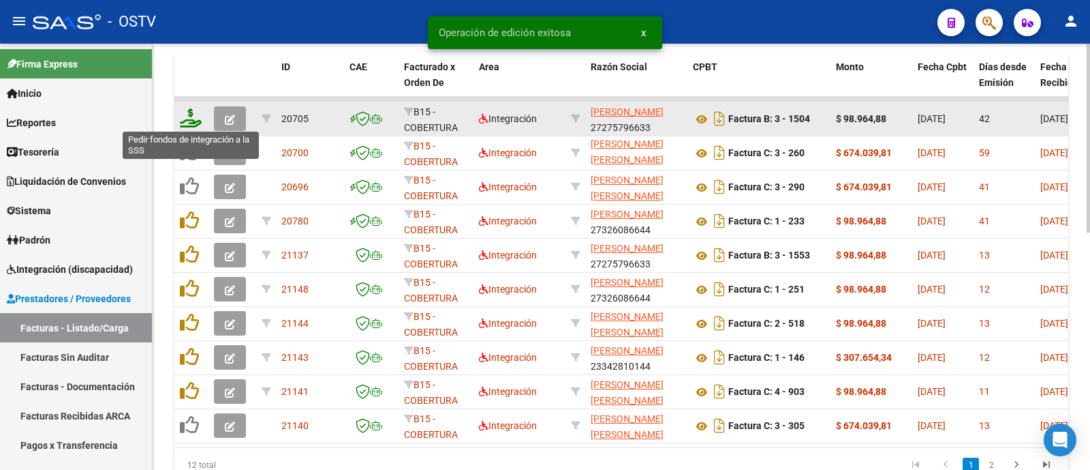
click at [191, 119] on icon at bounding box center [191, 117] width 22 height 19
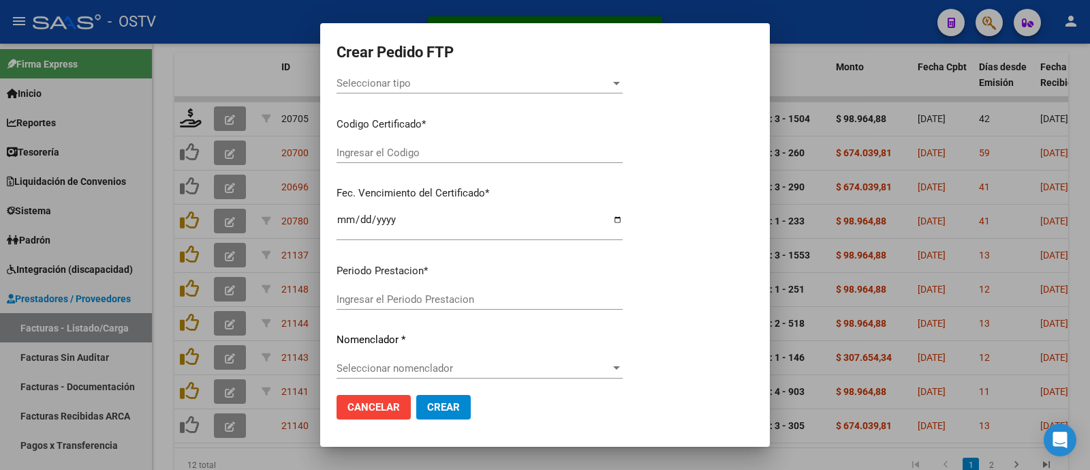
type input "202508"
type input "202506"
type input "$ 98.964,88"
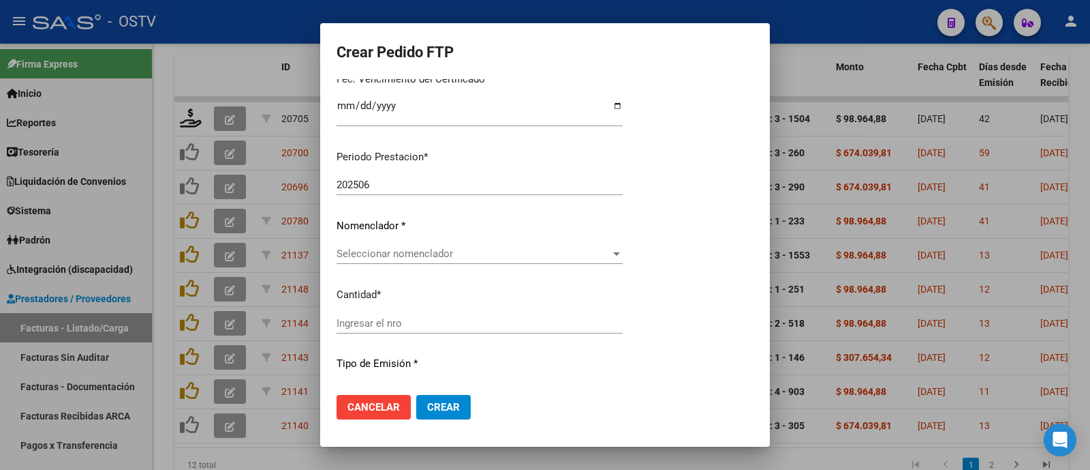
type input "arg02000566034112023102620271026tuc139"
type input "[DATE]"
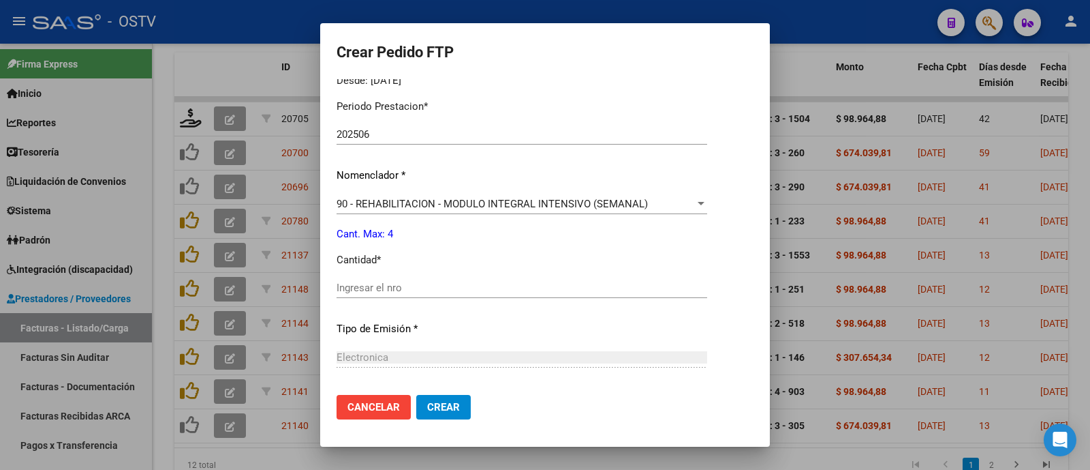
scroll to position [437, 0]
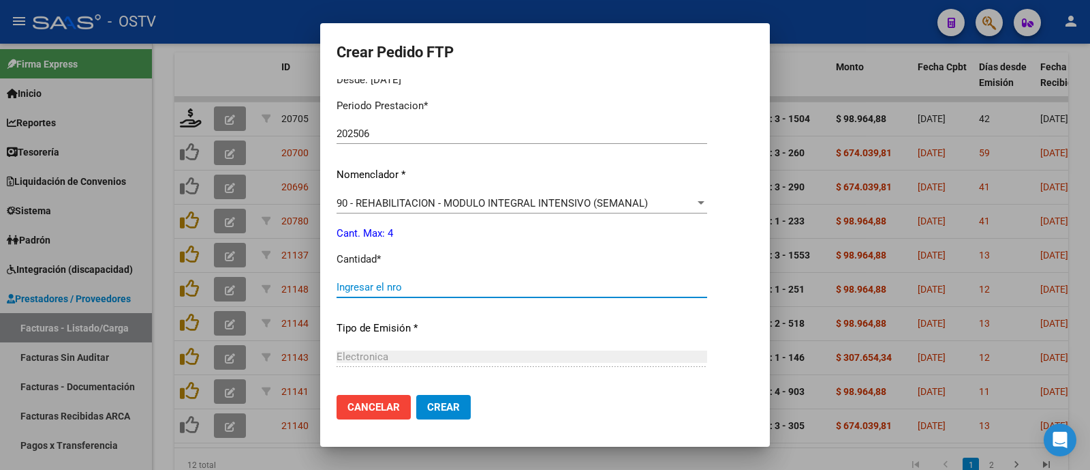
click at [390, 288] on input "Ingresar el nro" at bounding box center [522, 287] width 371 height 12
type input "4"
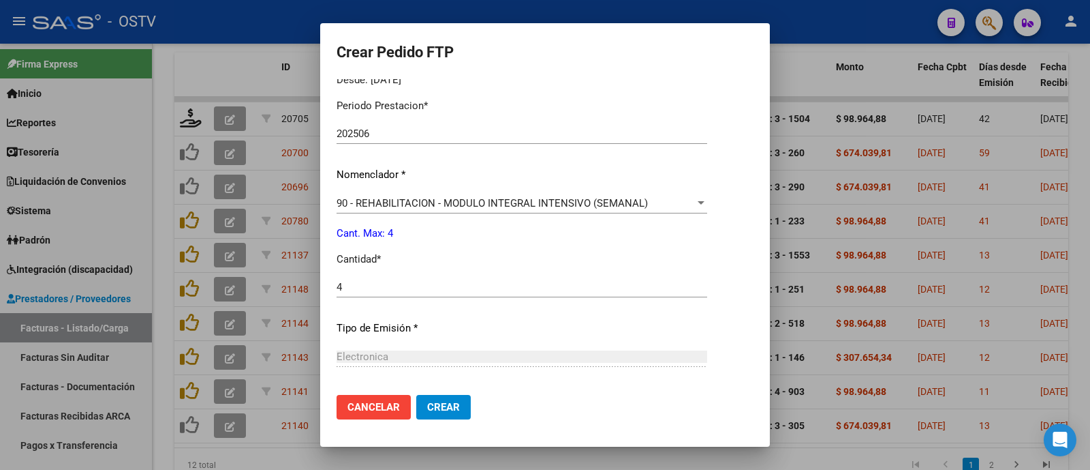
scroll to position [568, 0]
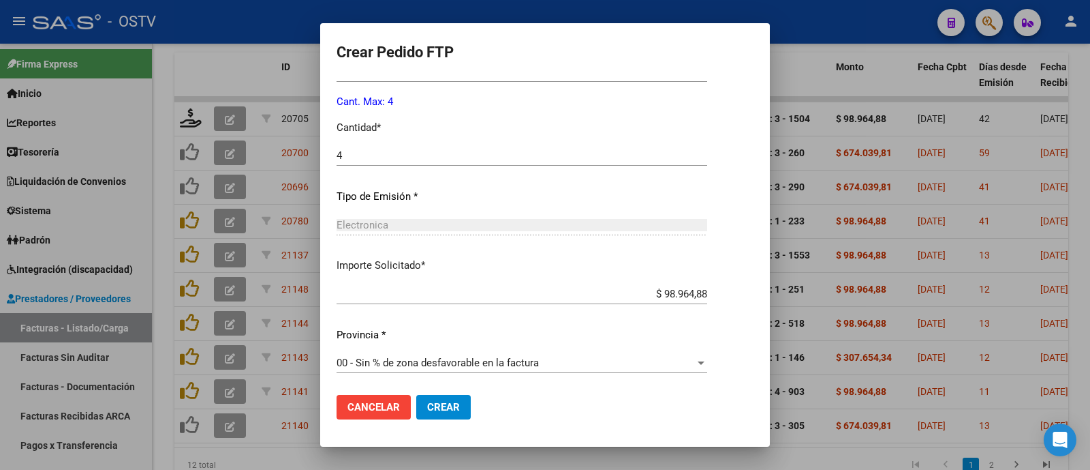
click at [457, 408] on span "Crear" at bounding box center [443, 407] width 33 height 12
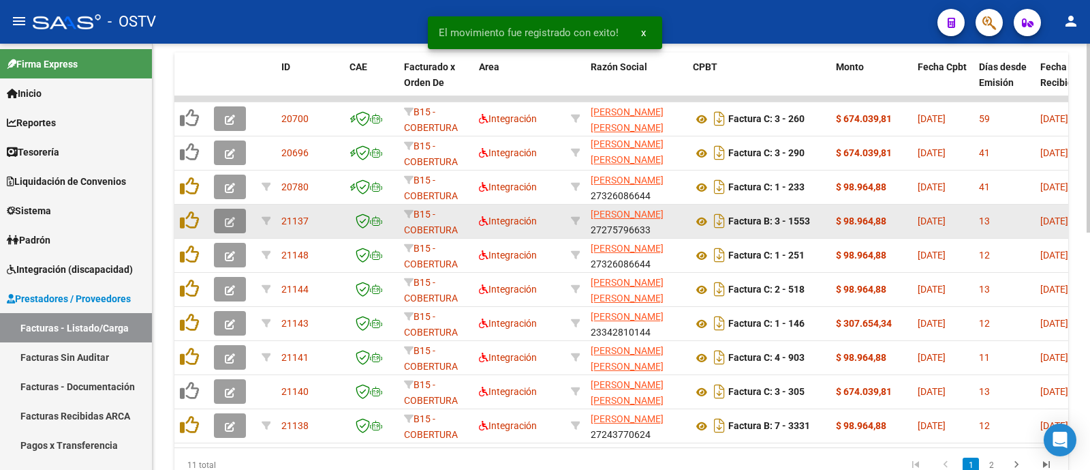
click at [219, 217] on button "button" at bounding box center [230, 221] width 32 height 25
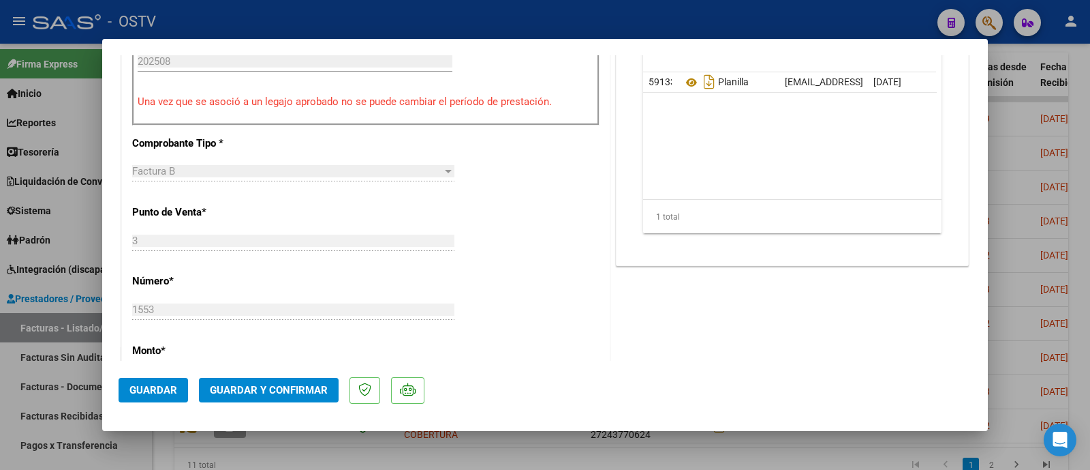
scroll to position [487, 0]
click at [258, 389] on span "Guardar y Confirmar" at bounding box center [269, 390] width 118 height 12
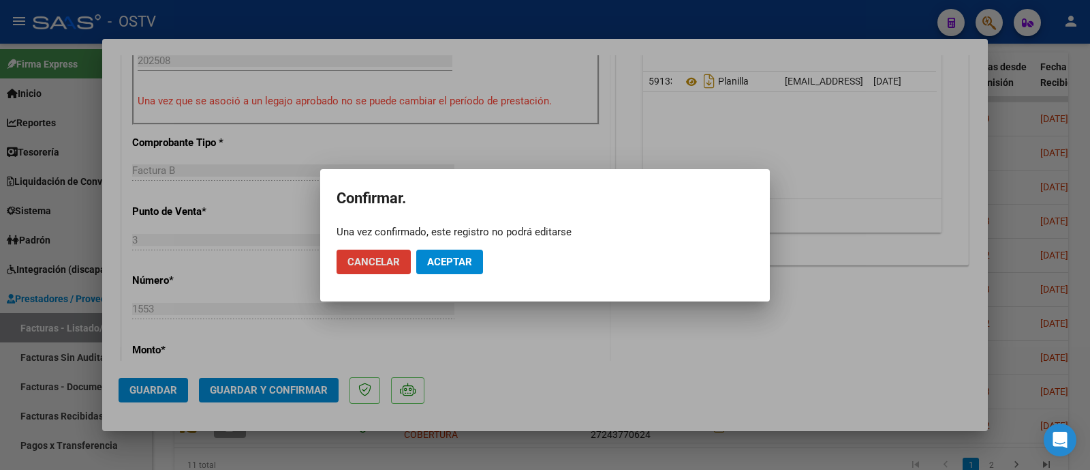
click at [460, 251] on button "Aceptar" at bounding box center [449, 261] width 67 height 25
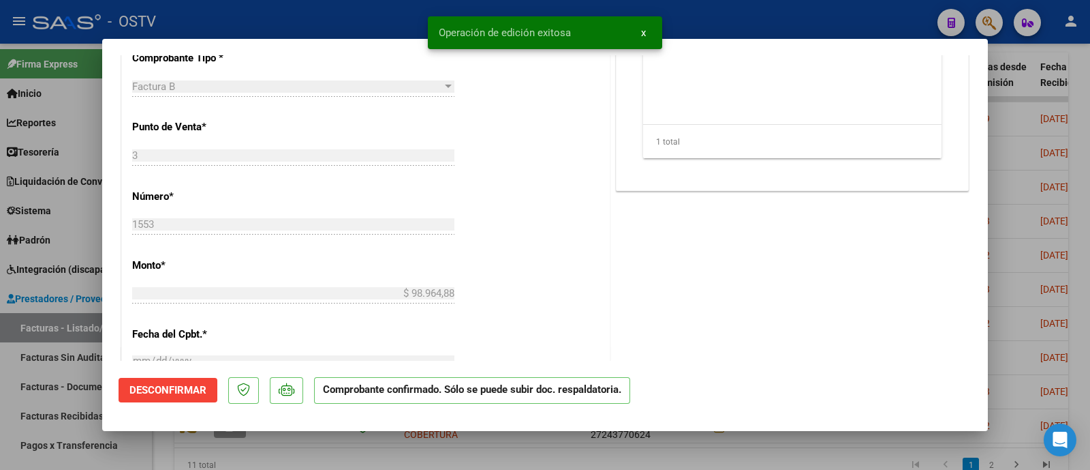
click at [310, 22] on div at bounding box center [545, 235] width 1090 height 470
type input "$ 0,00"
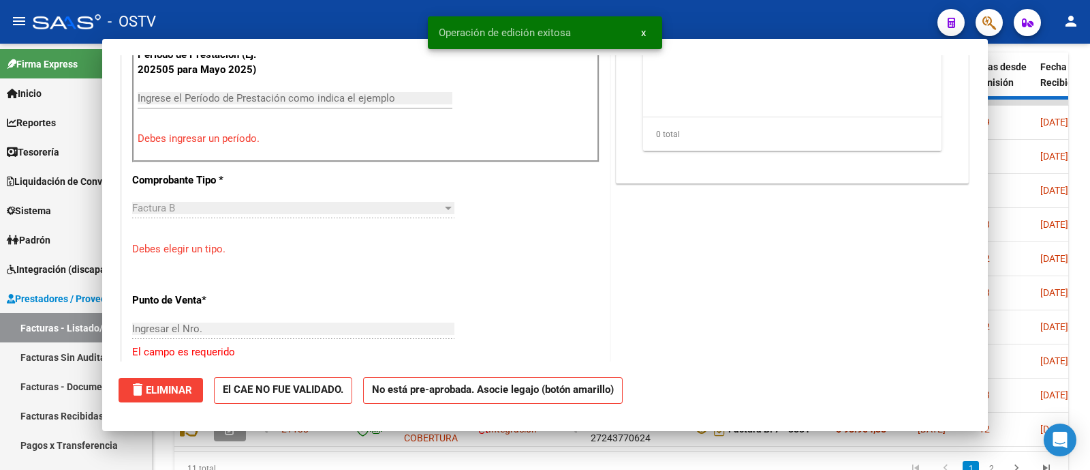
scroll to position [511, 0]
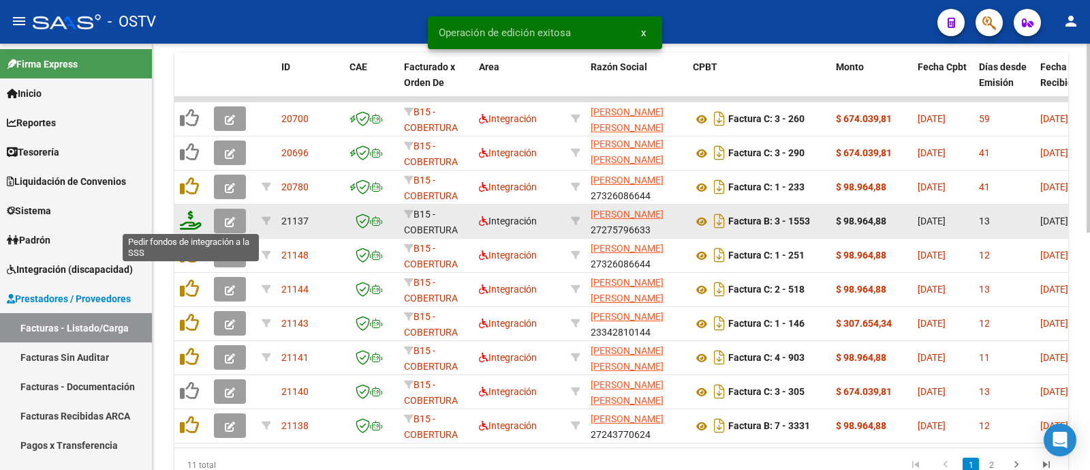
click at [184, 215] on icon at bounding box center [191, 220] width 22 height 19
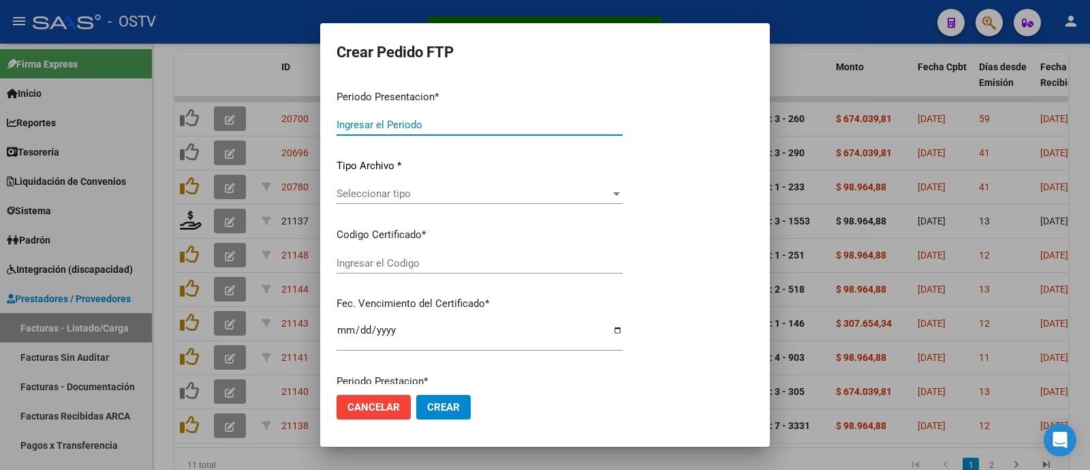
type input "202508"
type input "$ 98.964,88"
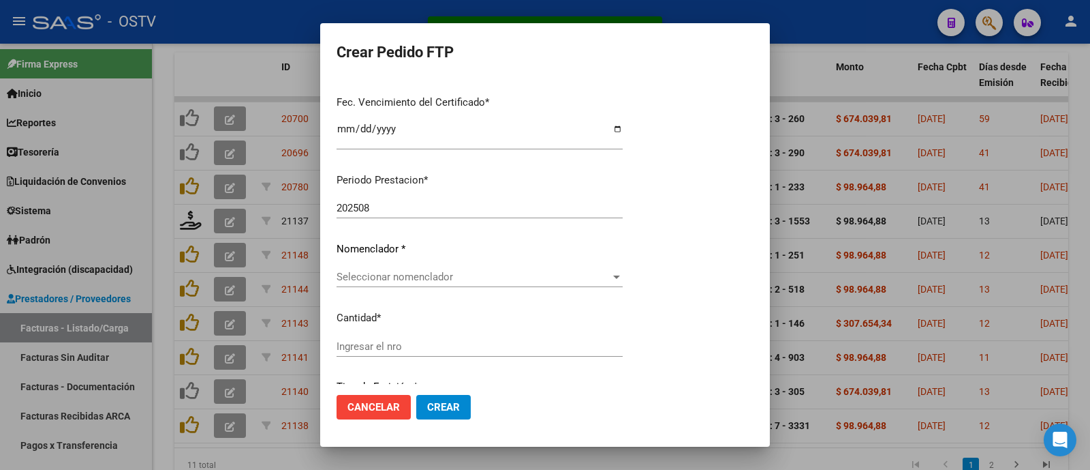
type input "arg02000566034112023102620271026tuc139"
type input "[DATE]"
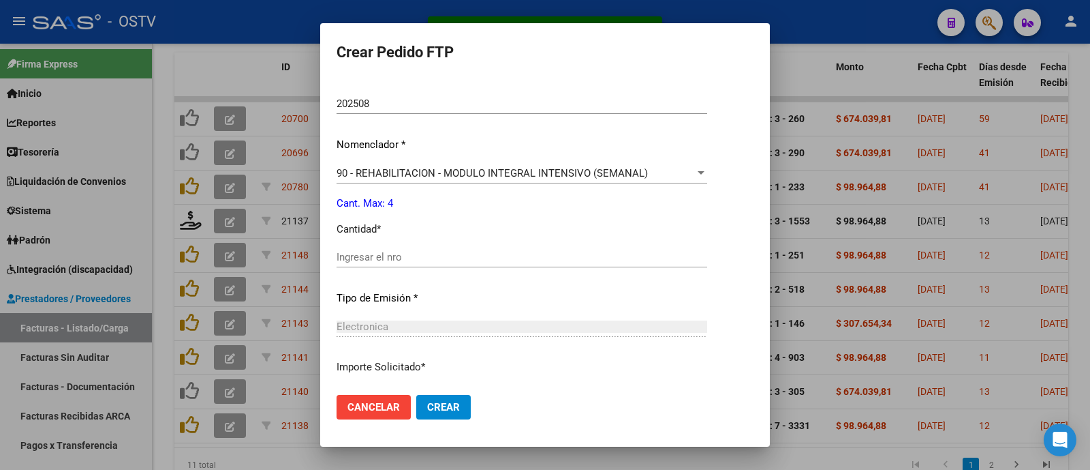
scroll to position [468, 0]
click at [382, 247] on div "Ingresar el nro" at bounding box center [522, 255] width 371 height 20
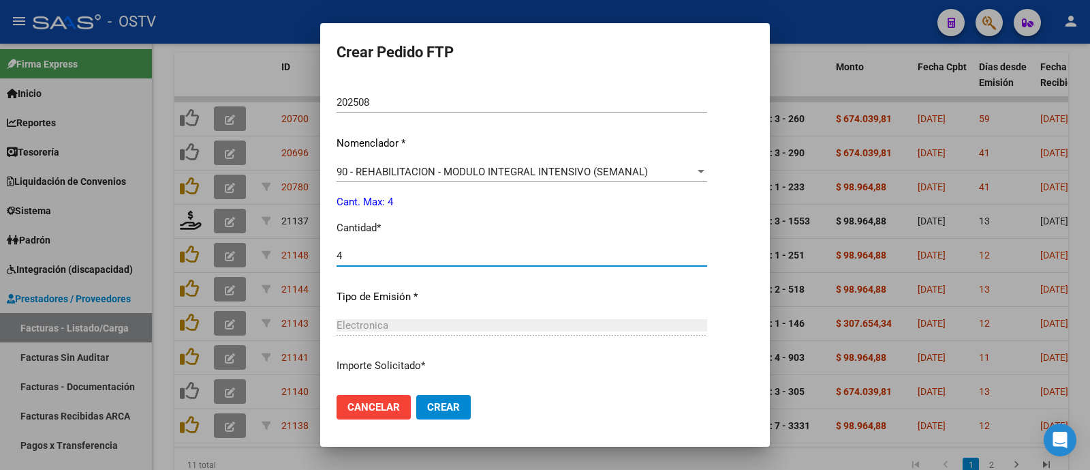
type input "4"
click at [453, 401] on span "Crear" at bounding box center [443, 407] width 33 height 12
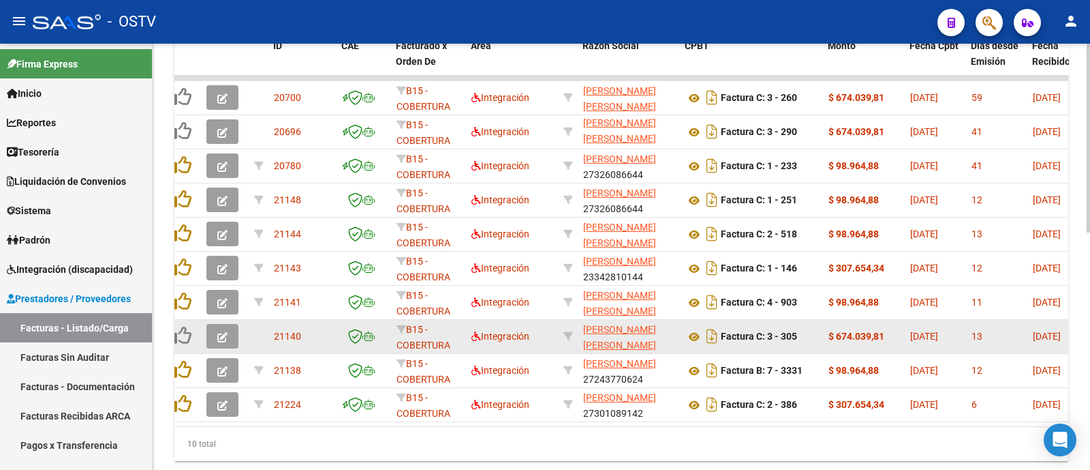
scroll to position [0, 0]
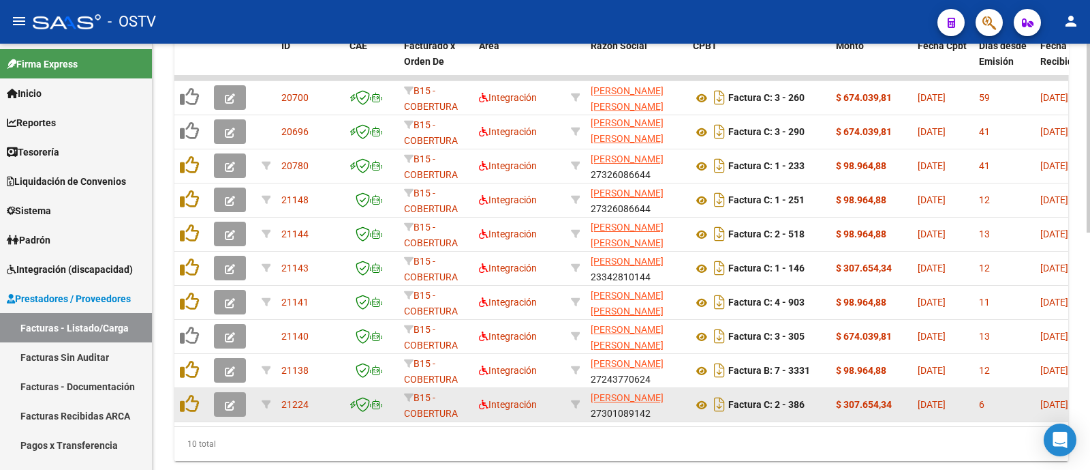
click at [234, 403] on icon "button" at bounding box center [230, 405] width 10 height 10
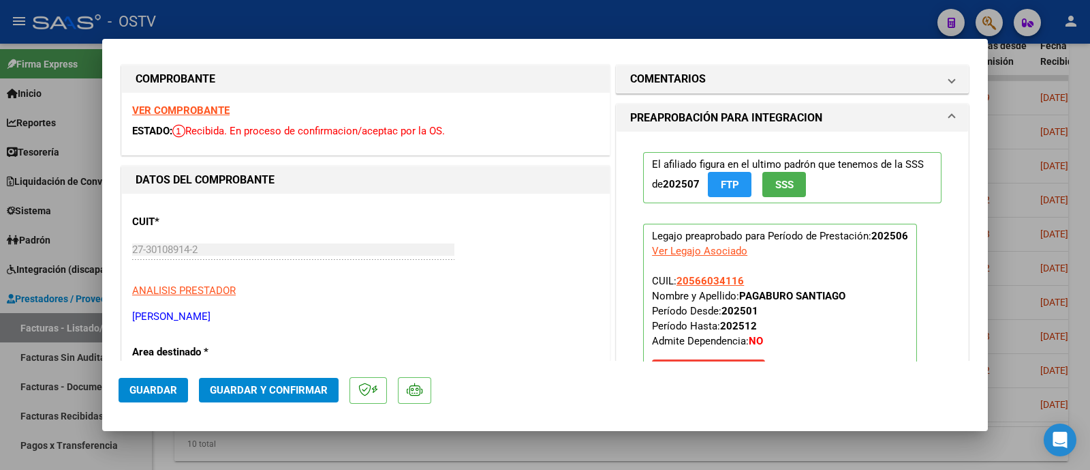
scroll to position [7, 0]
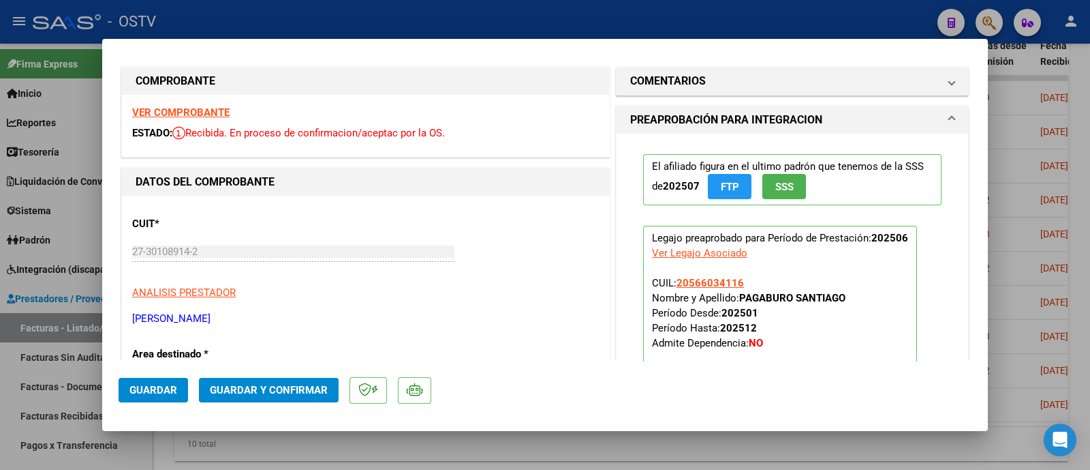
click at [198, 110] on strong "VER COMPROBANTE" at bounding box center [180, 112] width 97 height 12
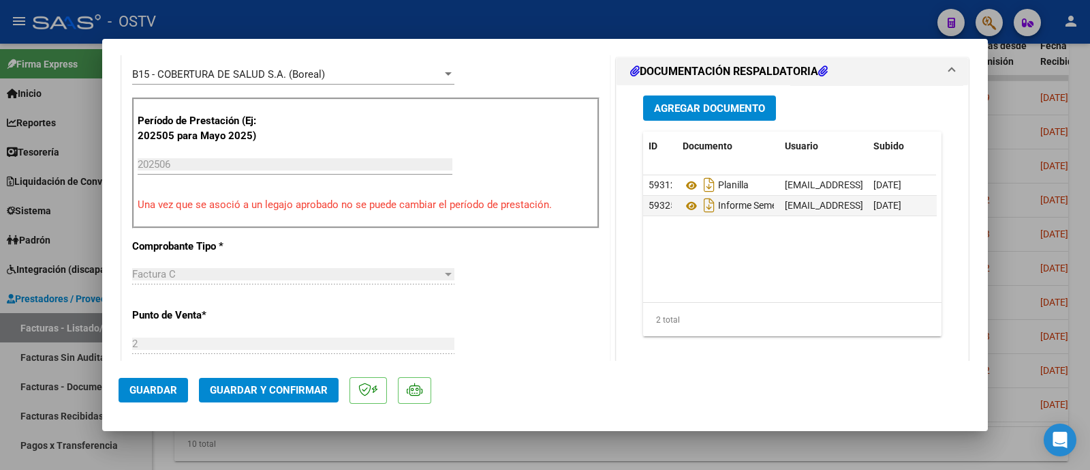
scroll to position [374, 0]
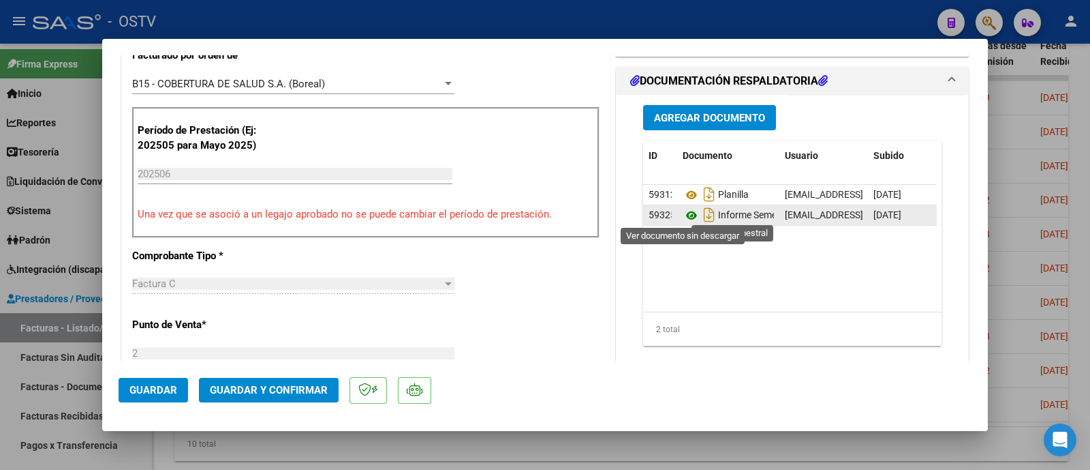
click at [684, 215] on icon at bounding box center [692, 215] width 18 height 16
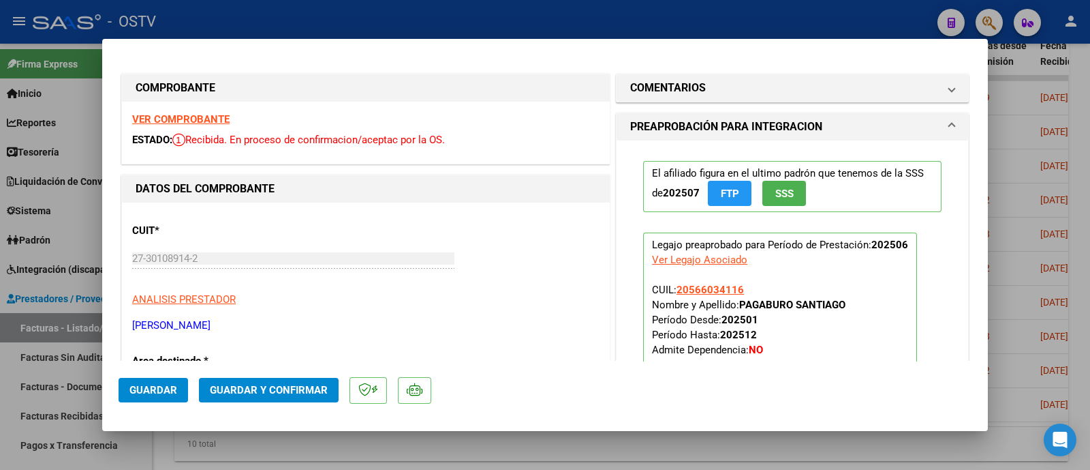
scroll to position [1, 0]
click at [183, 114] on strong "VER COMPROBANTE" at bounding box center [180, 118] width 97 height 12
click at [292, 388] on span "Guardar y Confirmar" at bounding box center [269, 390] width 118 height 12
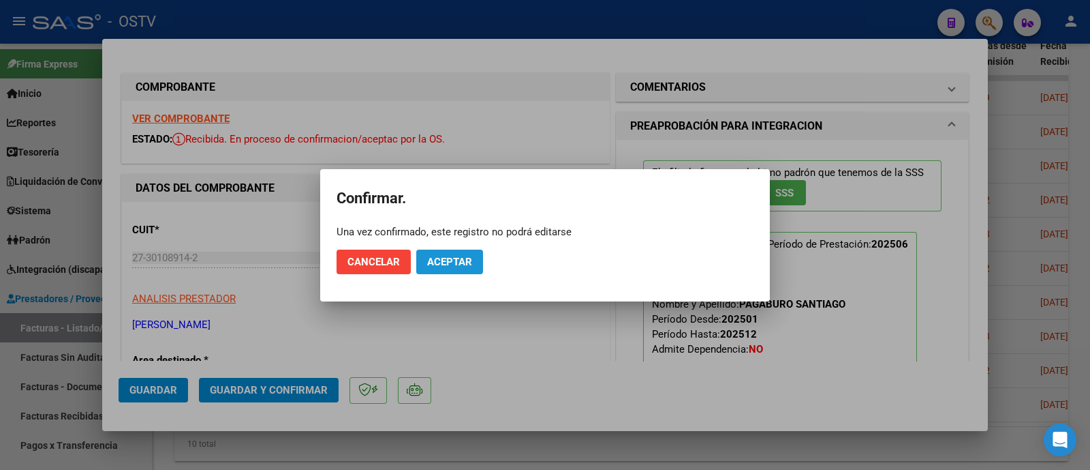
click at [455, 254] on button "Aceptar" at bounding box center [449, 261] width 67 height 25
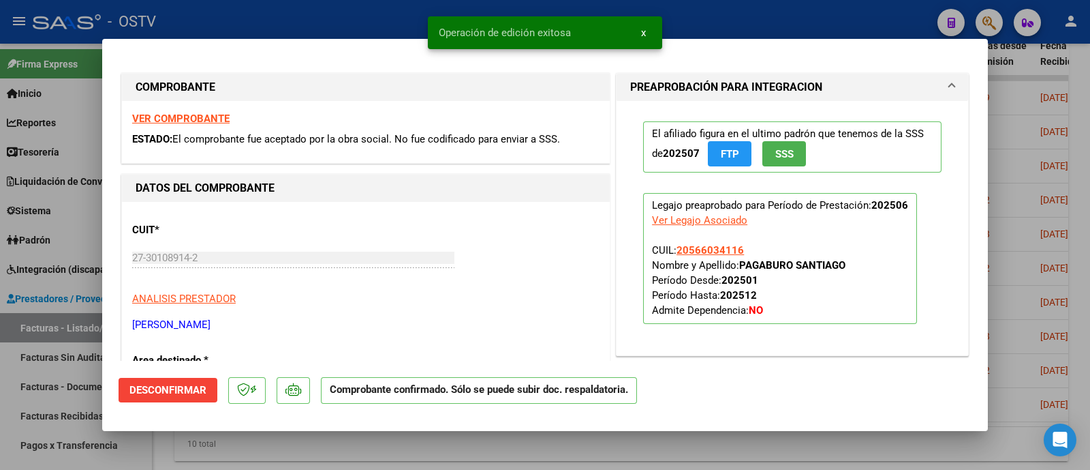
click at [374, 15] on div at bounding box center [545, 235] width 1090 height 470
type input "$ 0,00"
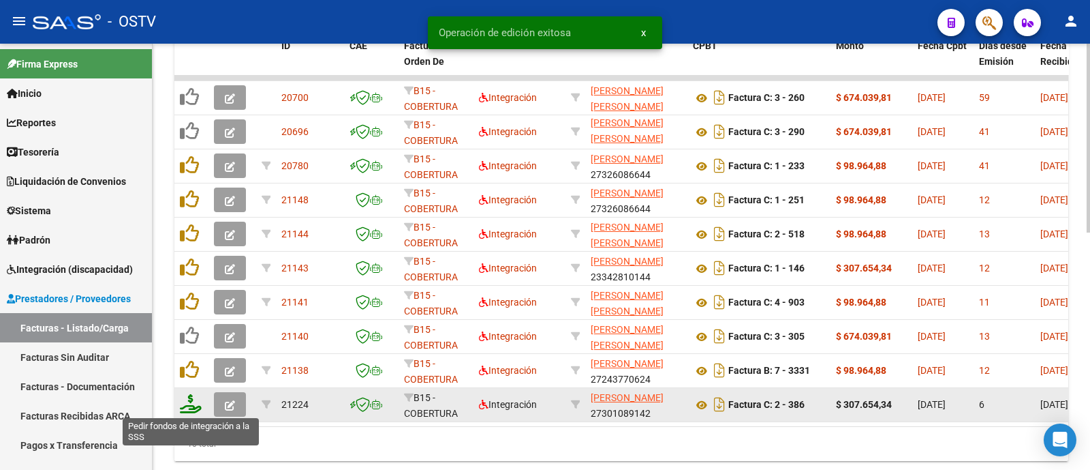
click at [190, 408] on icon at bounding box center [191, 403] width 22 height 19
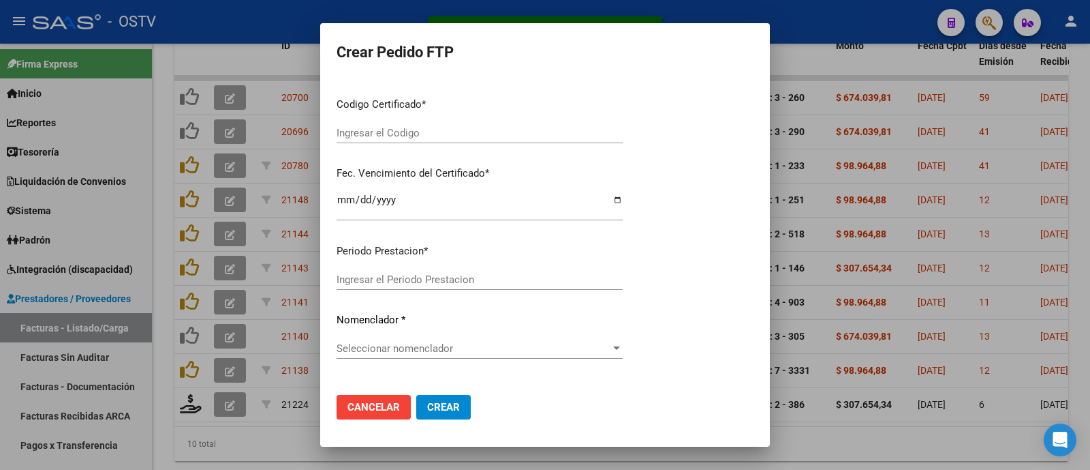
scroll to position [136, 0]
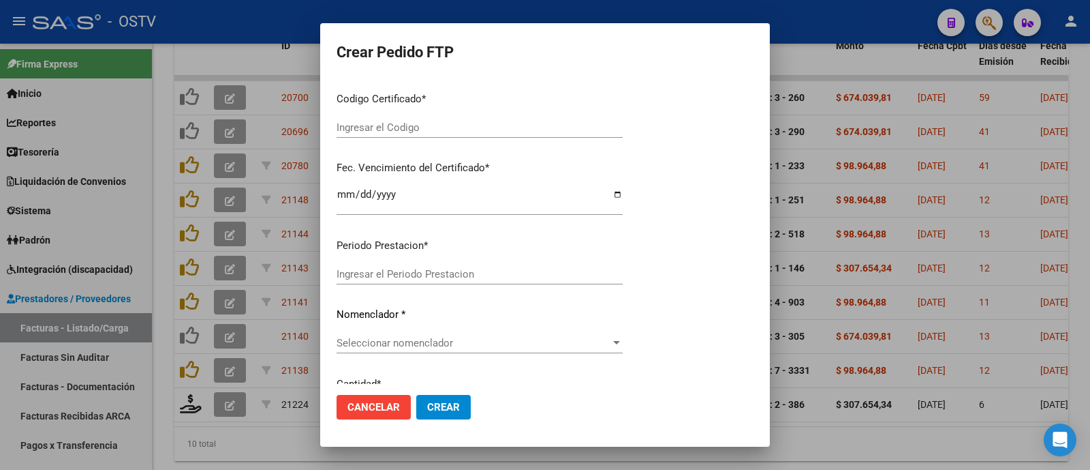
type input "202508"
type input "202506"
type input "$ 307.654,34"
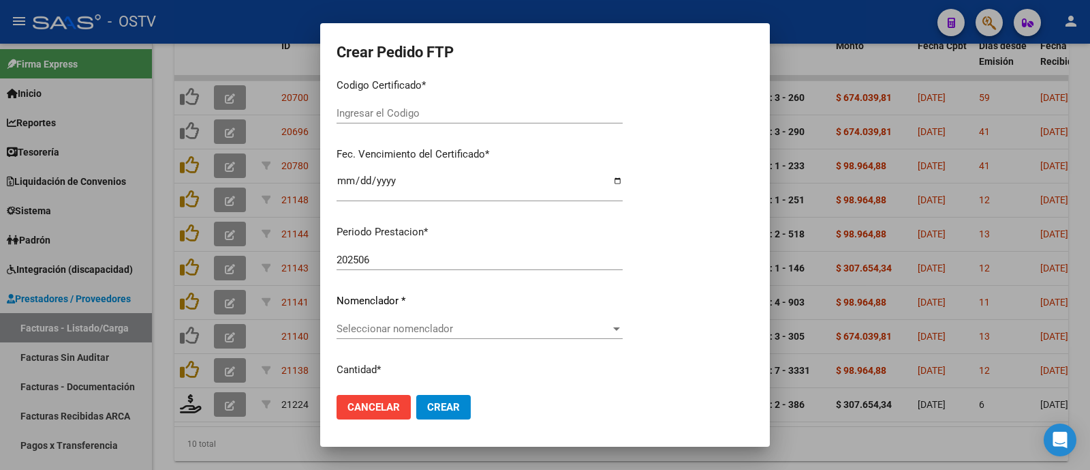
type input "arg02000566034112023102620271026tuc139"
type input "[DATE]"
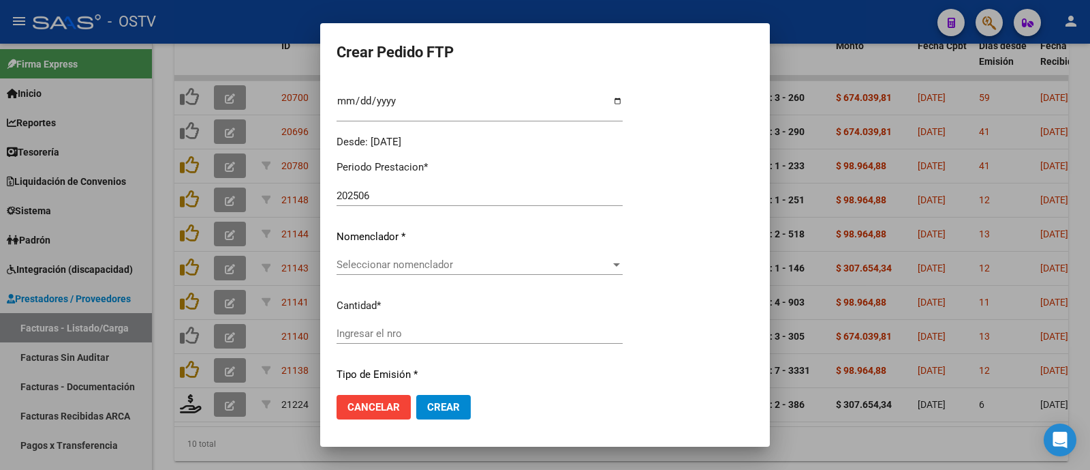
scroll to position [409, 0]
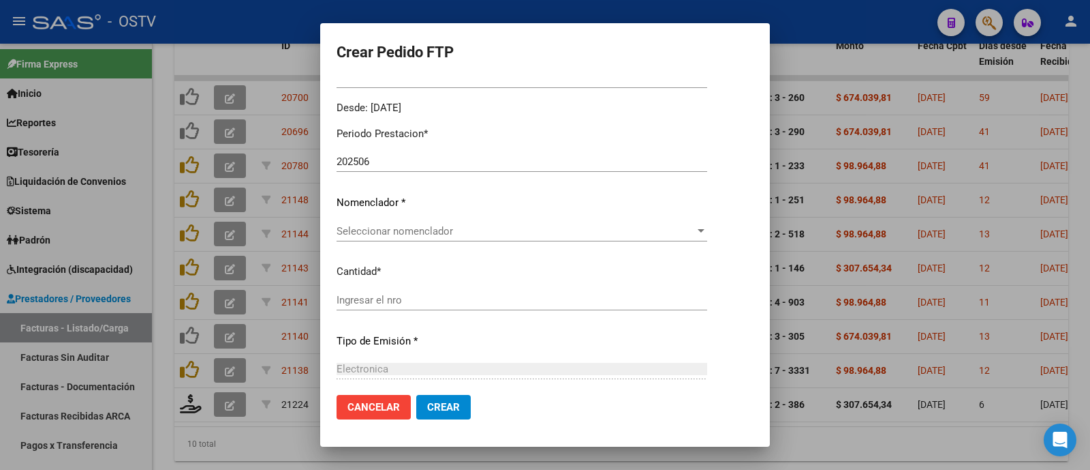
click at [423, 218] on div "Periodo Prestacion * 202506 Ingresar el Periodo Prestacion Nomenclador * Selecc…" at bounding box center [522, 323] width 371 height 414
click at [420, 240] on div "Seleccionar nomenclador Seleccionar nomenclador" at bounding box center [522, 237] width 371 height 33
click at [416, 230] on span "Seleccionar nomenclador" at bounding box center [516, 231] width 358 height 12
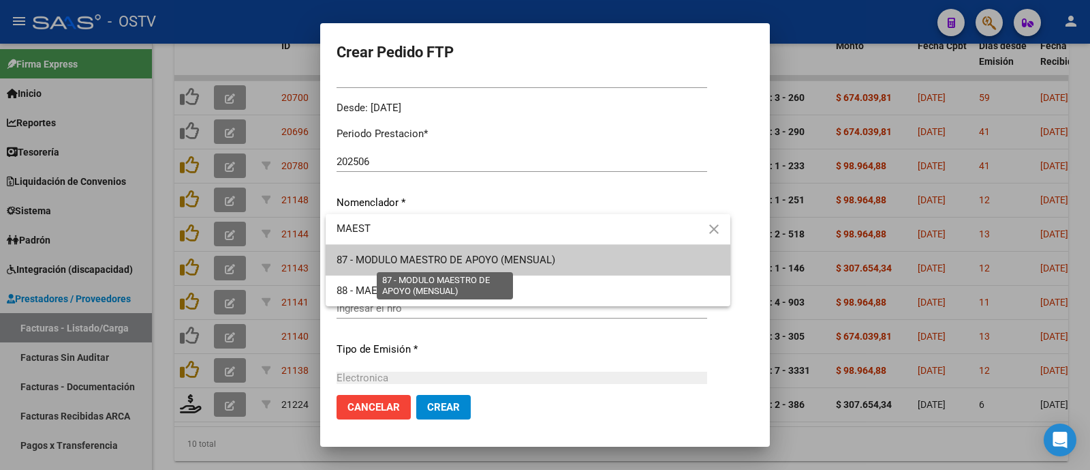
type input "MAEST"
click at [430, 260] on span "87 - MODULO MAESTRO DE APOYO (MENSUAL)" at bounding box center [446, 260] width 219 height 12
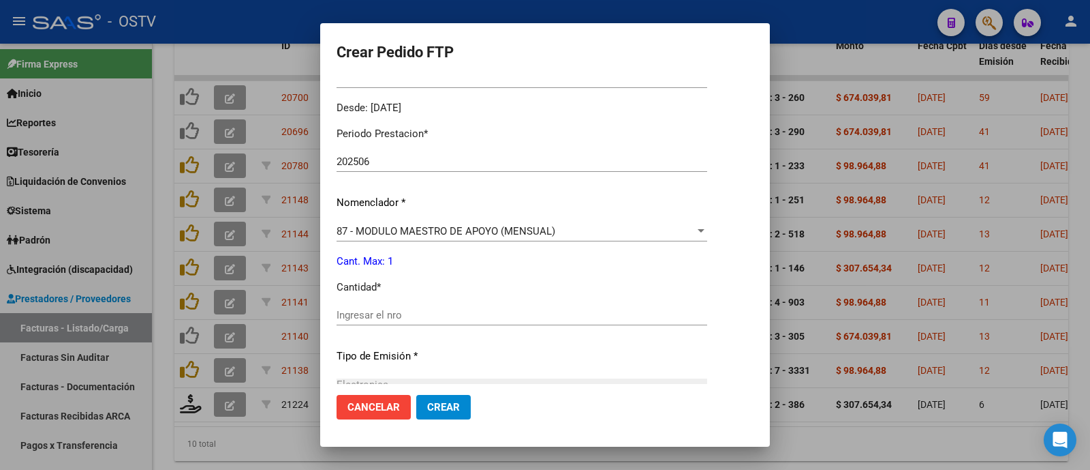
click at [429, 323] on div "Ingresar el nro" at bounding box center [522, 315] width 371 height 20
type input "1"
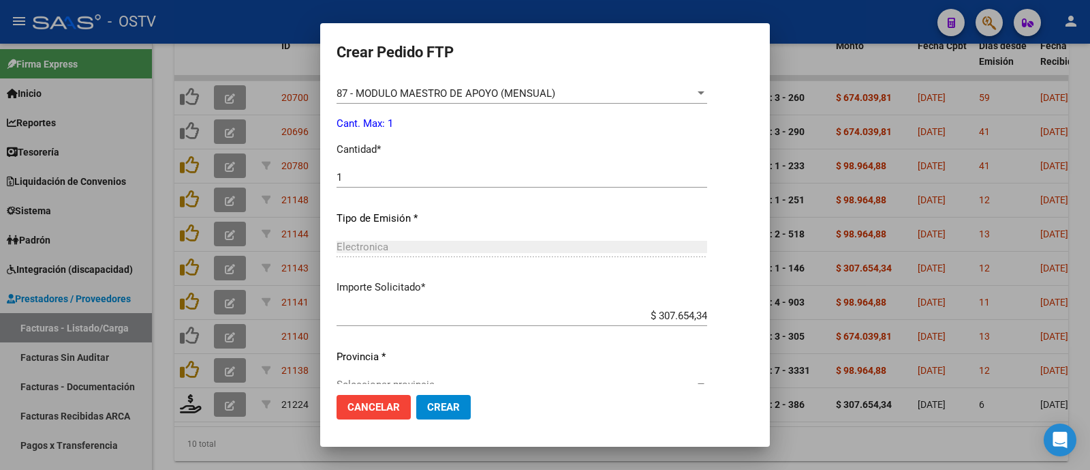
scroll to position [568, 0]
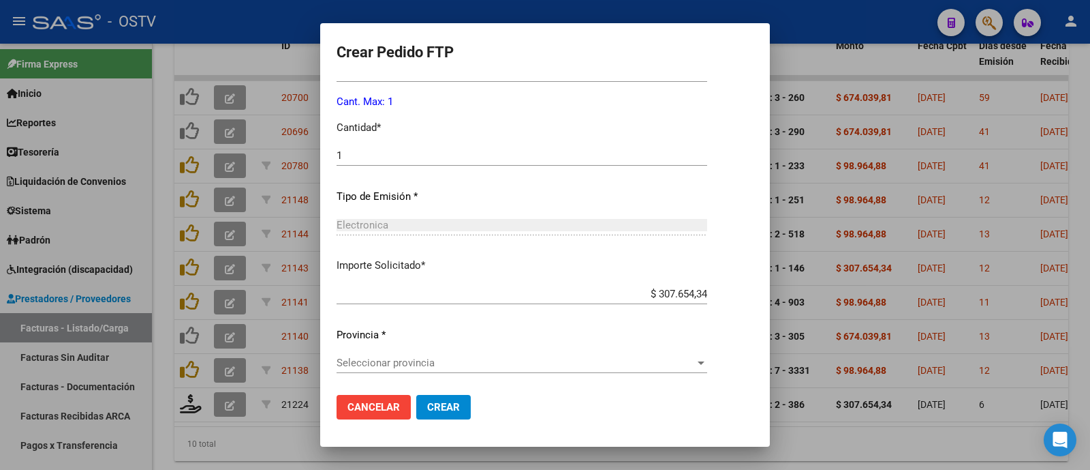
click at [436, 365] on span "Seleccionar provincia" at bounding box center [516, 362] width 358 height 12
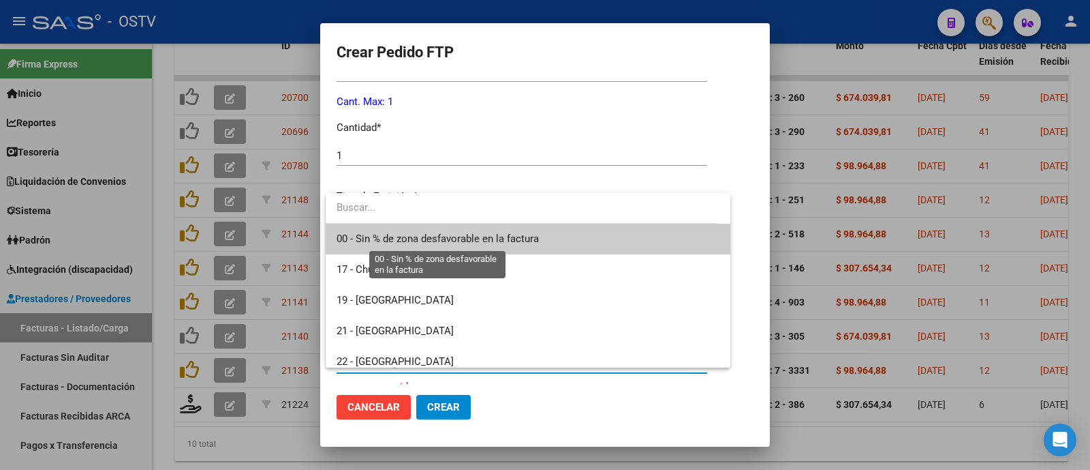
click at [440, 240] on span "00 - Sin % de zona desfavorable en la factura" at bounding box center [438, 238] width 202 height 12
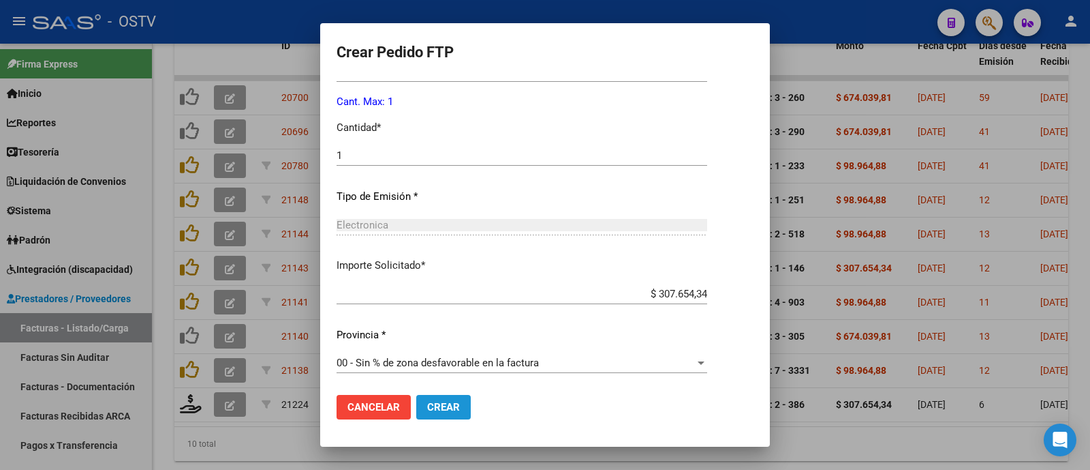
click at [437, 404] on span "Crear" at bounding box center [443, 407] width 33 height 12
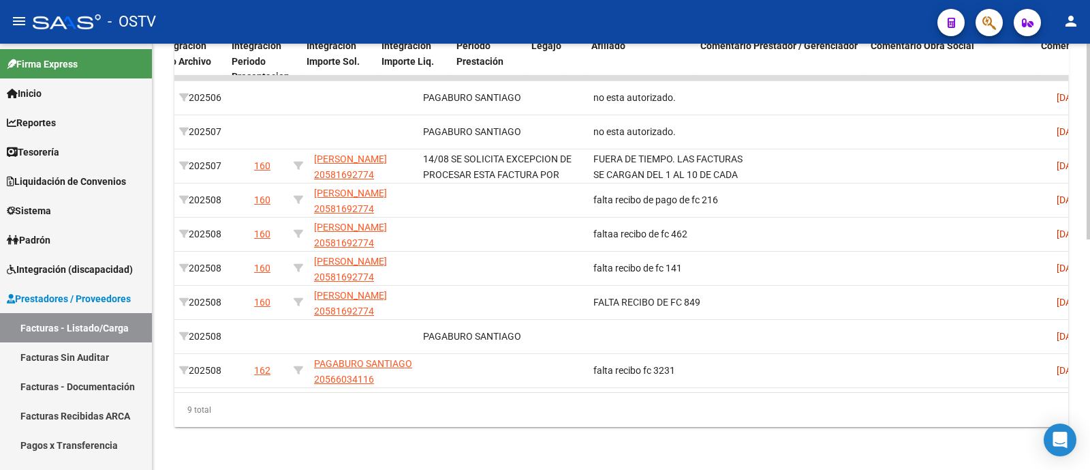
scroll to position [0, 0]
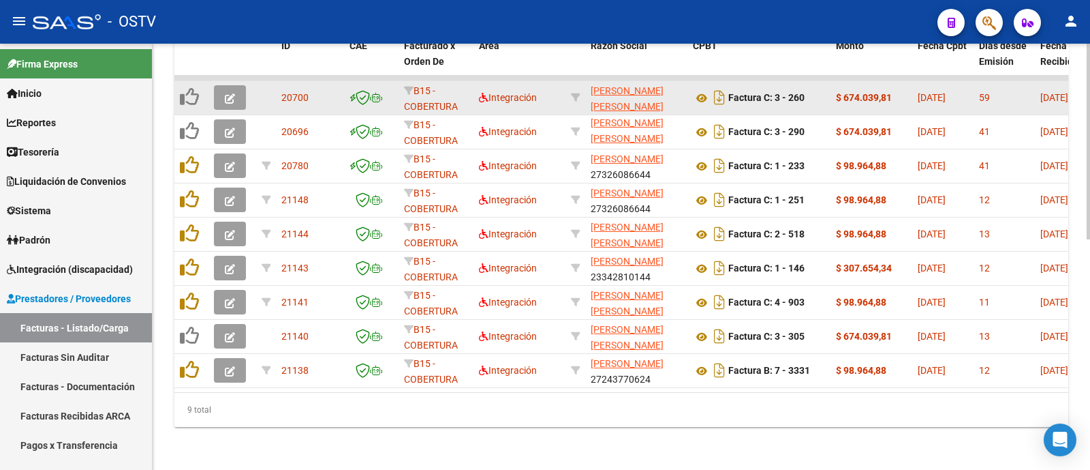
click at [228, 95] on icon "button" at bounding box center [230, 98] width 10 height 10
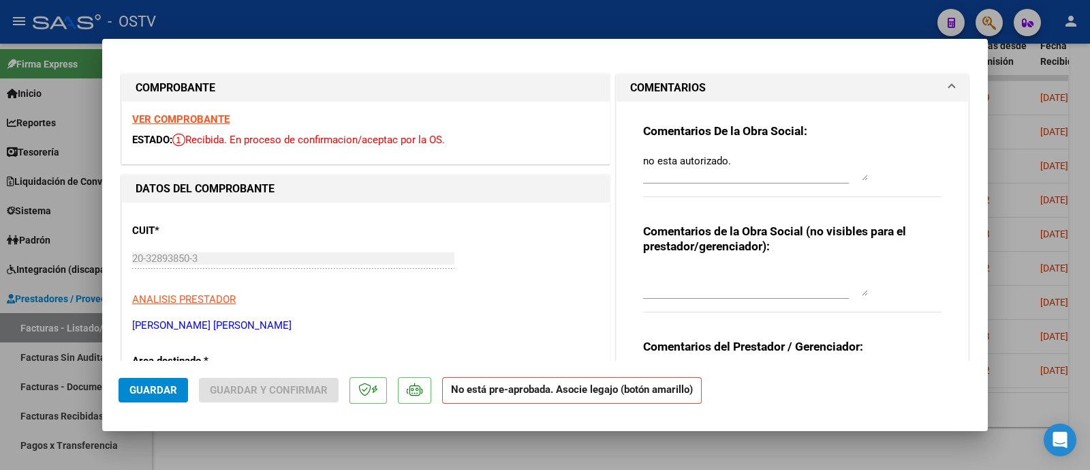
drag, startPoint x: 230, startPoint y: 325, endPoint x: 101, endPoint y: 324, distance: 129.5
click at [101, 324] on div "COMPROBANTE VER COMPROBANTE ESTADO: Recibida. En proceso de confirmacion/acepta…" at bounding box center [545, 235] width 1090 height 470
click at [250, 326] on p "[PERSON_NAME] [PERSON_NAME]" at bounding box center [365, 326] width 467 height 16
drag, startPoint x: 242, startPoint y: 324, endPoint x: 119, endPoint y: 325, distance: 122.7
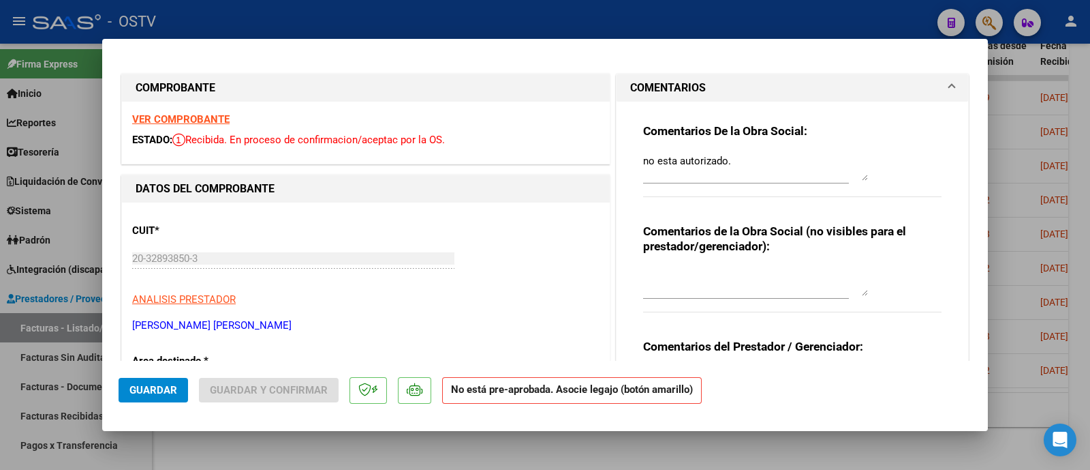
copy p "[PERSON_NAME] [PERSON_NAME]"
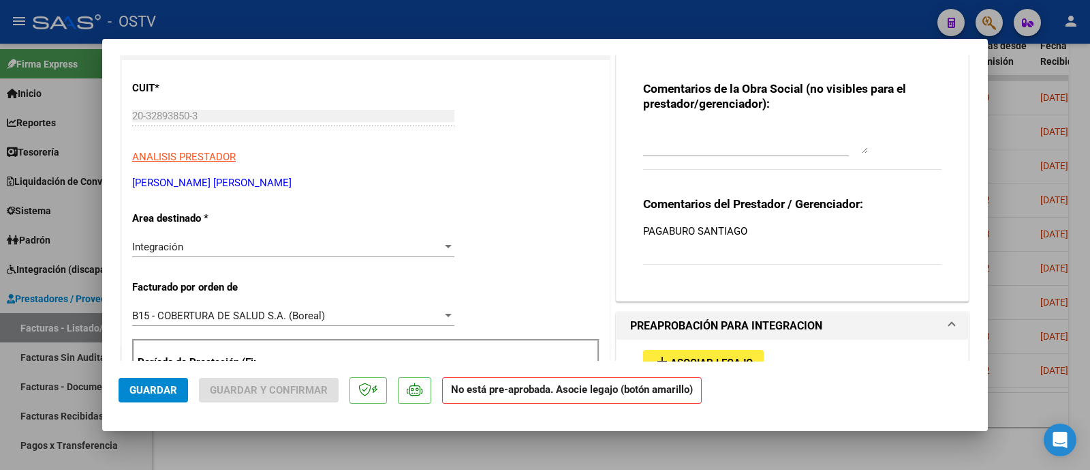
scroll to position [142, 0]
drag, startPoint x: 747, startPoint y: 233, endPoint x: 630, endPoint y: 232, distance: 116.5
click at [633, 232] on div "Comentarios De la Obra Social: no esta autorizado. Comentarios de la Obra Socia…" at bounding box center [792, 124] width 319 height 331
copy p "PAGABURO SANTIAGO"
click at [247, 26] on div at bounding box center [545, 235] width 1090 height 470
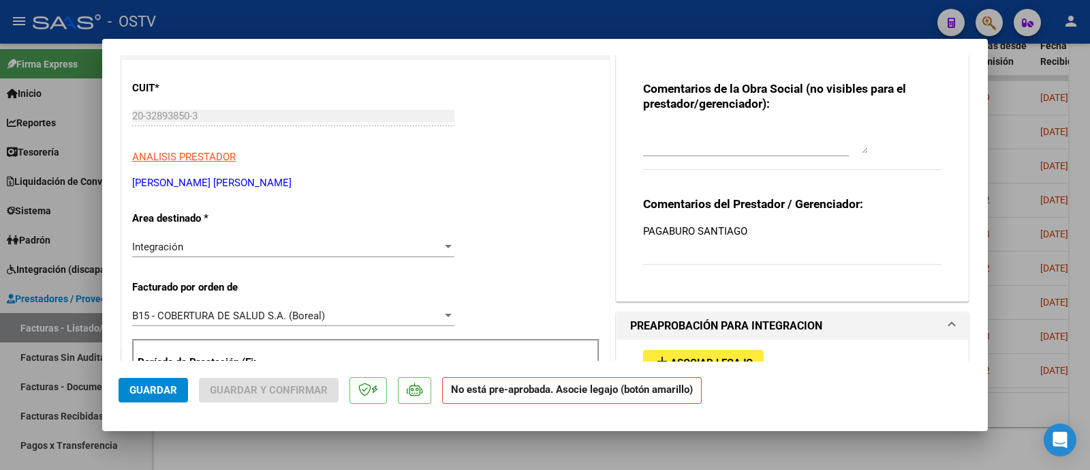
type input "$ 0,00"
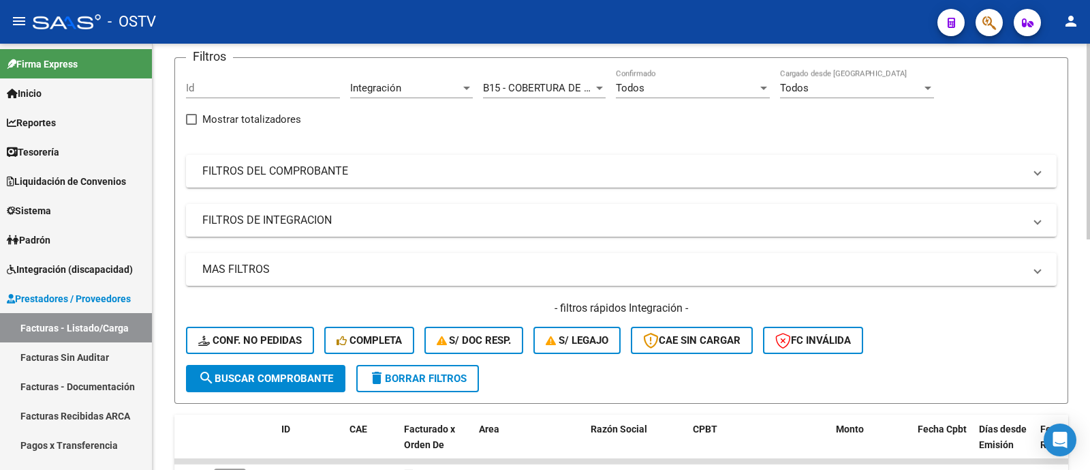
scroll to position [0, 0]
